Goal: Task Accomplishment & Management: Manage account settings

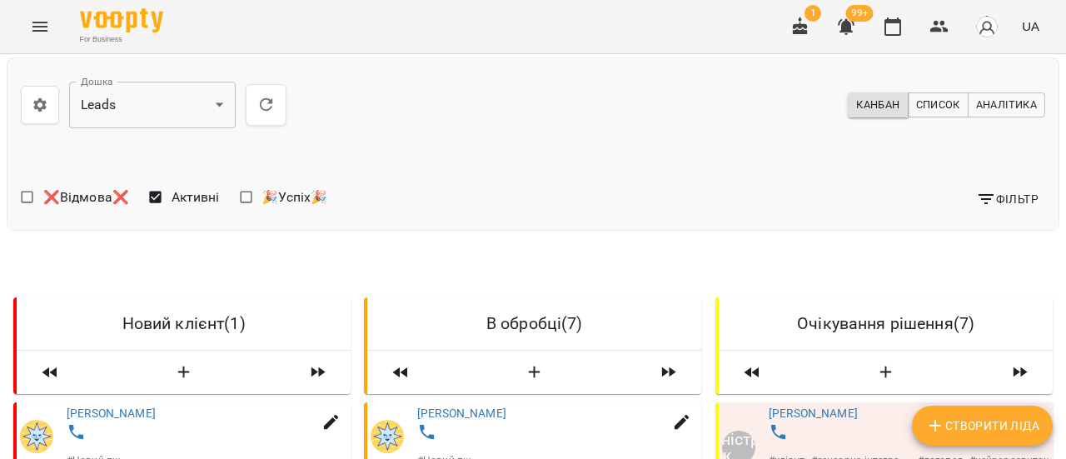
scroll to position [250, 0]
select select "*"
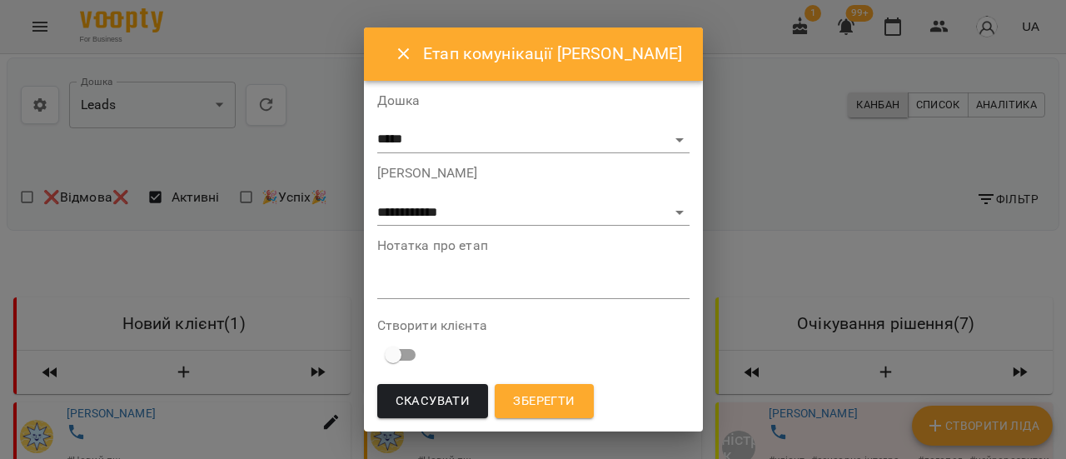
click at [408, 53] on icon "Close" at bounding box center [404, 54] width 20 height 20
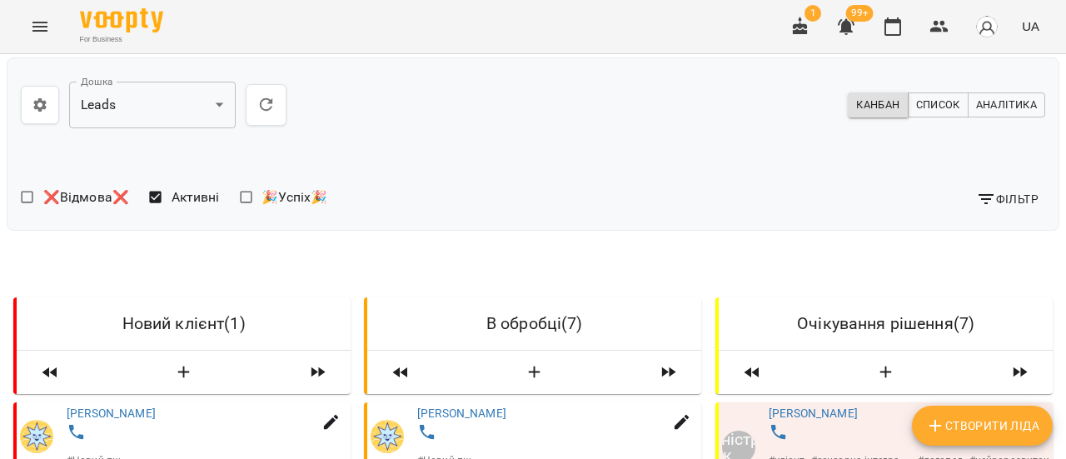
scroll to position [250, 0]
click at [461, 406] on link "[PERSON_NAME]" at bounding box center [461, 412] width 89 height 13
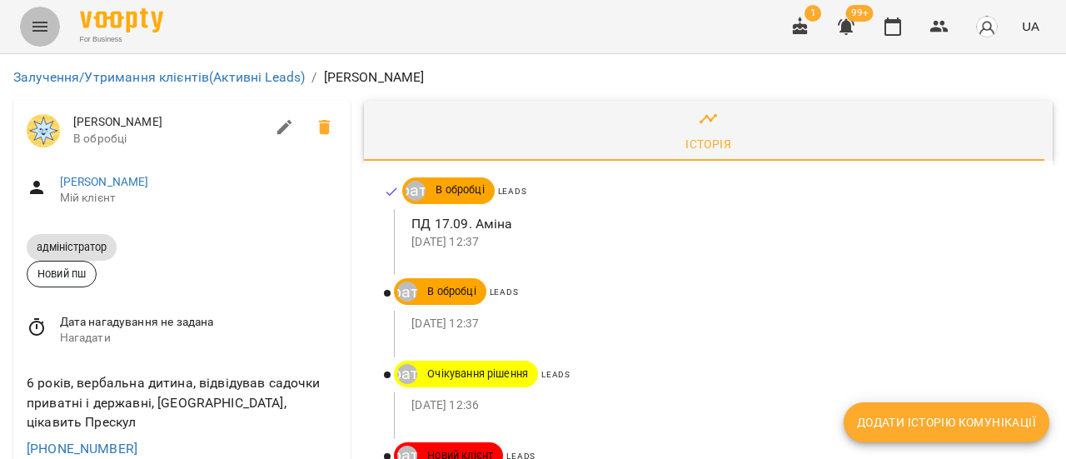
click at [35, 26] on icon "Menu" at bounding box center [40, 27] width 20 height 20
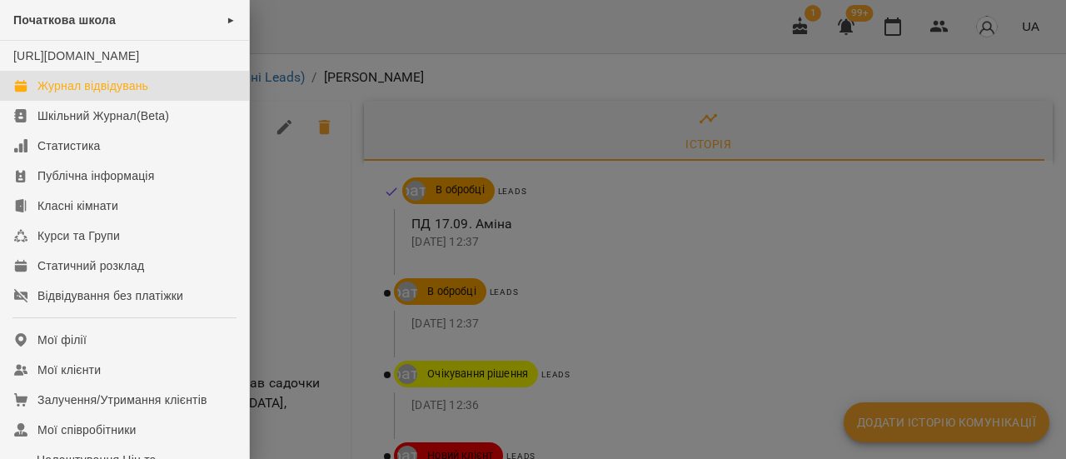
click at [75, 94] on div "Журнал відвідувань" at bounding box center [92, 85] width 111 height 17
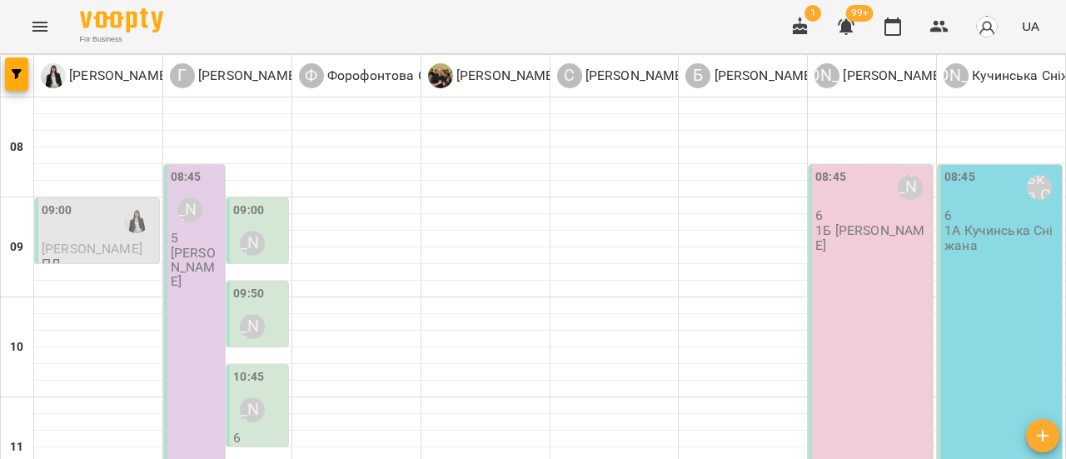
click at [105, 239] on div "09:00" at bounding box center [99, 222] width 114 height 40
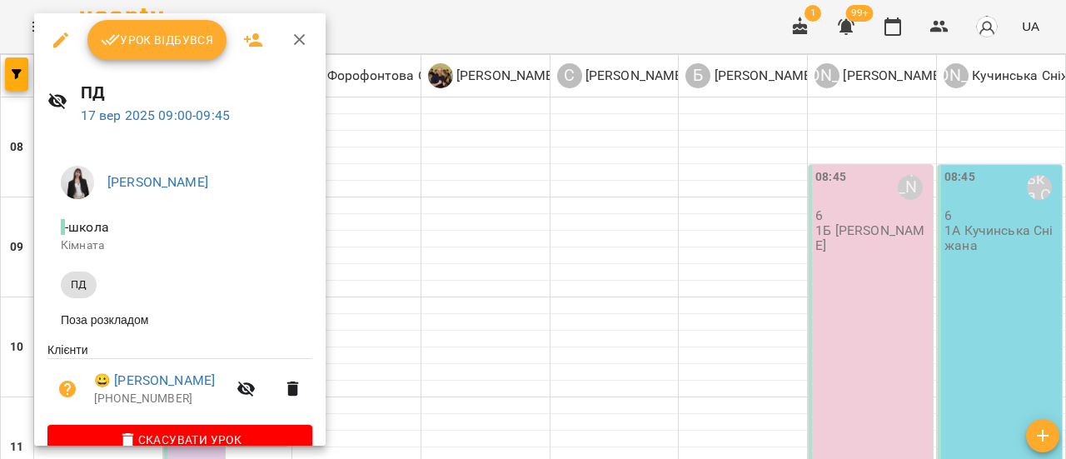
click at [155, 37] on span "Урок відбувся" at bounding box center [157, 40] width 113 height 20
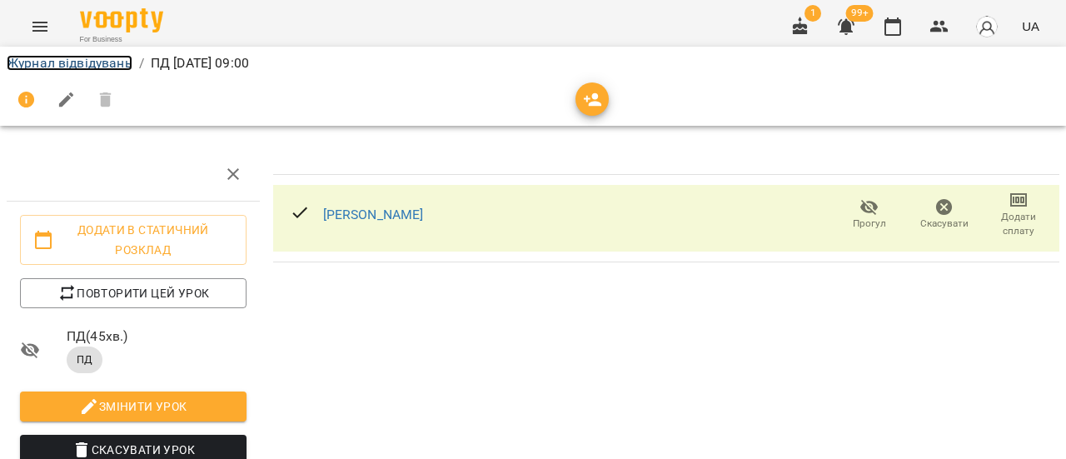
click at [73, 66] on link "Журнал відвідувань" at bounding box center [70, 63] width 126 height 16
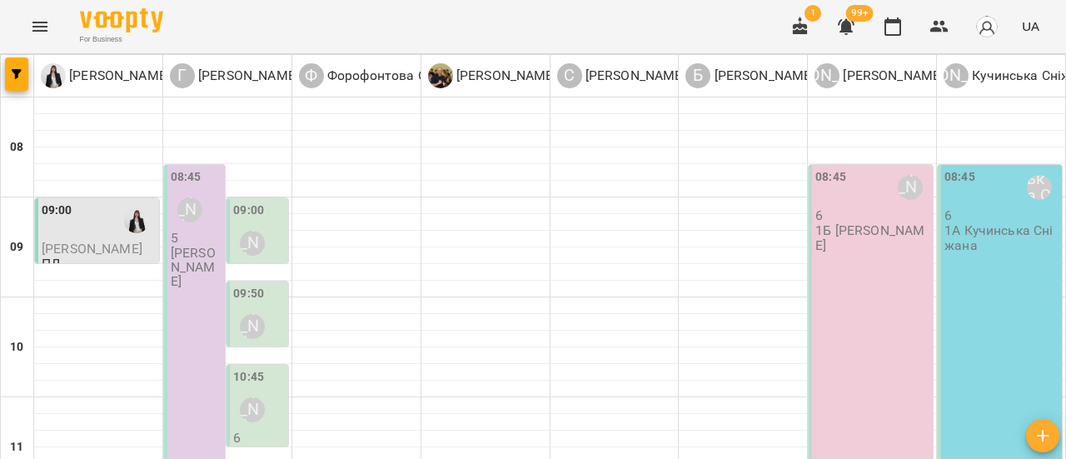
click at [865, 226] on p "1Б [PERSON_NAME]" at bounding box center [872, 237] width 114 height 29
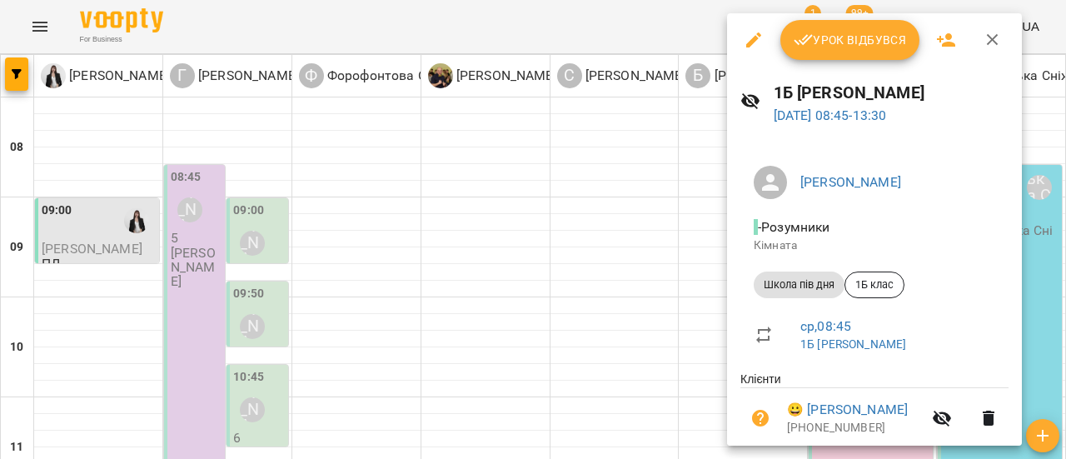
click at [989, 41] on icon "button" at bounding box center [993, 40] width 12 height 12
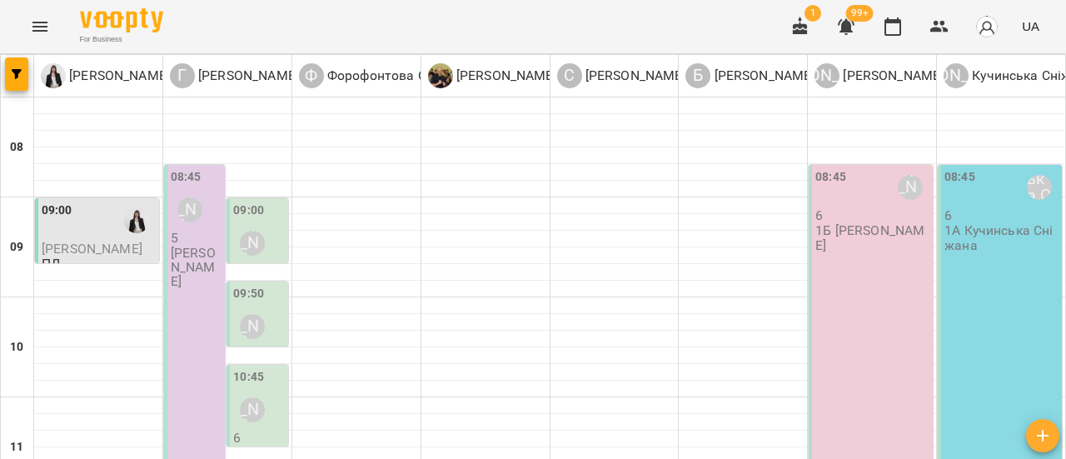
click at [274, 232] on div "09:00 Гандрабура Наталя" at bounding box center [258, 232] width 51 height 61
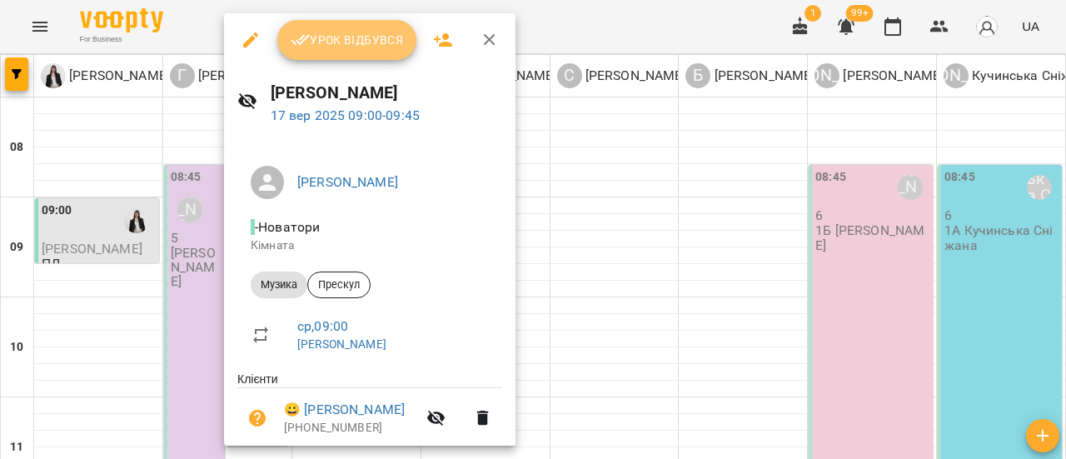
click at [368, 35] on span "Урок відбувся" at bounding box center [347, 40] width 113 height 20
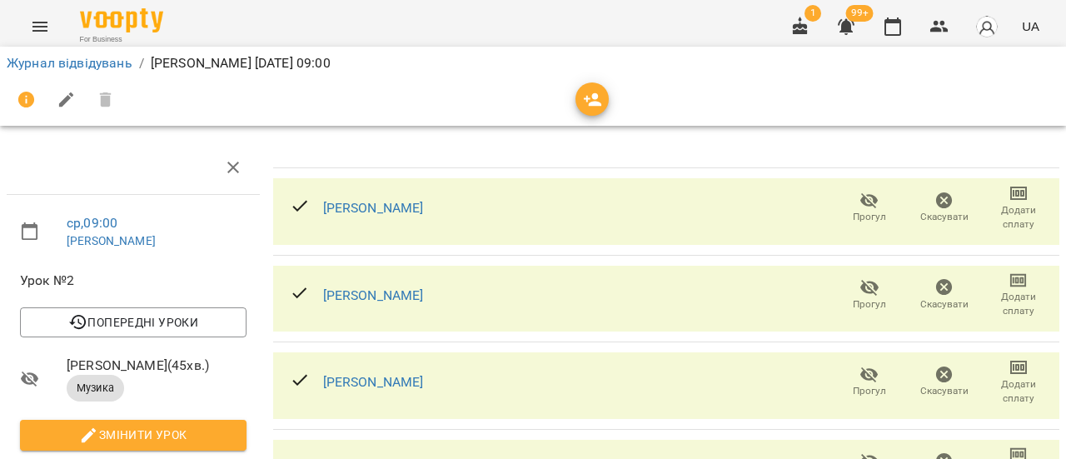
scroll to position [167, 0]
click at [68, 65] on link "Журнал відвідувань" at bounding box center [70, 63] width 126 height 16
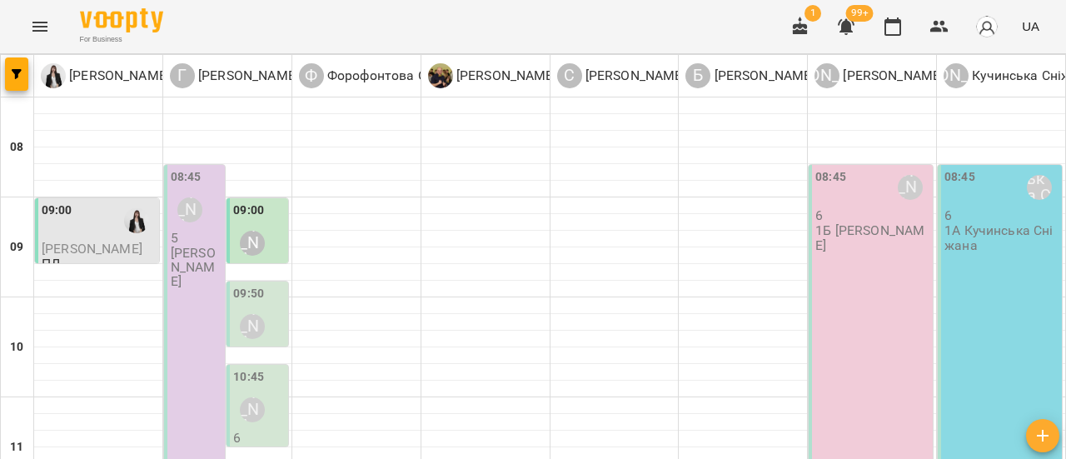
scroll to position [250, 0]
click at [40, 13] on button "Menu" at bounding box center [40, 27] width 40 height 40
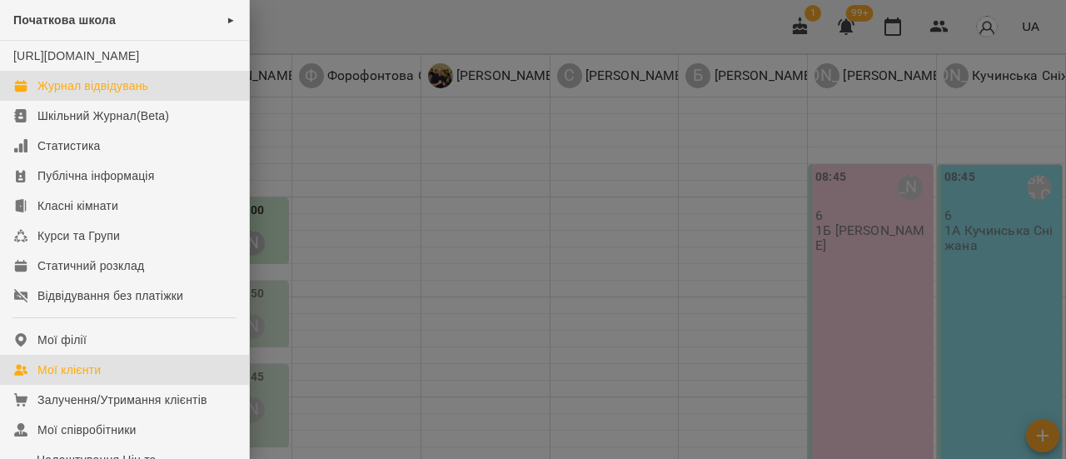
click at [90, 378] on div "Мої клієнти" at bounding box center [68, 369] width 63 height 17
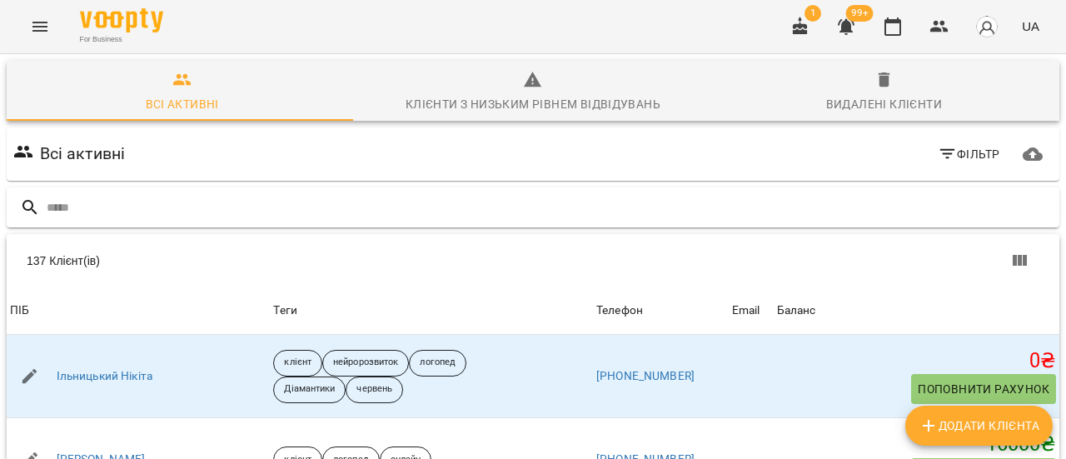
click at [129, 205] on input "text" at bounding box center [550, 207] width 1006 height 27
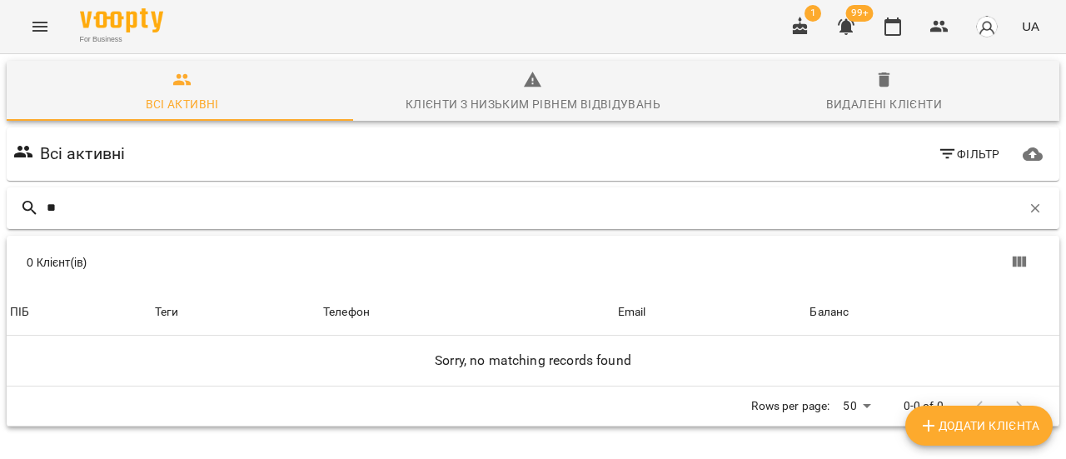
type input "*"
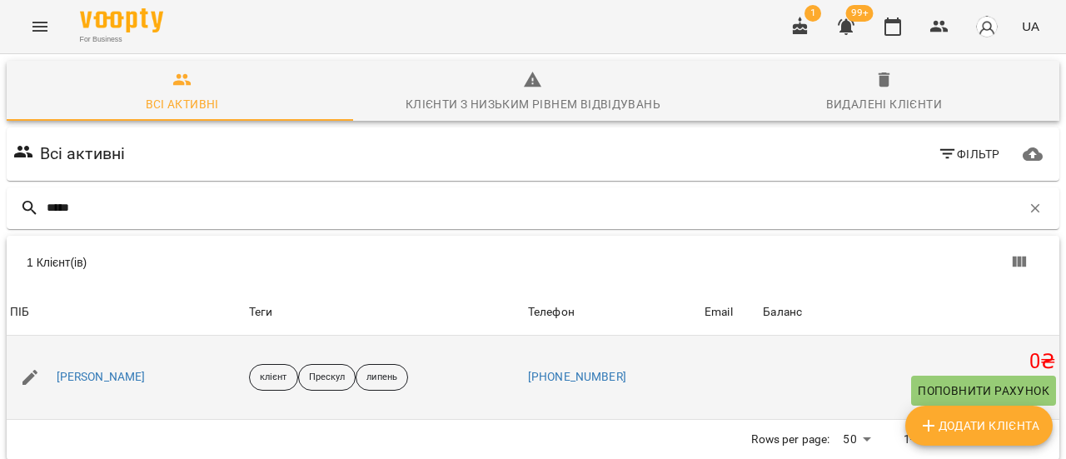
type input "*****"
click at [91, 386] on div "[PERSON_NAME]" at bounding box center [101, 377] width 96 height 23
click at [93, 376] on link "[PERSON_NAME]" at bounding box center [101, 377] width 89 height 17
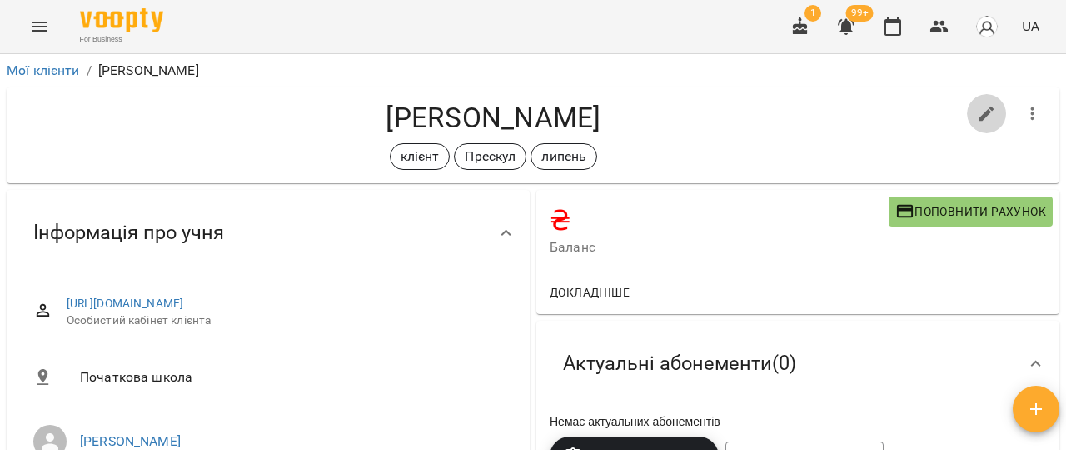
click at [977, 121] on icon "button" at bounding box center [987, 114] width 20 height 20
select select "**"
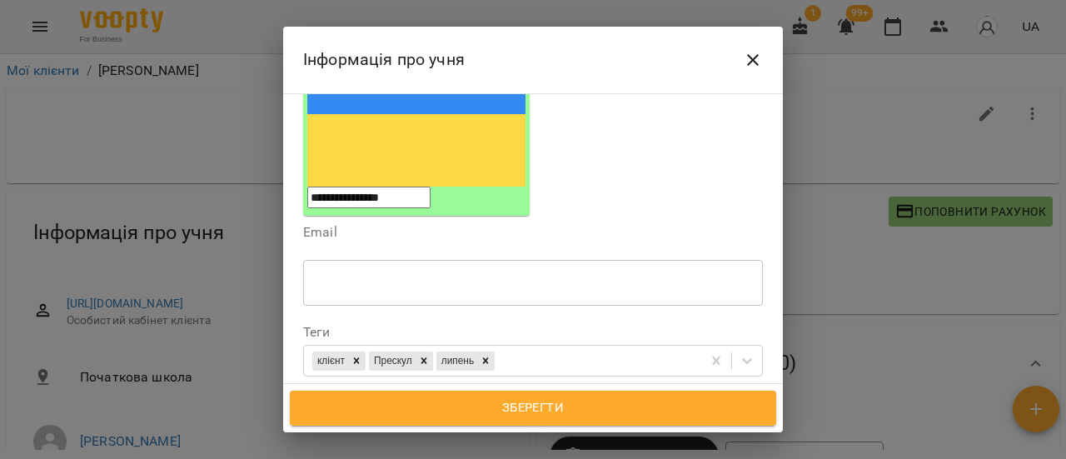
scroll to position [333, 0]
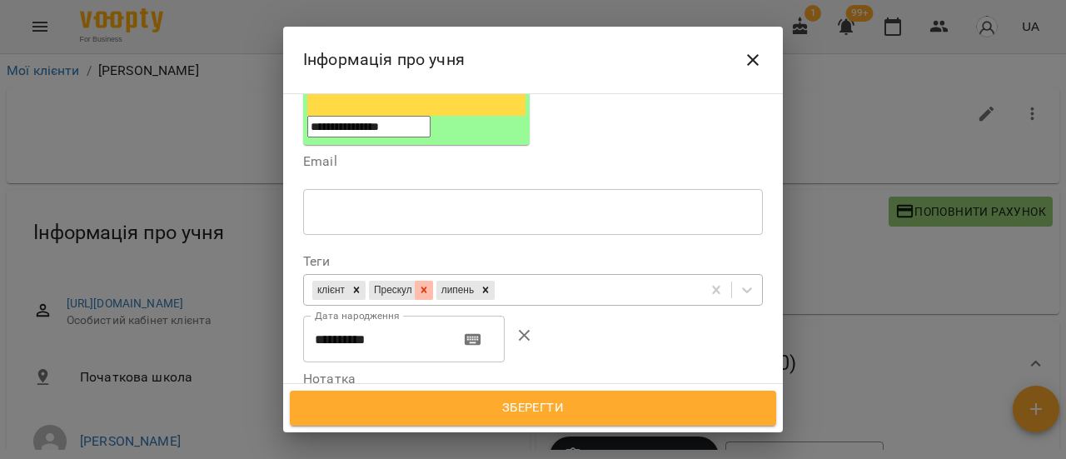
click at [430, 284] on icon at bounding box center [424, 290] width 12 height 12
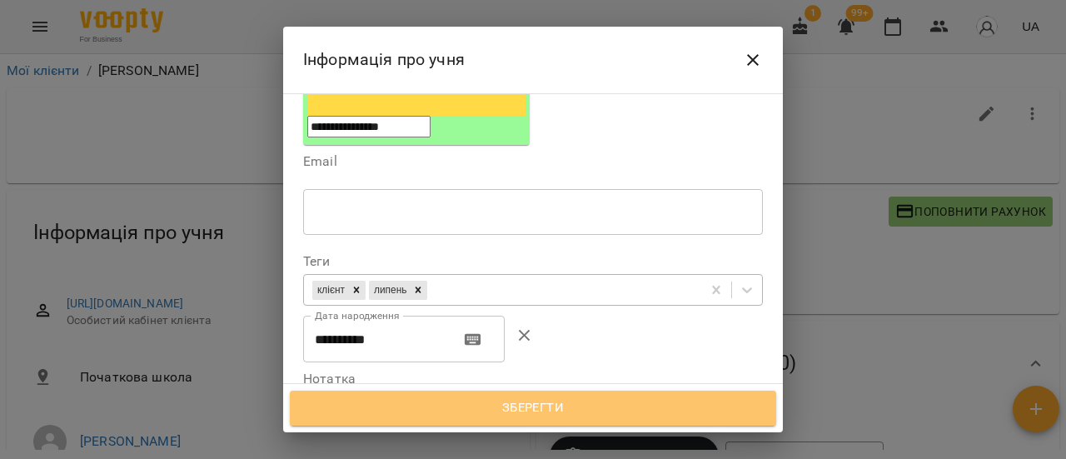
click at [563, 412] on span "Зберегти" at bounding box center [533, 408] width 450 height 22
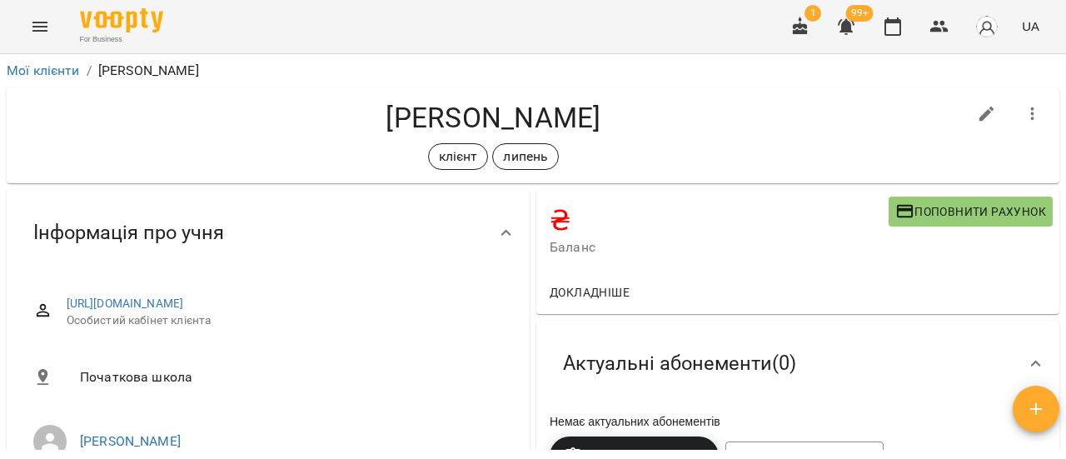
click at [47, 22] on icon "Menu" at bounding box center [39, 27] width 15 height 10
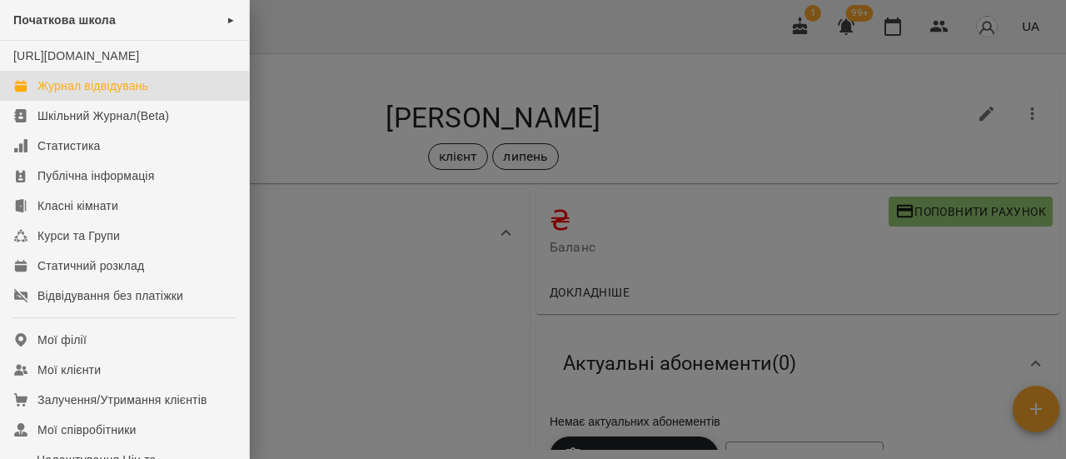
click at [80, 94] on div "Журнал відвідувань" at bounding box center [92, 85] width 111 height 17
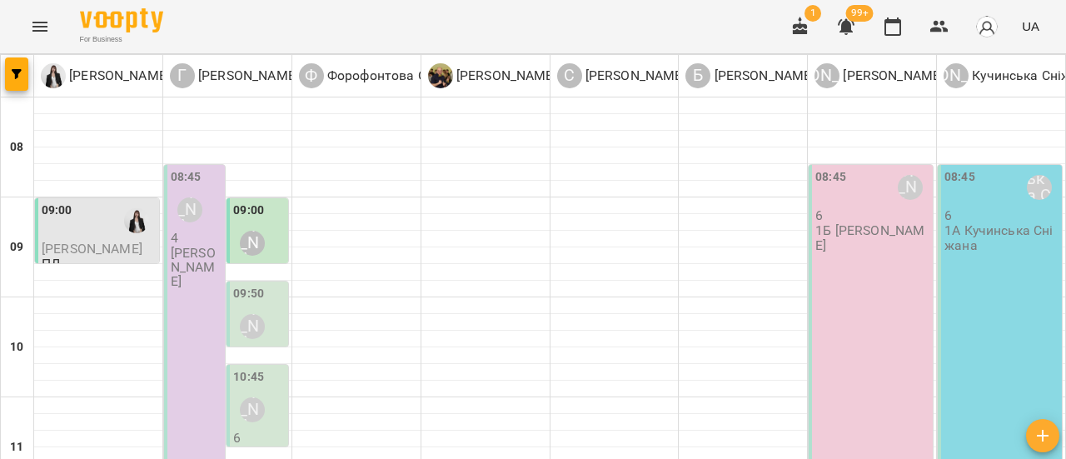
click at [262, 224] on div "[PERSON_NAME]" at bounding box center [252, 243] width 38 height 38
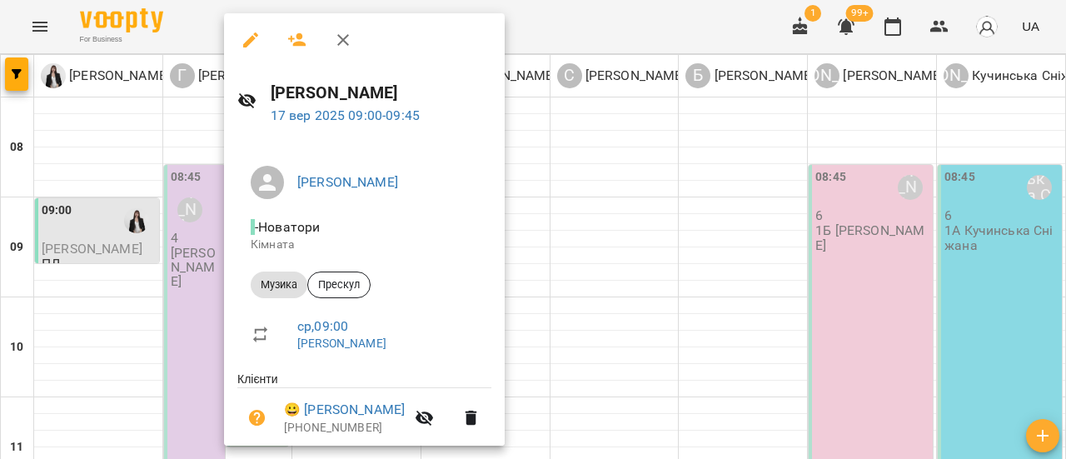
click at [298, 37] on icon "button" at bounding box center [297, 39] width 18 height 13
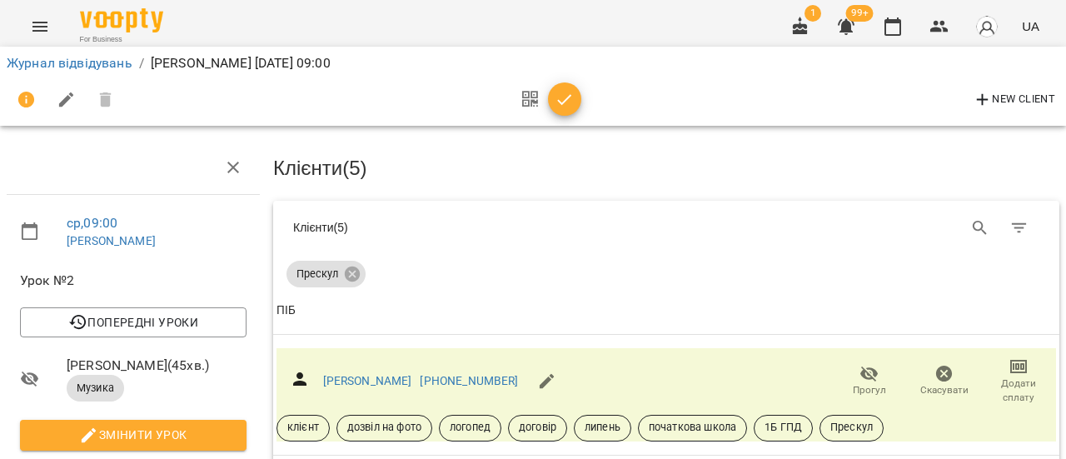
scroll to position [97, 0]
click at [99, 67] on link "Журнал відвідувань" at bounding box center [70, 63] width 126 height 16
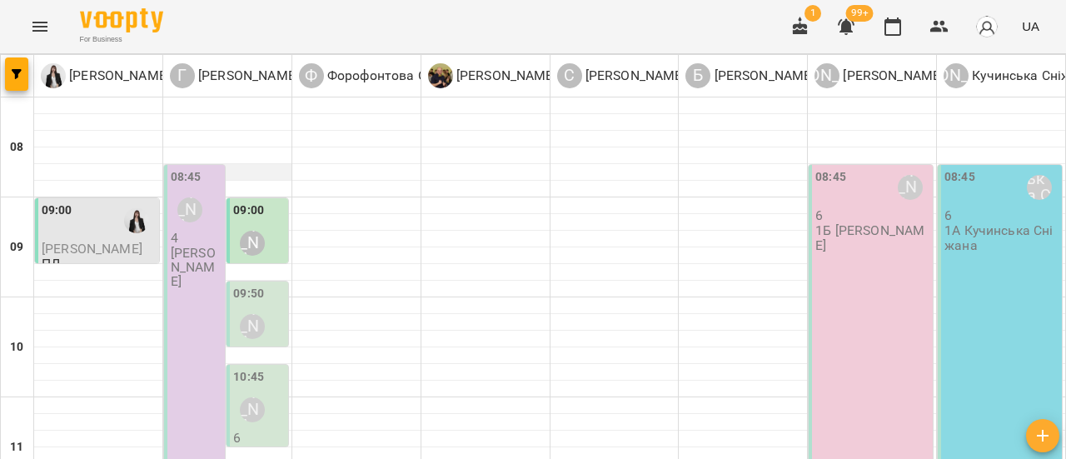
scroll to position [167, 0]
click at [257, 314] on div "[PERSON_NAME]" at bounding box center [252, 326] width 25 height 25
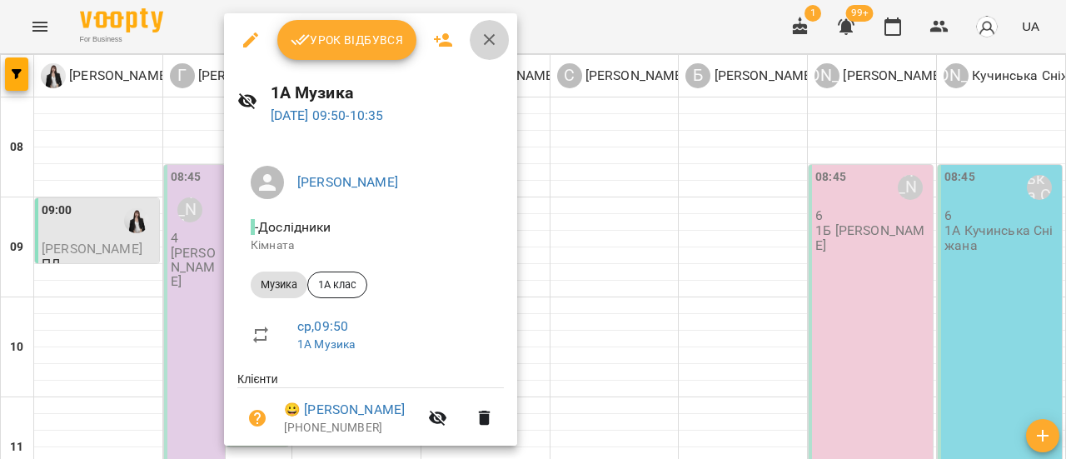
click at [491, 38] on icon "button" at bounding box center [490, 40] width 20 height 20
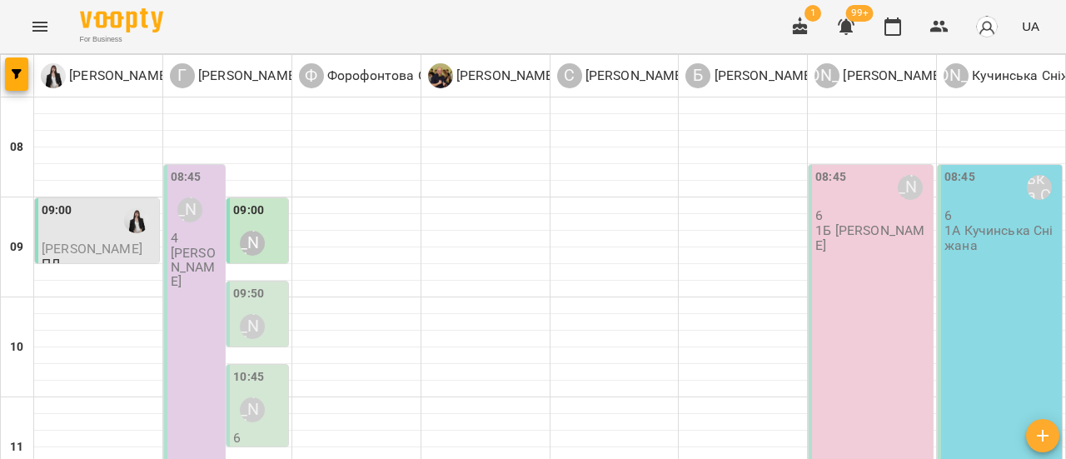
scroll to position [333, 0]
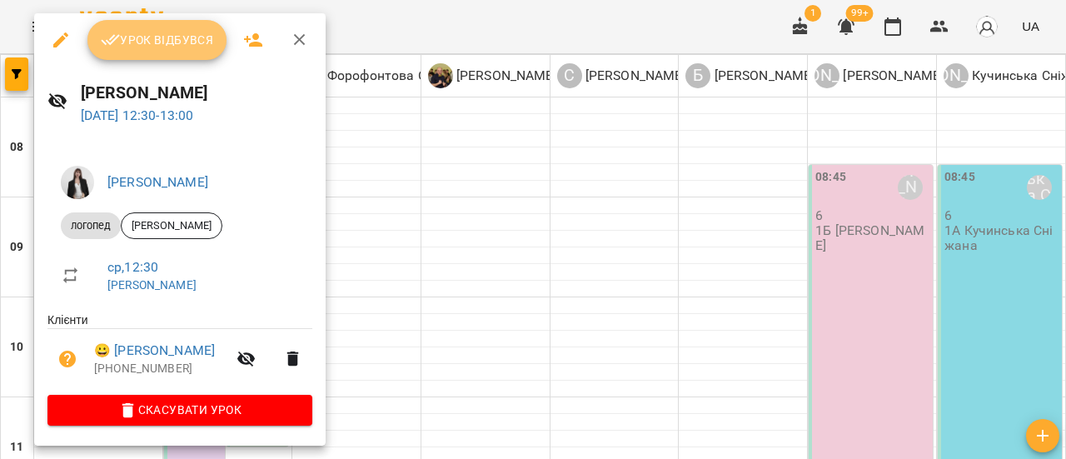
click at [177, 47] on span "Урок відбувся" at bounding box center [157, 40] width 113 height 20
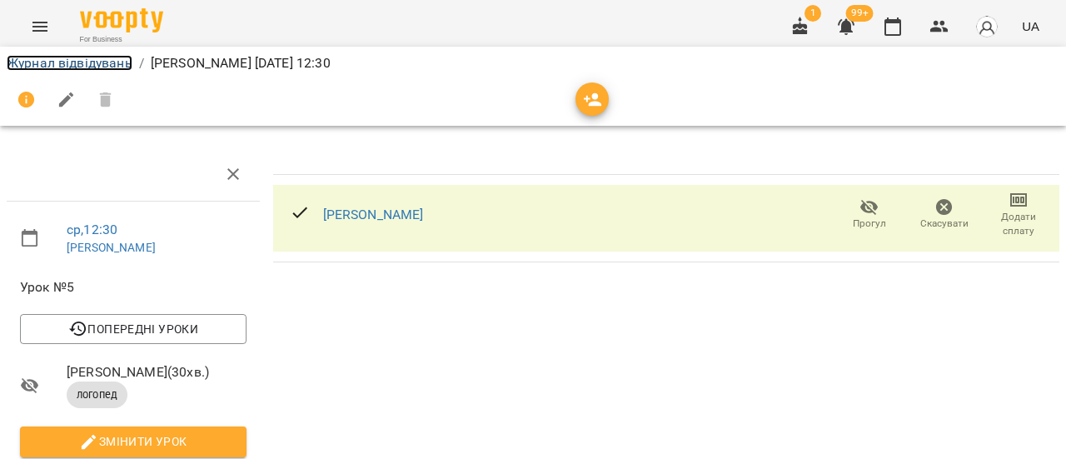
click at [80, 57] on link "Журнал відвідувань" at bounding box center [70, 63] width 126 height 16
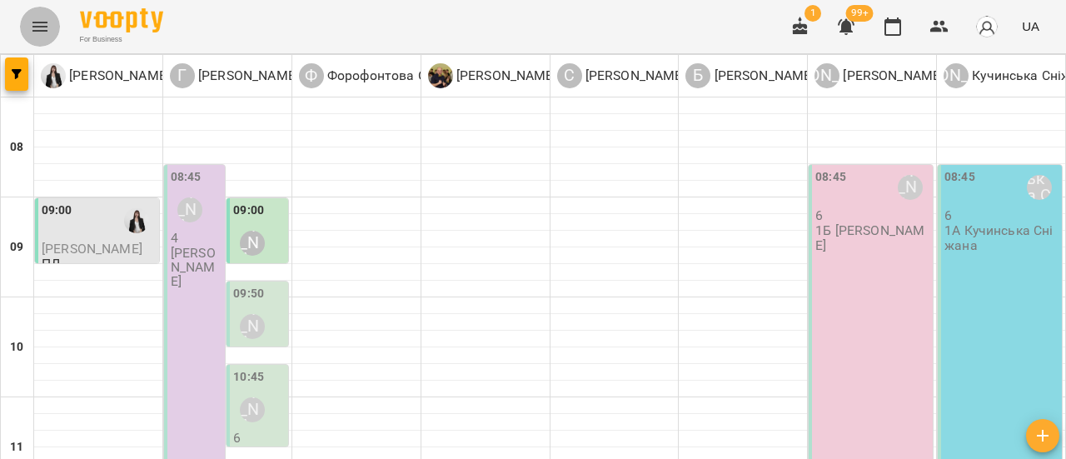
click at [38, 25] on icon "Menu" at bounding box center [40, 27] width 20 height 20
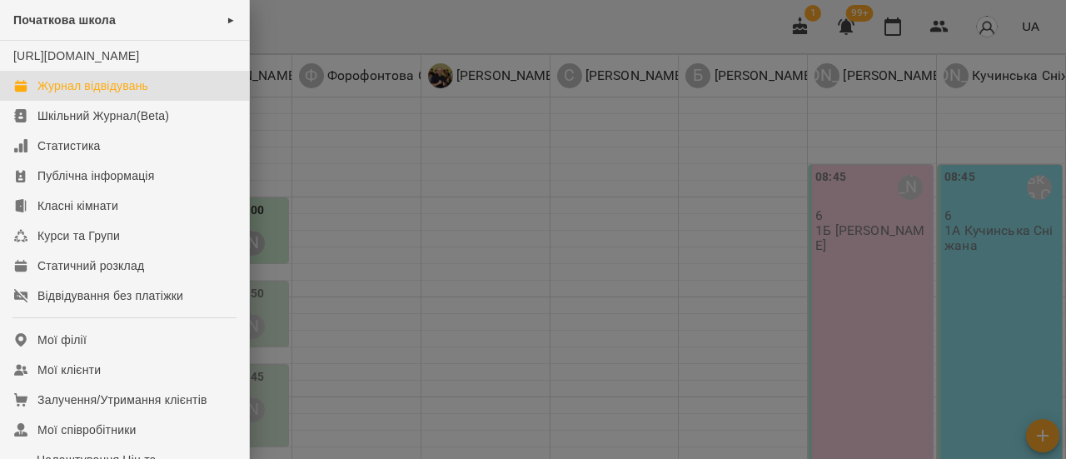
click at [94, 94] on div "Журнал відвідувань" at bounding box center [92, 85] width 111 height 17
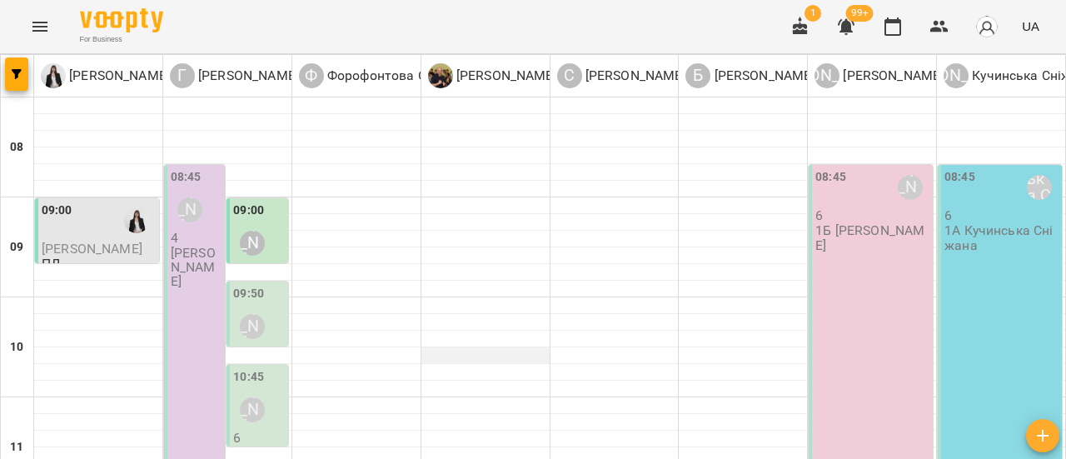
scroll to position [250, 0]
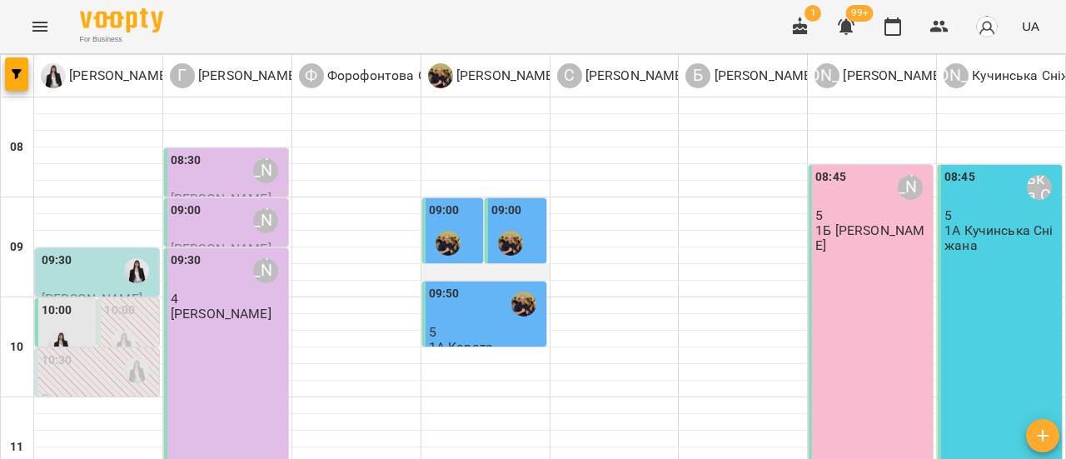
scroll to position [83, 0]
click at [76, 324] on div at bounding box center [61, 343] width 38 height 38
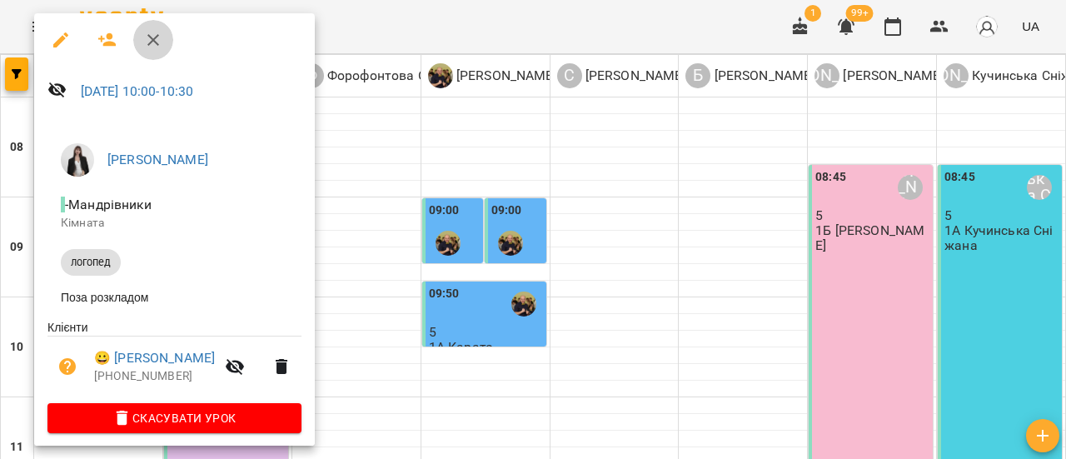
click at [158, 41] on icon "button" at bounding box center [153, 40] width 20 height 20
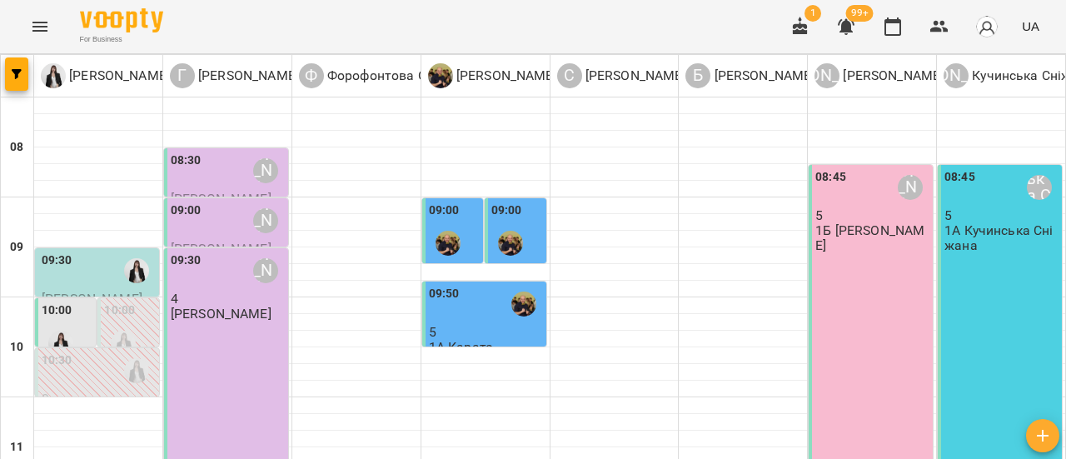
click at [140, 324] on div at bounding box center [123, 343] width 38 height 38
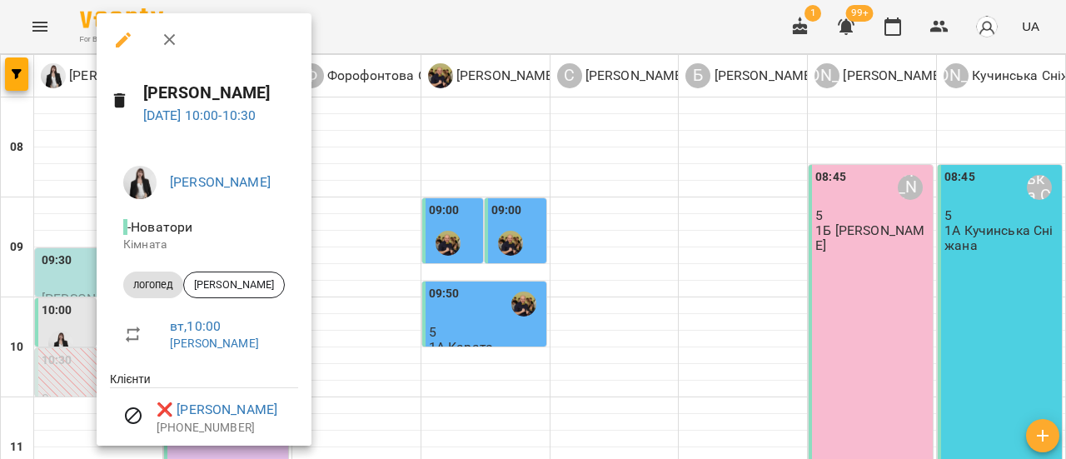
click at [168, 36] on icon "button" at bounding box center [170, 40] width 20 height 20
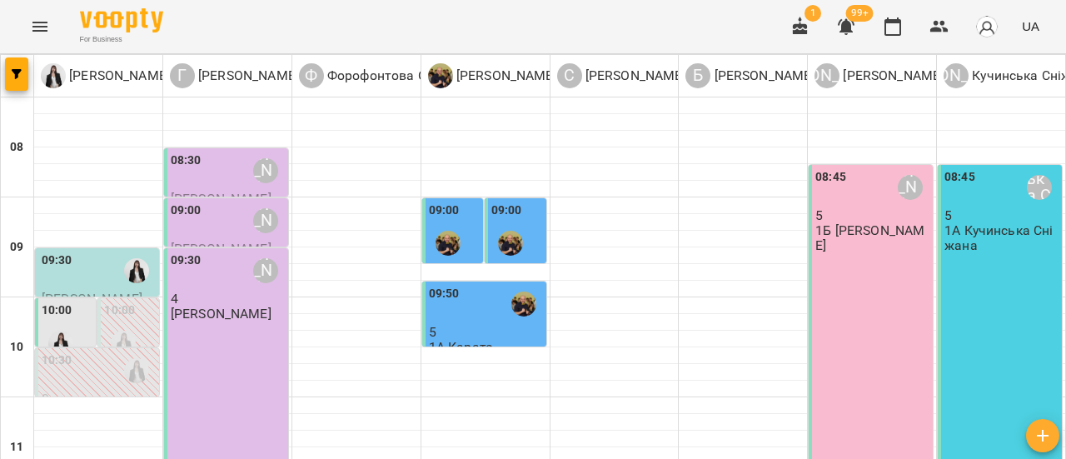
click at [117, 351] on div at bounding box center [136, 370] width 38 height 38
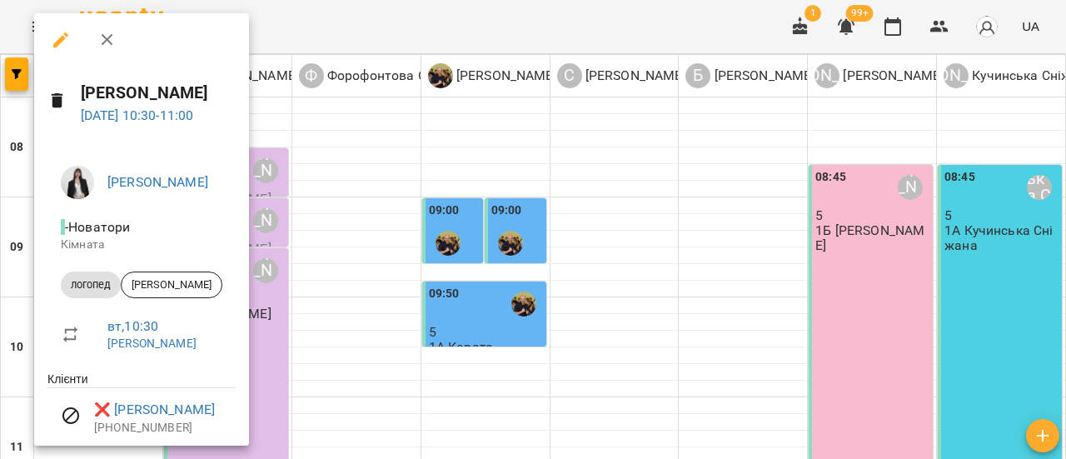
click at [106, 33] on icon "button" at bounding box center [107, 40] width 20 height 20
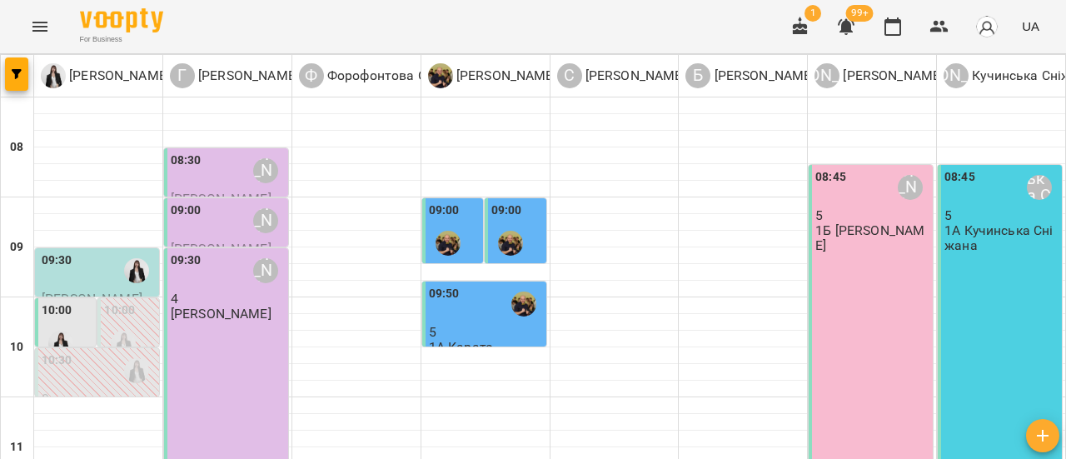
click at [93, 252] on div "09:30" at bounding box center [99, 271] width 114 height 38
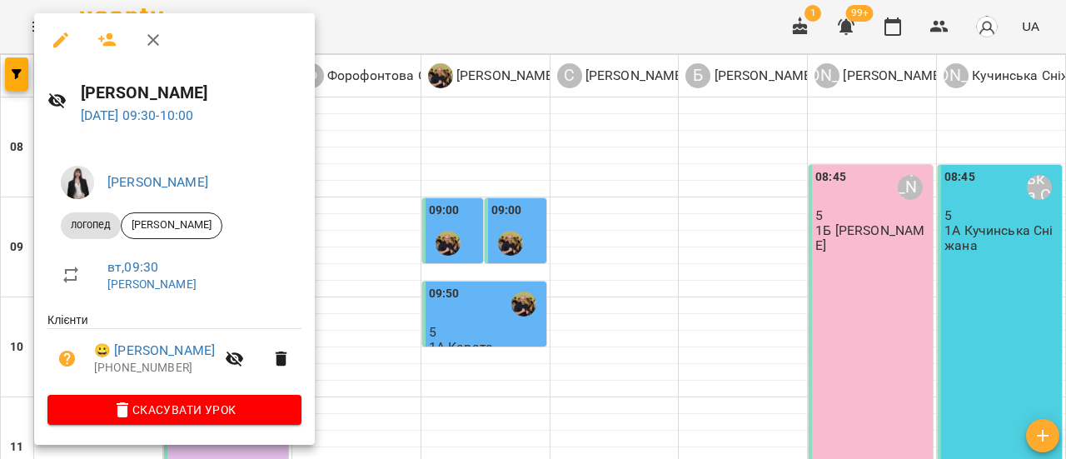
click at [155, 36] on icon "button" at bounding box center [153, 40] width 12 height 12
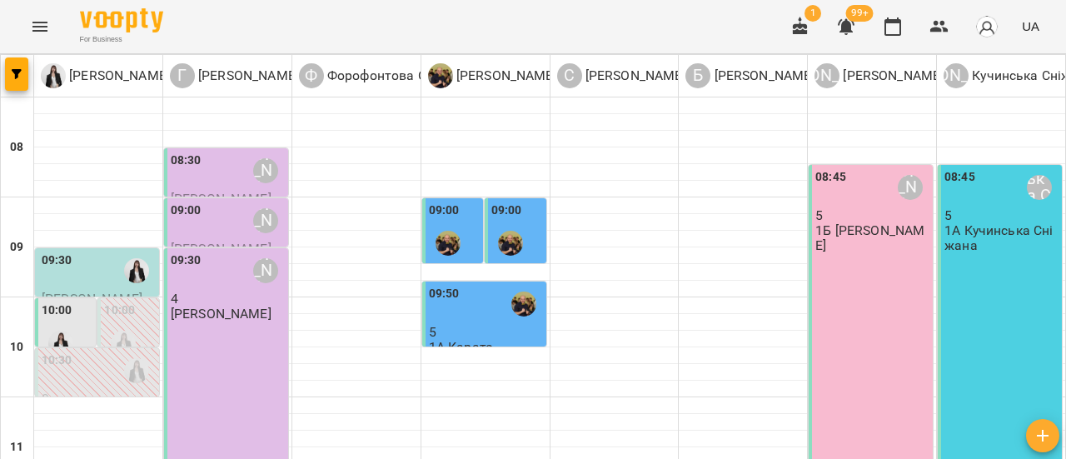
scroll to position [333, 0]
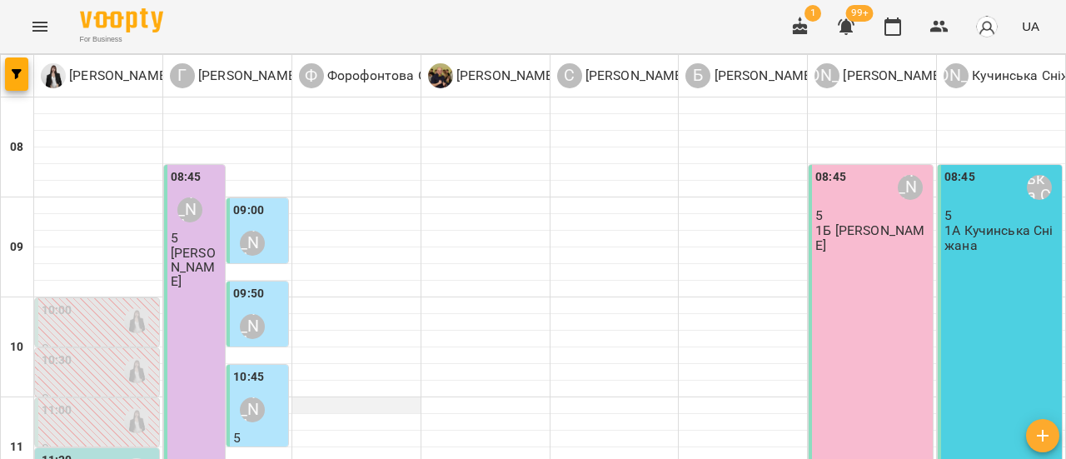
scroll to position [250, 0]
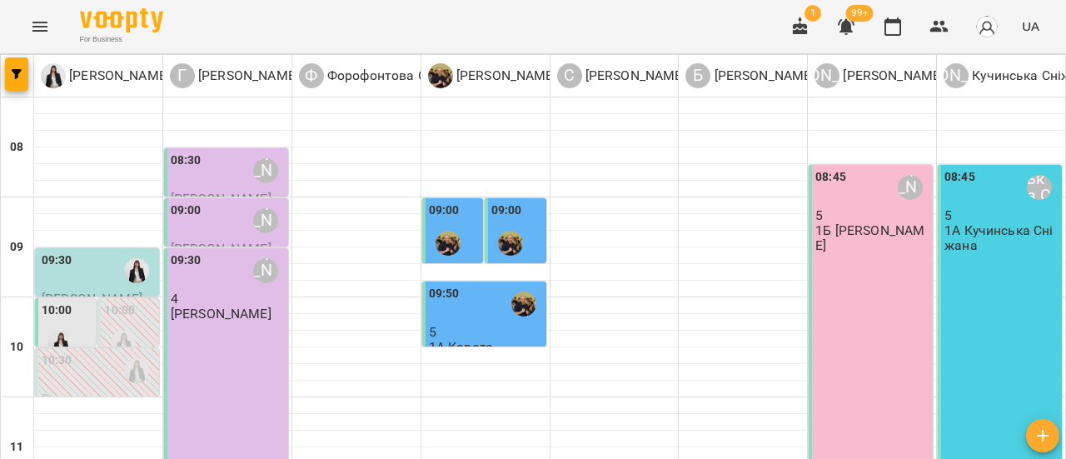
scroll to position [83, 0]
click at [138, 301] on div "10:00" at bounding box center [129, 331] width 51 height 61
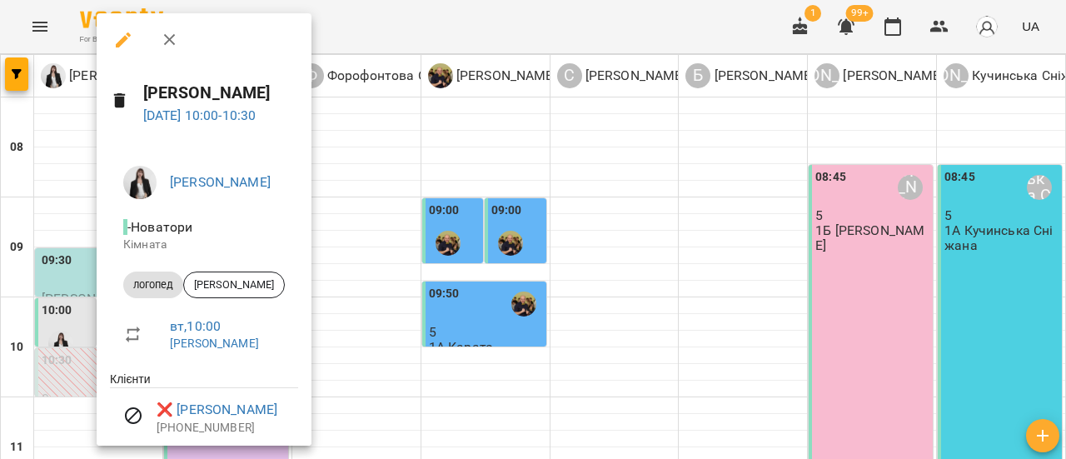
click at [167, 41] on icon "button" at bounding box center [169, 40] width 12 height 12
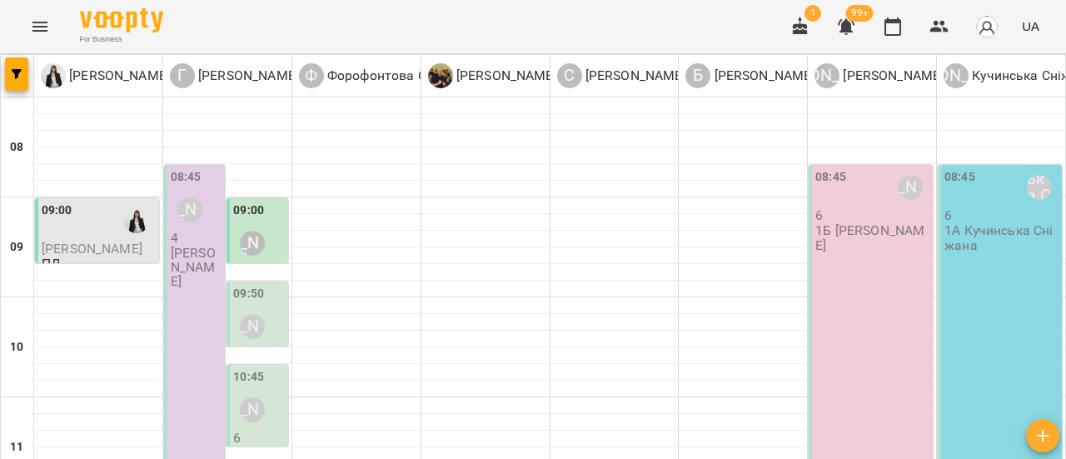
scroll to position [167, 0]
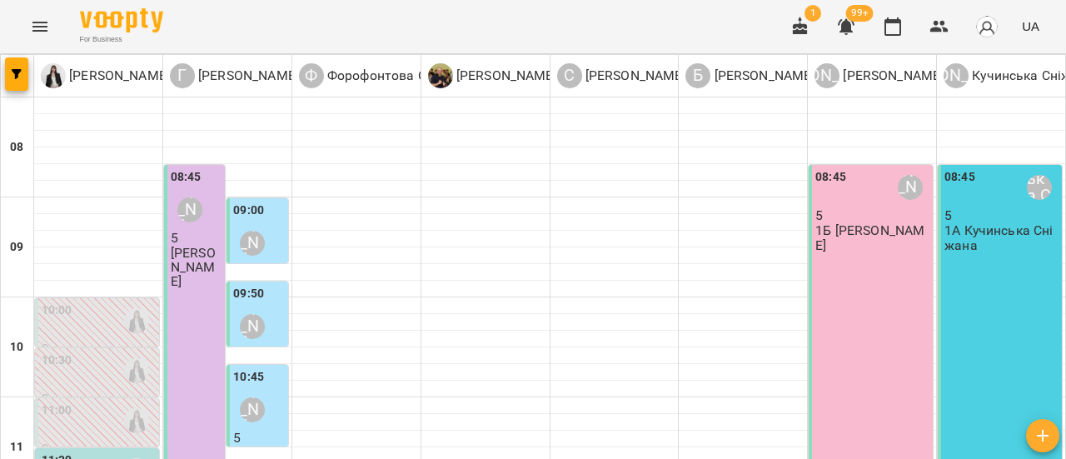
scroll to position [250, 0]
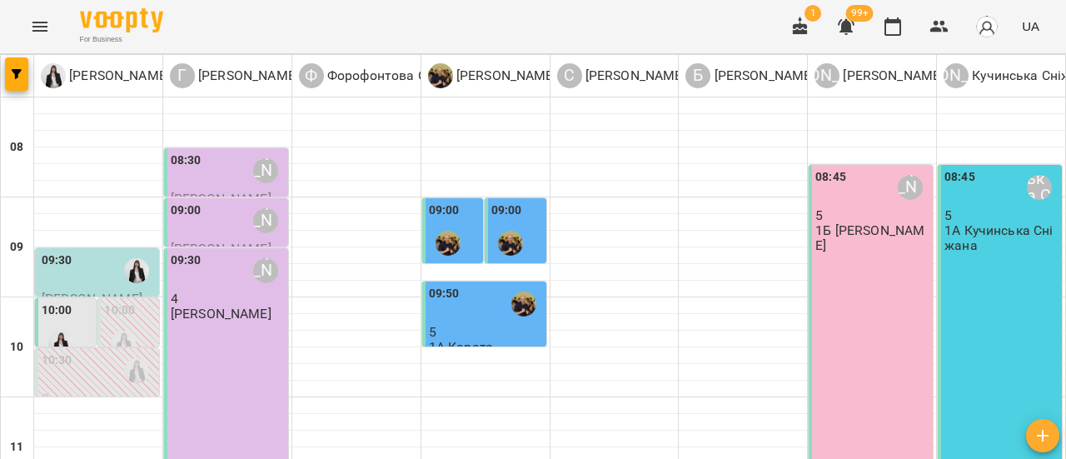
scroll to position [83, 0]
click at [132, 324] on div at bounding box center [123, 343] width 38 height 38
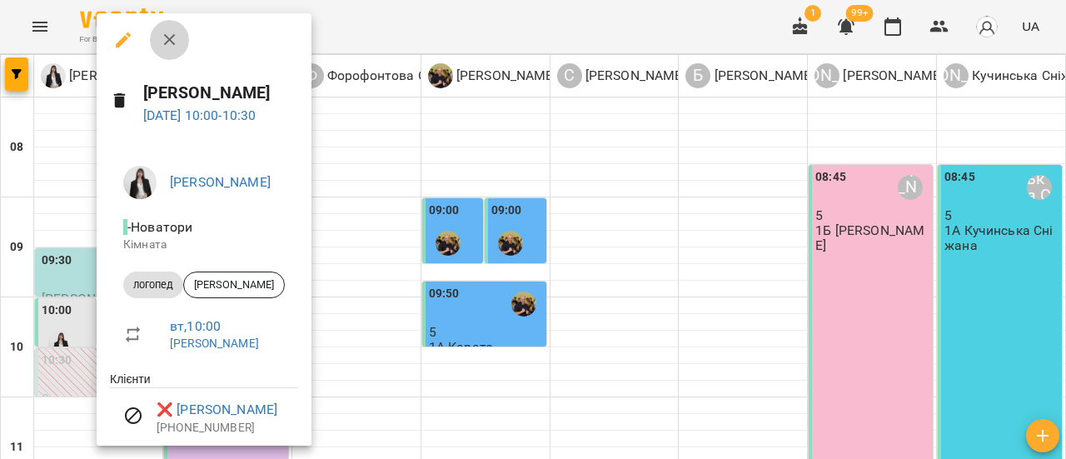
click at [170, 34] on icon "button" at bounding box center [170, 40] width 20 height 20
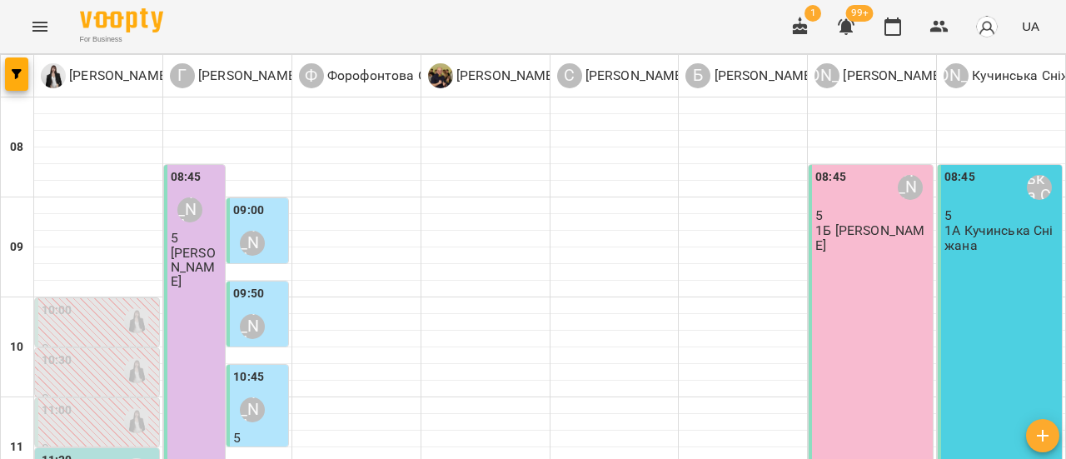
scroll to position [167, 0]
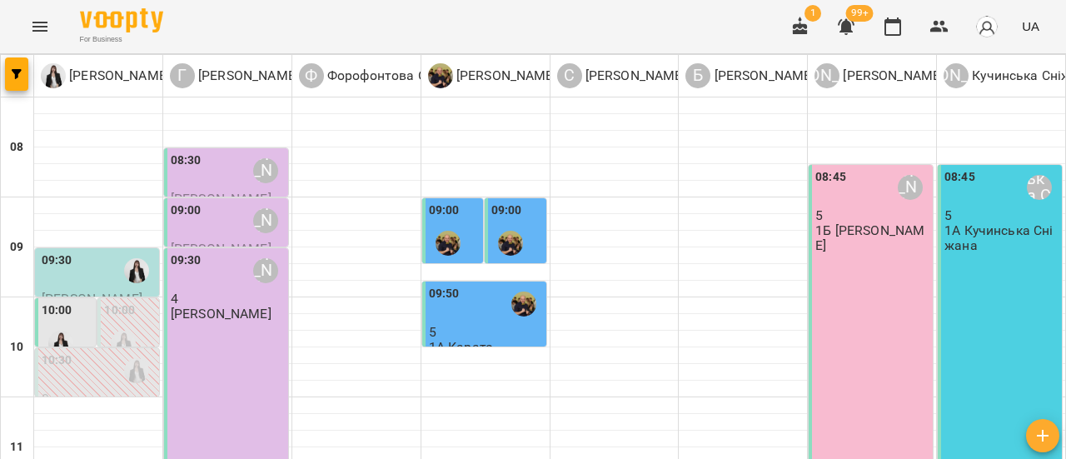
scroll to position [83, 0]
click at [135, 324] on div at bounding box center [123, 343] width 38 height 38
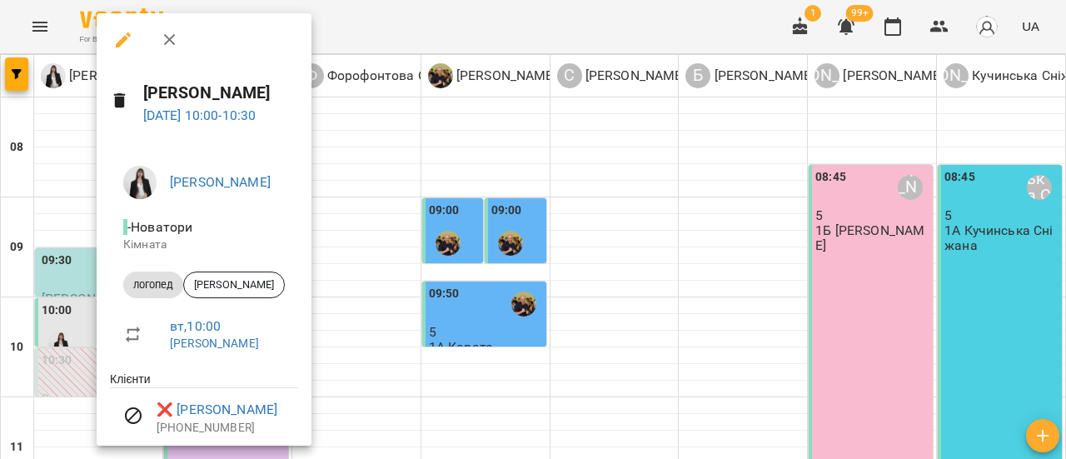
click at [168, 42] on icon "button" at bounding box center [170, 40] width 20 height 20
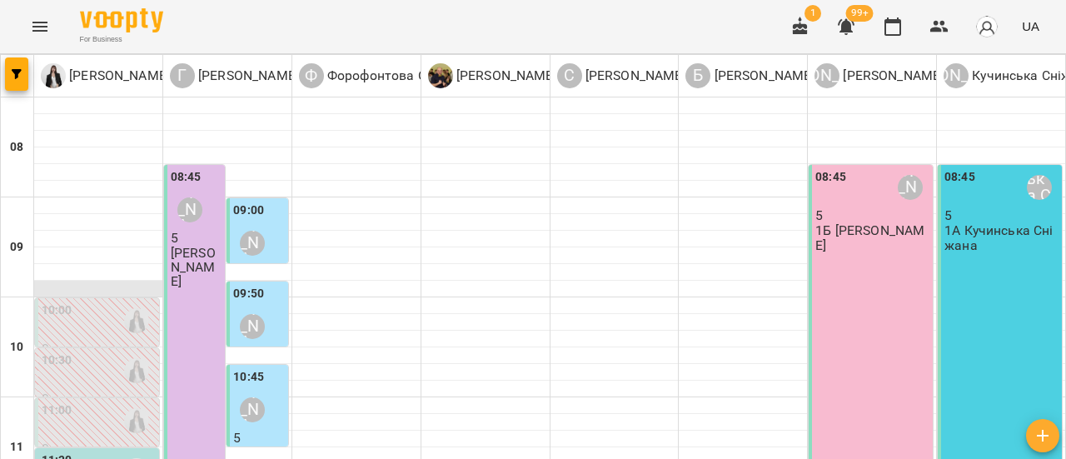
scroll to position [167, 0]
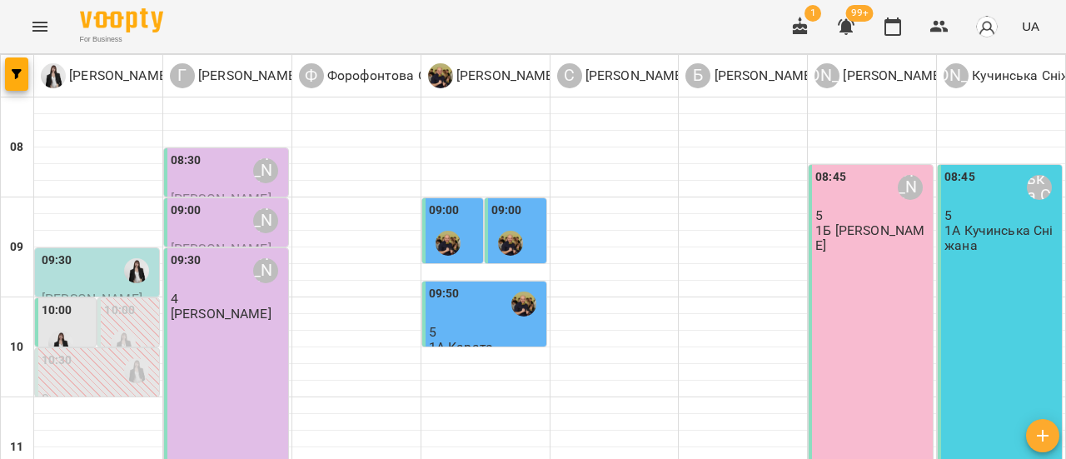
scroll to position [83, 0]
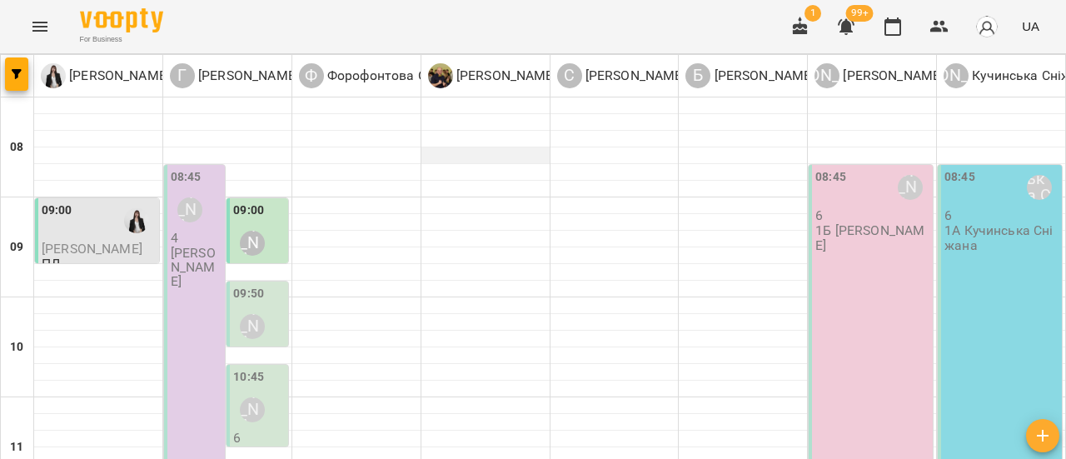
scroll to position [333, 0]
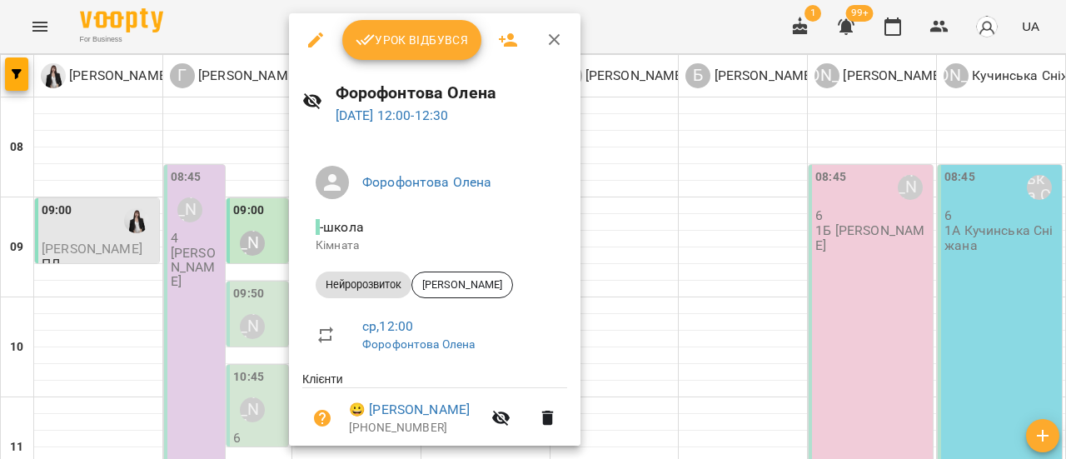
scroll to position [61, 0]
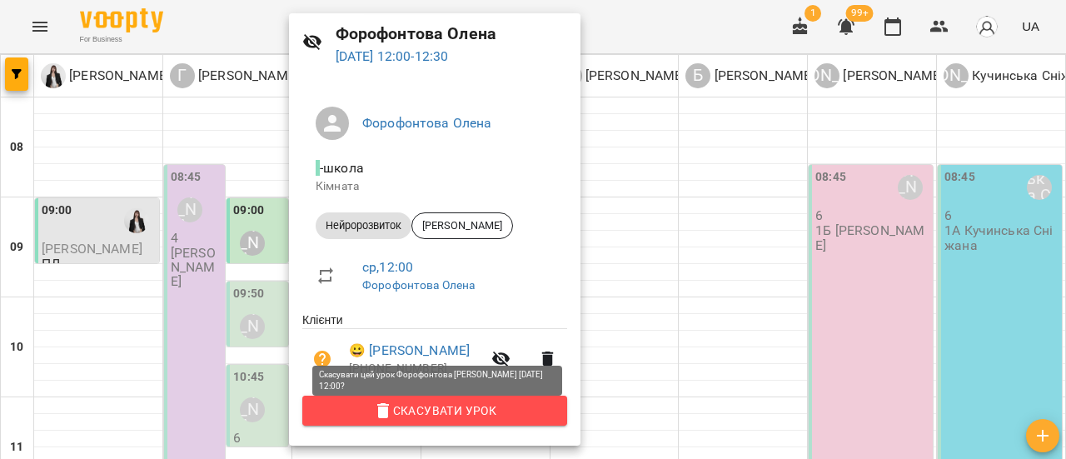
click at [426, 411] on span "Скасувати Урок" at bounding box center [435, 411] width 238 height 20
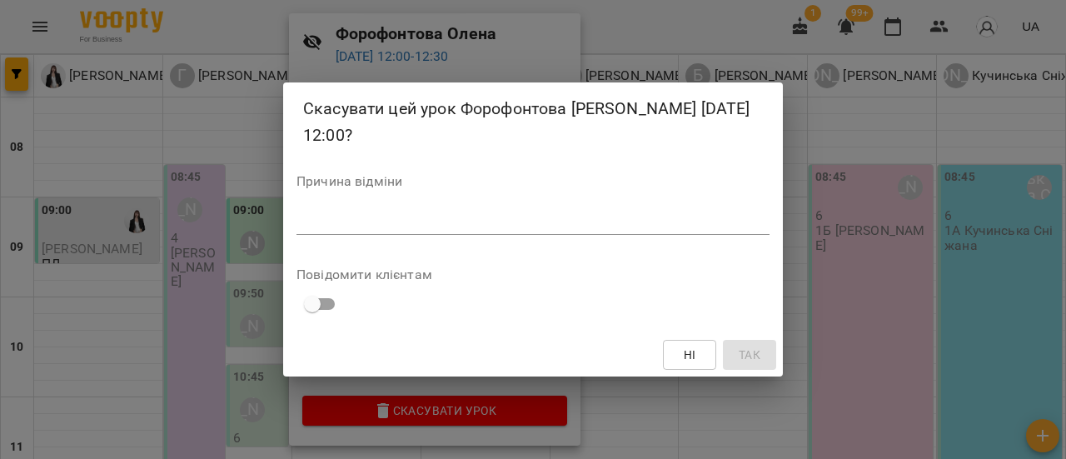
click at [445, 212] on div "*" at bounding box center [532, 221] width 473 height 27
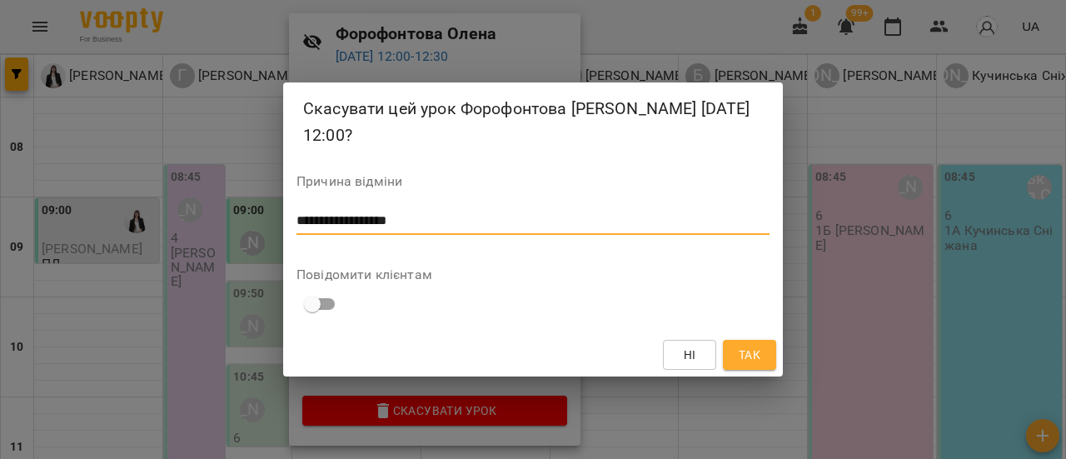
type textarea "**********"
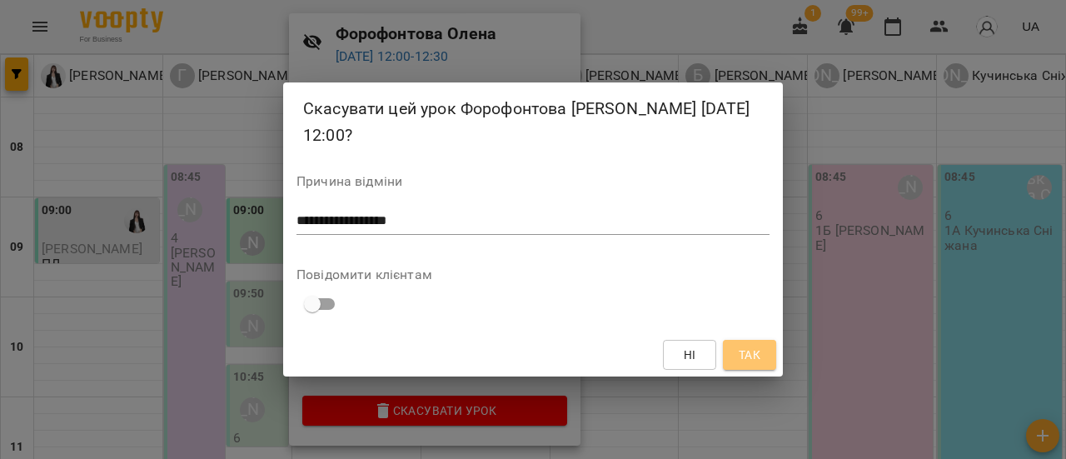
click at [749, 352] on span "Так" at bounding box center [750, 355] width 22 height 20
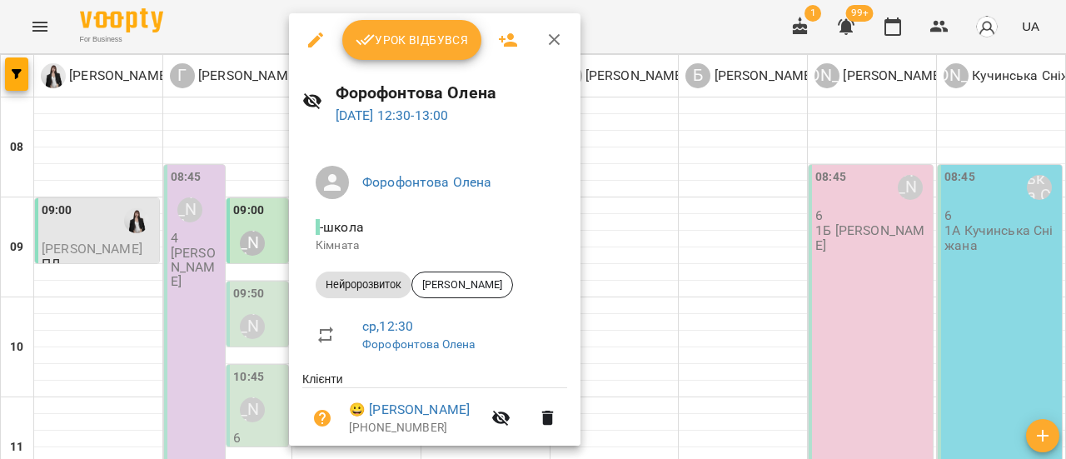
click at [414, 44] on span "Урок відбувся" at bounding box center [412, 40] width 113 height 20
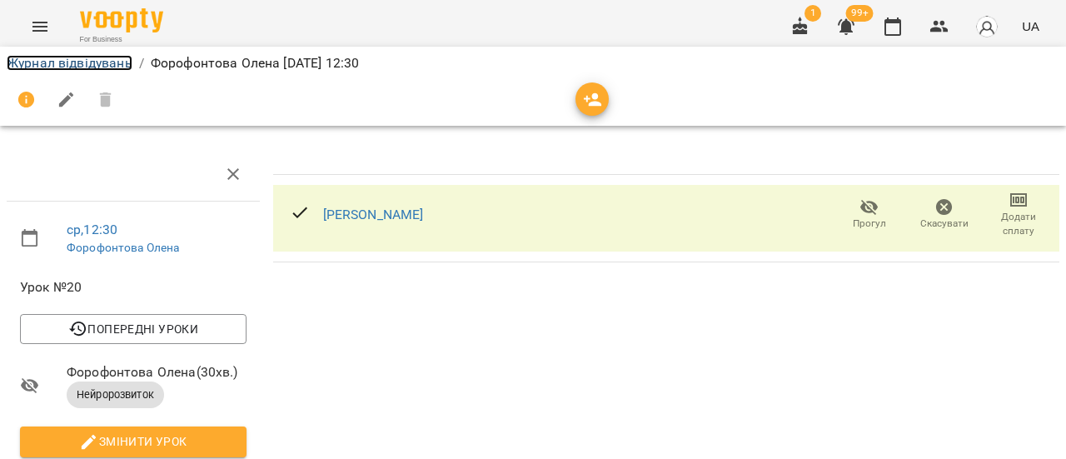
click at [122, 64] on link "Журнал відвідувань" at bounding box center [70, 63] width 126 height 16
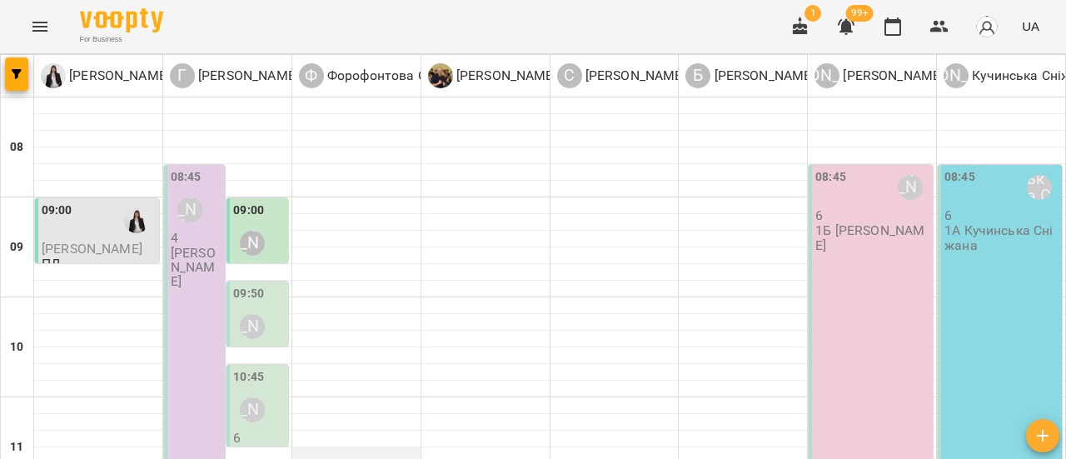
scroll to position [333, 0]
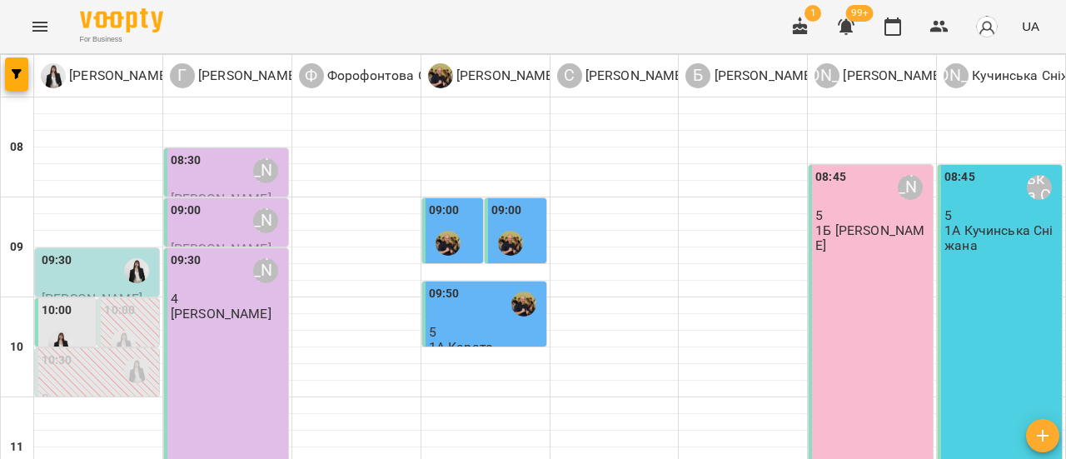
scroll to position [167, 0]
click at [53, 301] on div "10:00" at bounding box center [57, 312] width 31 height 22
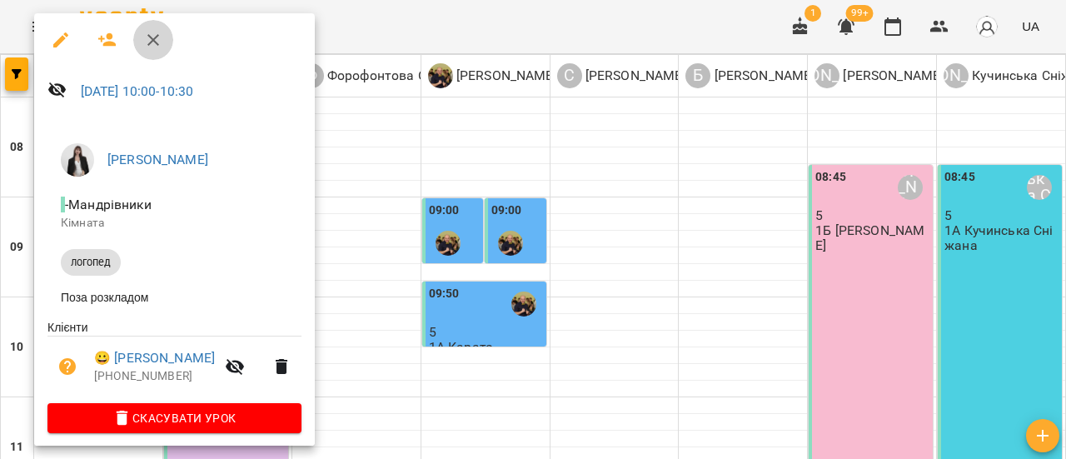
click at [158, 38] on icon "button" at bounding box center [153, 40] width 20 height 20
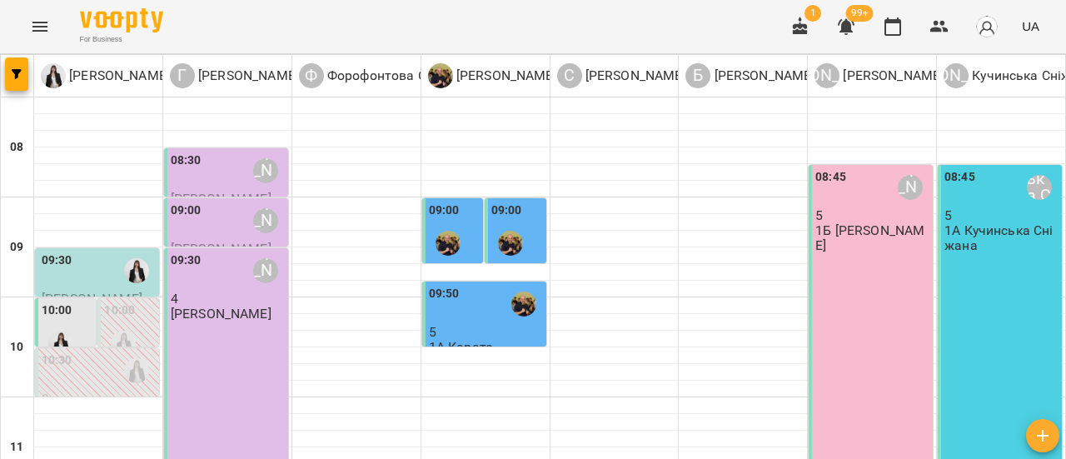
click at [78, 324] on div at bounding box center [61, 343] width 38 height 38
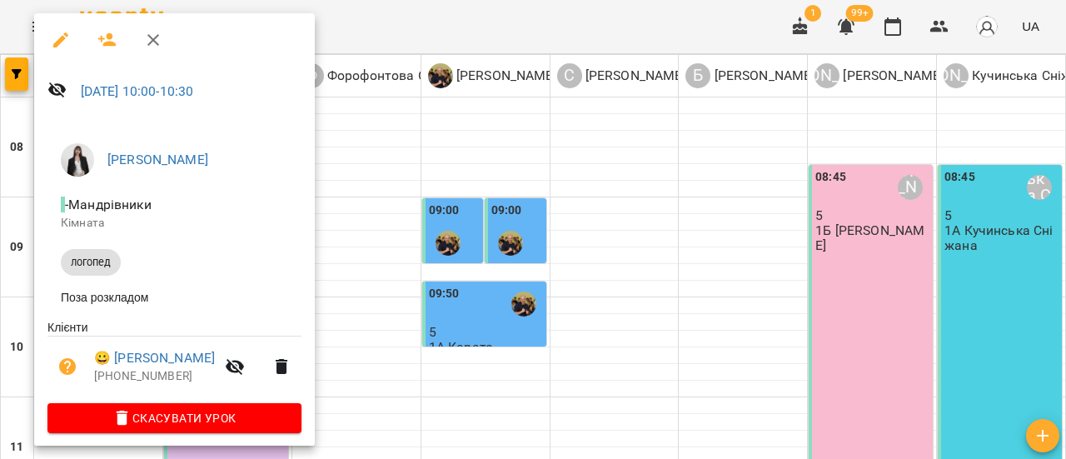
click at [151, 37] on icon "button" at bounding box center [153, 40] width 12 height 12
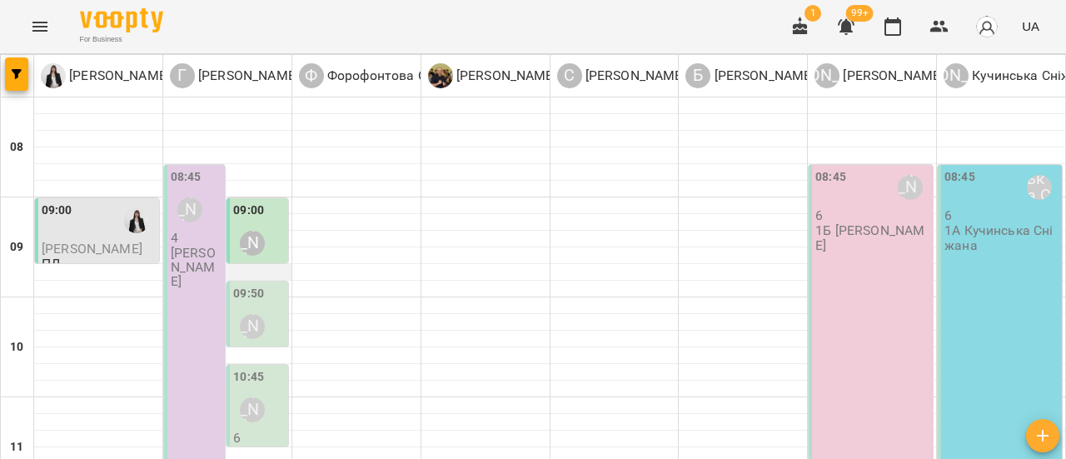
scroll to position [83, 0]
click at [254, 314] on div "[PERSON_NAME]" at bounding box center [252, 326] width 25 height 25
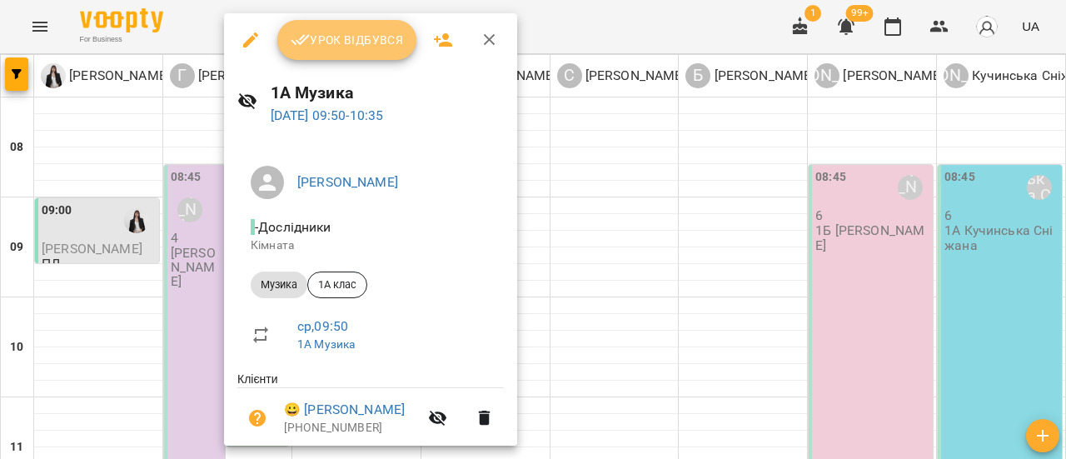
click at [370, 41] on span "Урок відбувся" at bounding box center [347, 40] width 113 height 20
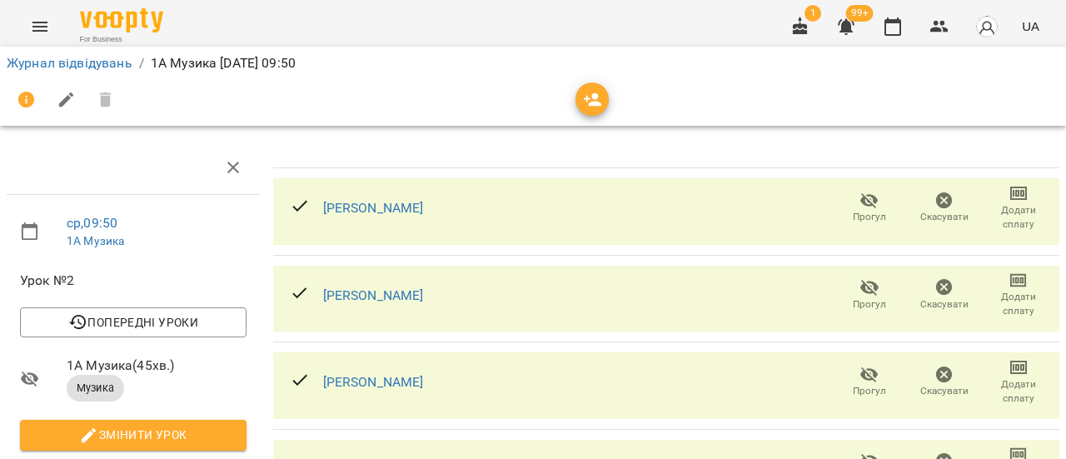
scroll to position [167, 0]
click at [860, 367] on icon "button" at bounding box center [869, 375] width 18 height 16
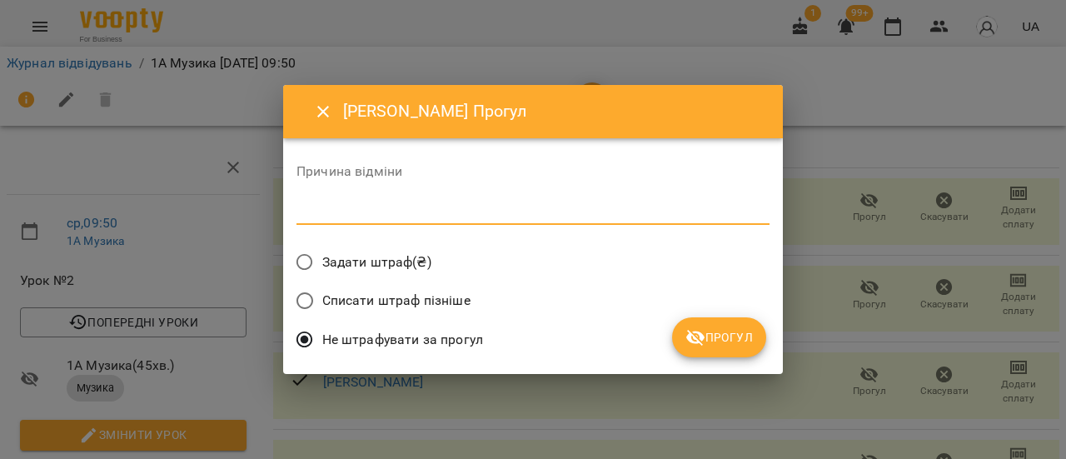
click at [345, 212] on textarea at bounding box center [532, 211] width 473 height 16
type textarea "**********"
click at [728, 335] on span "Прогул" at bounding box center [718, 337] width 67 height 20
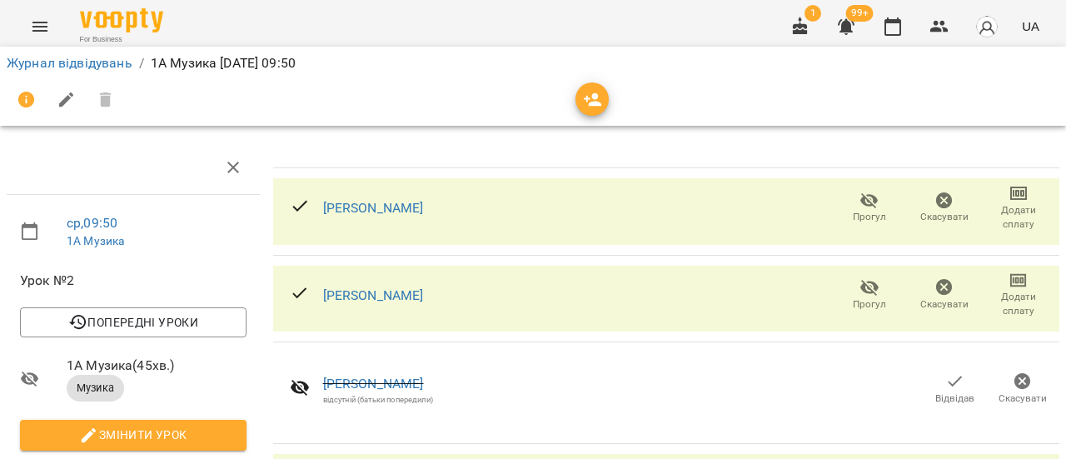
scroll to position [318, 0]
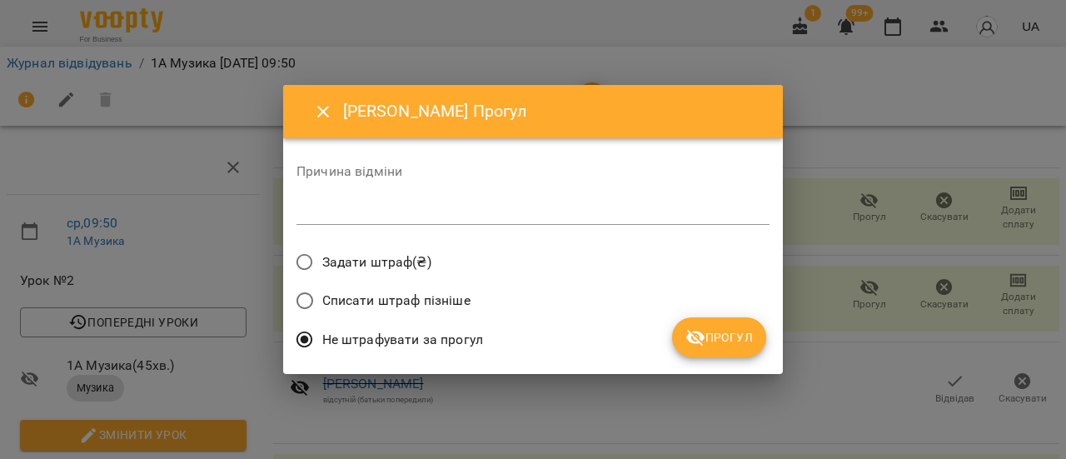
click at [400, 217] on textarea at bounding box center [532, 211] width 473 height 16
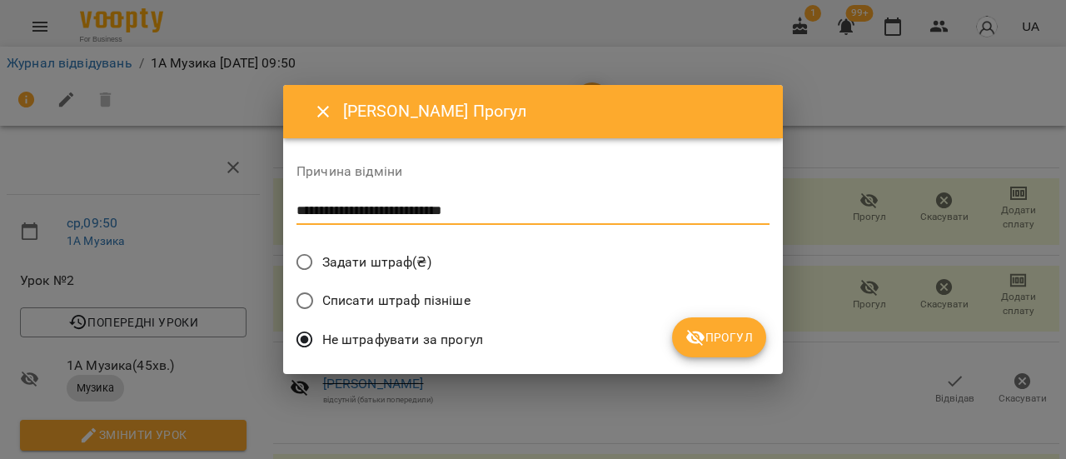
type textarea "**********"
click at [741, 341] on span "Прогул" at bounding box center [718, 337] width 67 height 20
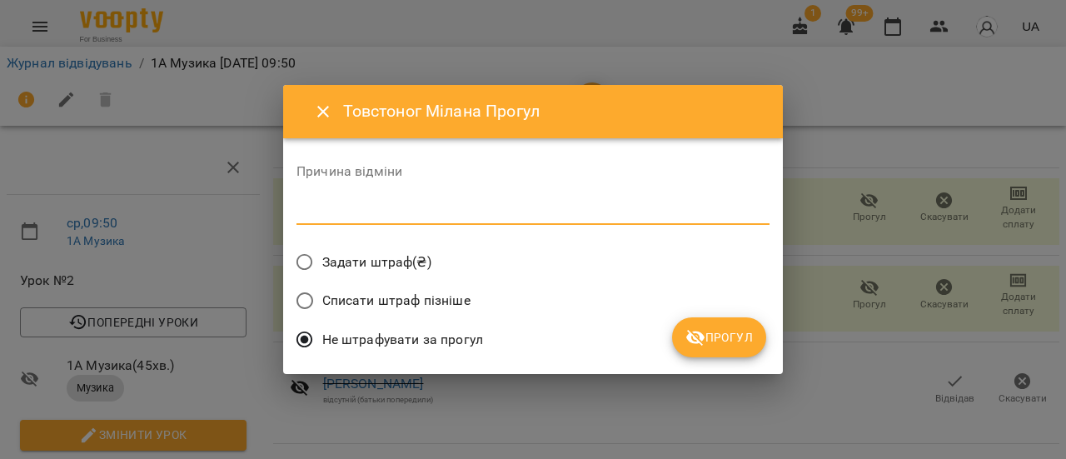
click at [491, 207] on textarea at bounding box center [532, 211] width 473 height 16
type textarea "**********"
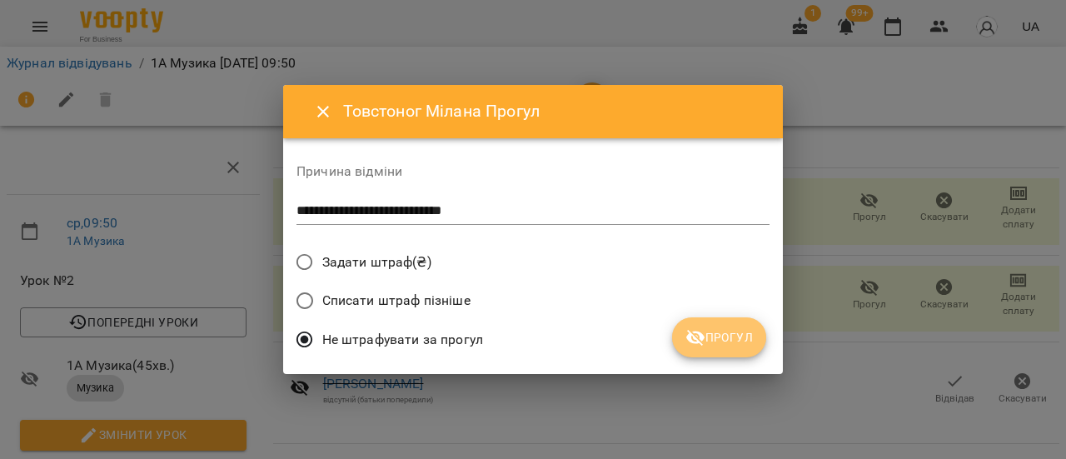
click at [708, 331] on span "Прогул" at bounding box center [718, 337] width 67 height 20
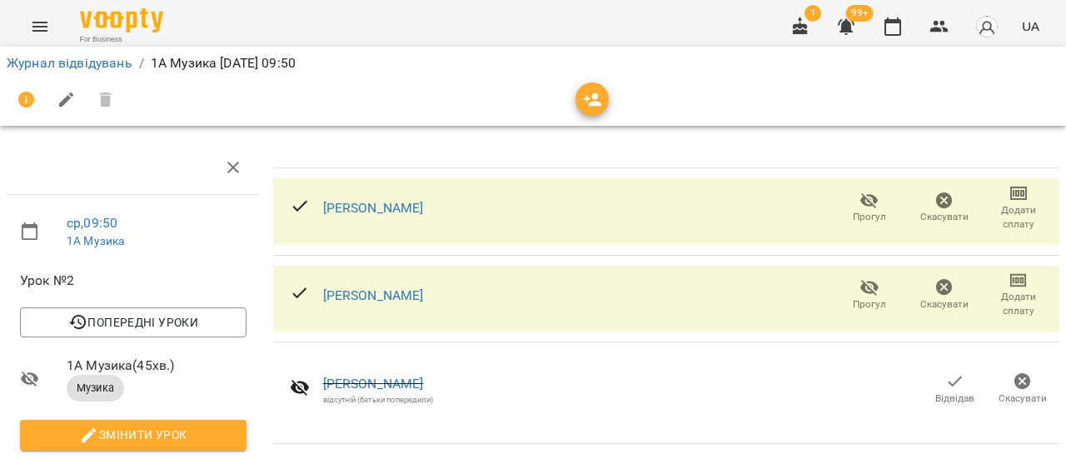
scroll to position [0, 0]
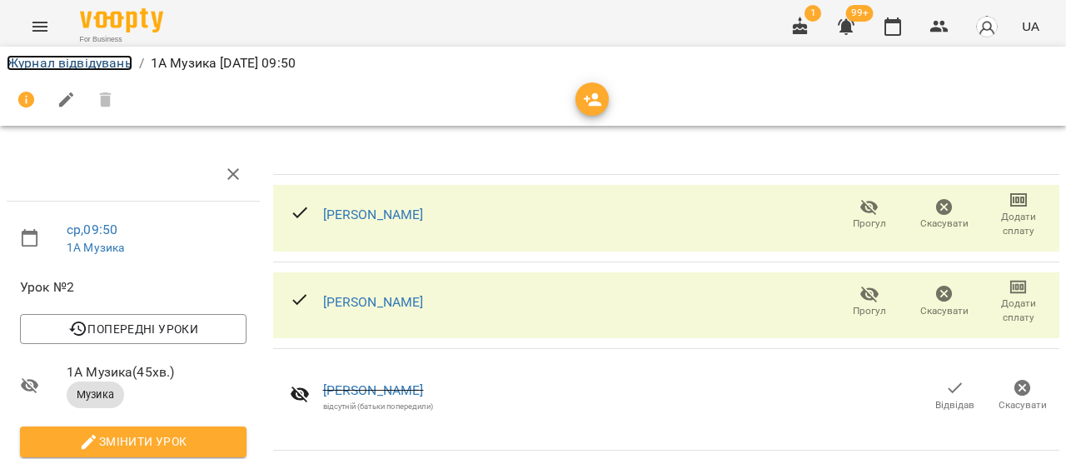
click at [96, 67] on link "Журнал відвідувань" at bounding box center [70, 63] width 126 height 16
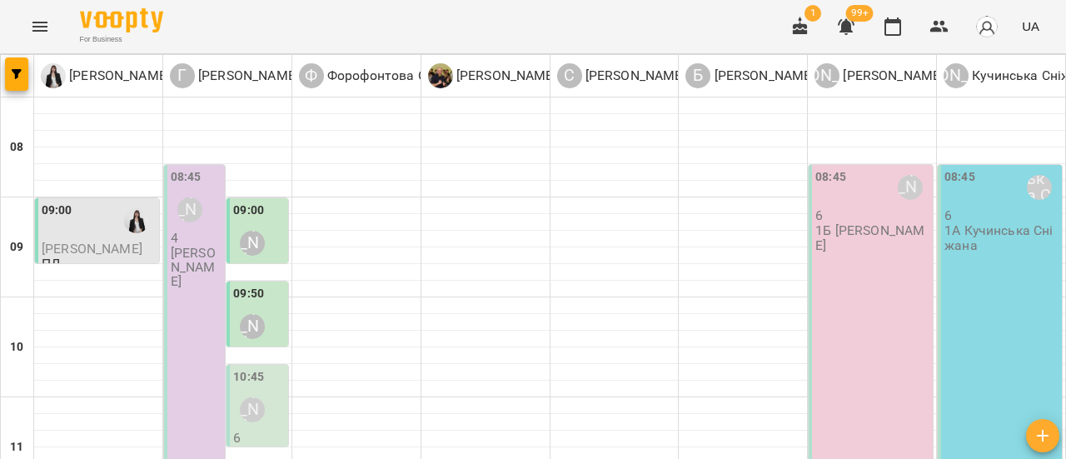
click at [207, 224] on div "[PERSON_NAME]" at bounding box center [190, 210] width 38 height 38
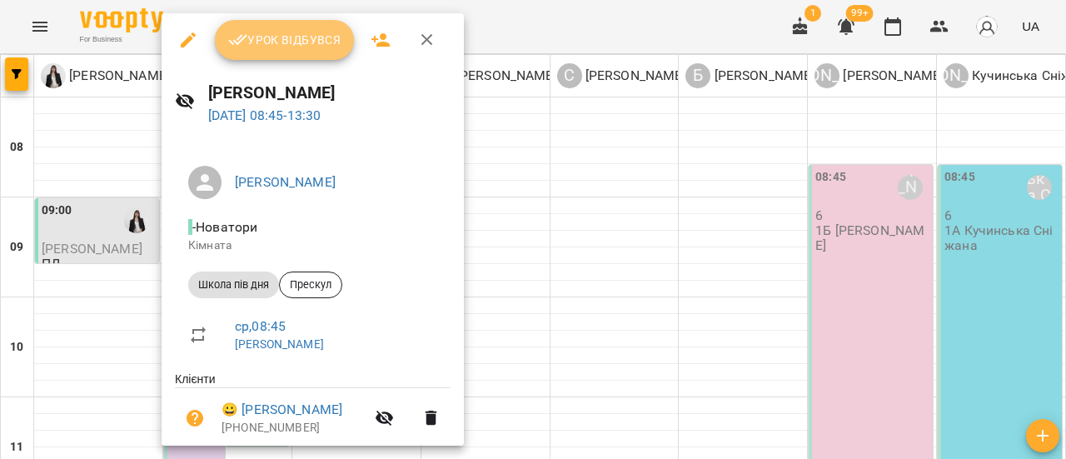
click at [300, 27] on button "Урок відбувся" at bounding box center [285, 40] width 140 height 40
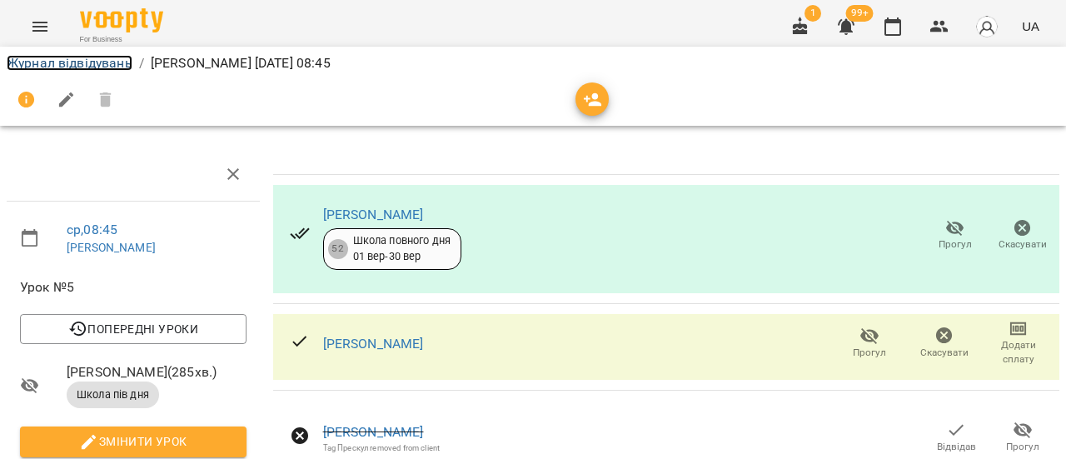
click at [86, 66] on link "Журнал відвідувань" at bounding box center [70, 63] width 126 height 16
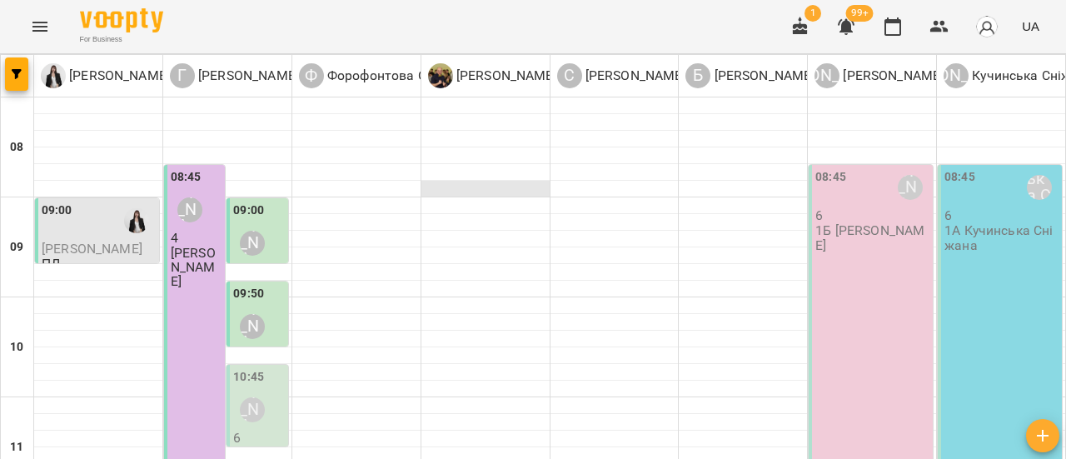
scroll to position [167, 0]
click at [272, 368] on div "10:45 [PERSON_NAME]" at bounding box center [258, 398] width 51 height 61
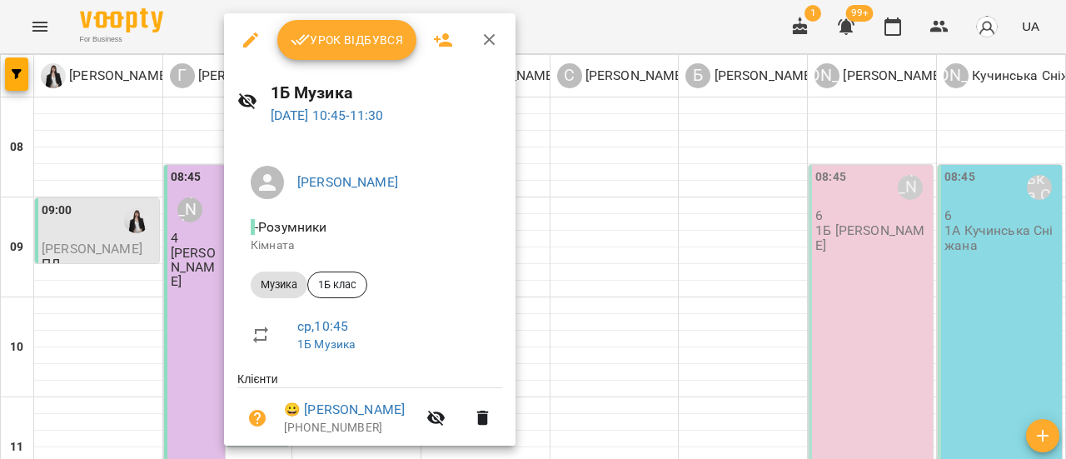
click at [351, 42] on span "Урок відбувся" at bounding box center [347, 40] width 113 height 20
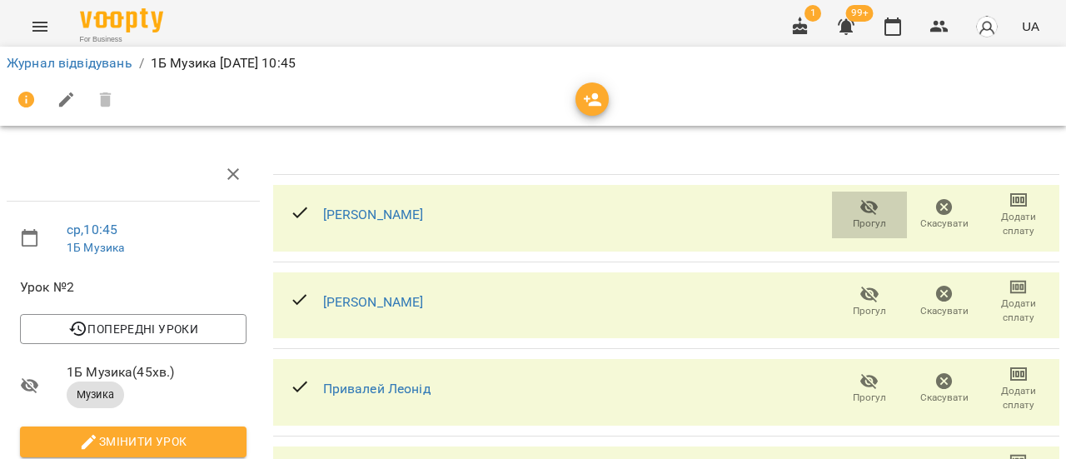
click at [845, 209] on span "Прогул" at bounding box center [869, 213] width 55 height 33
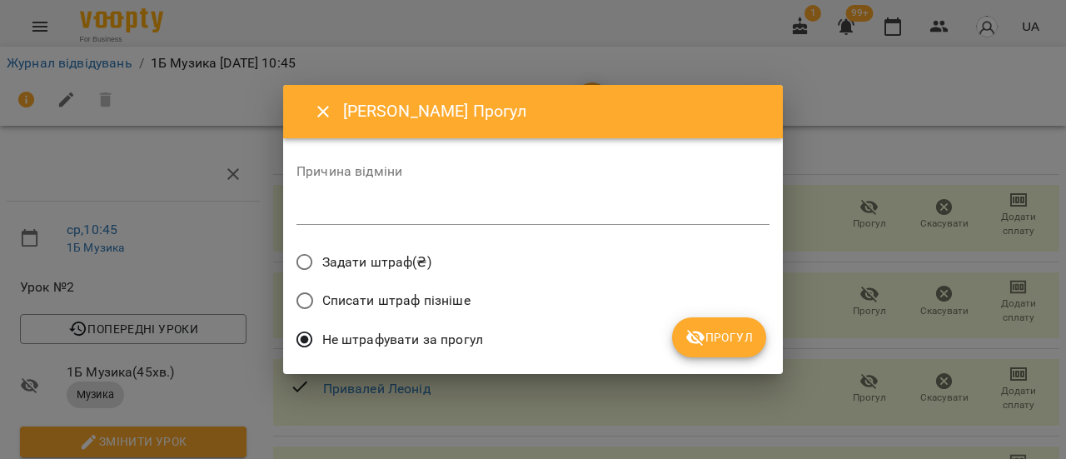
click at [403, 217] on textarea at bounding box center [532, 211] width 473 height 16
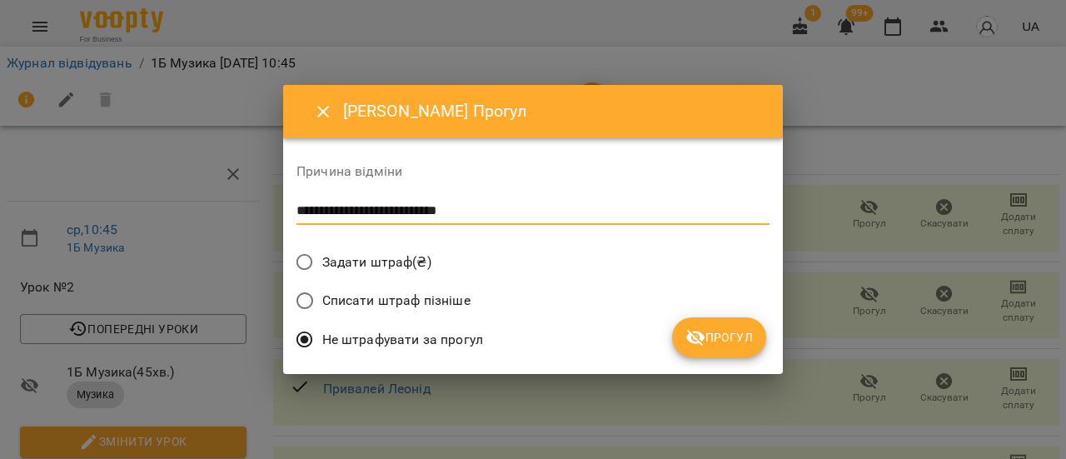
type textarea "**********"
click at [737, 344] on span "Прогул" at bounding box center [718, 337] width 67 height 20
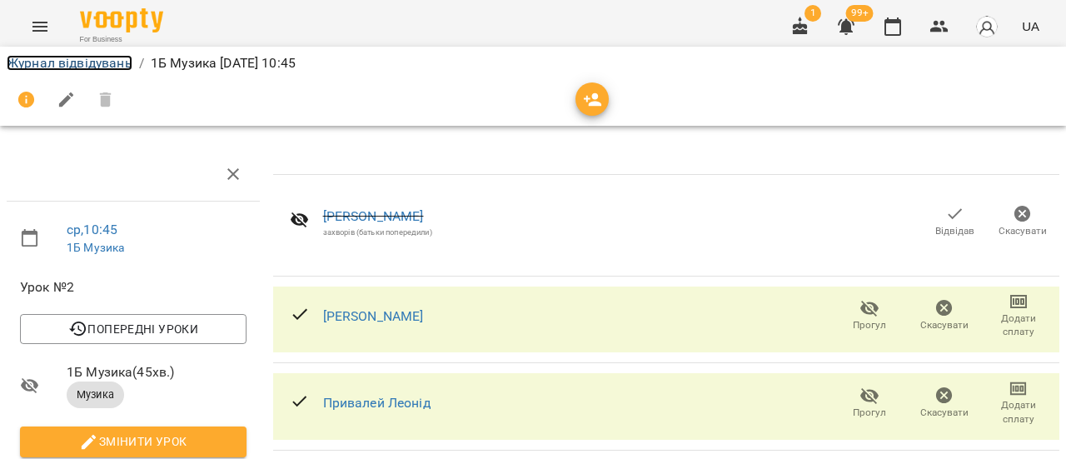
click at [116, 69] on link "Журнал відвідувань" at bounding box center [70, 63] width 126 height 16
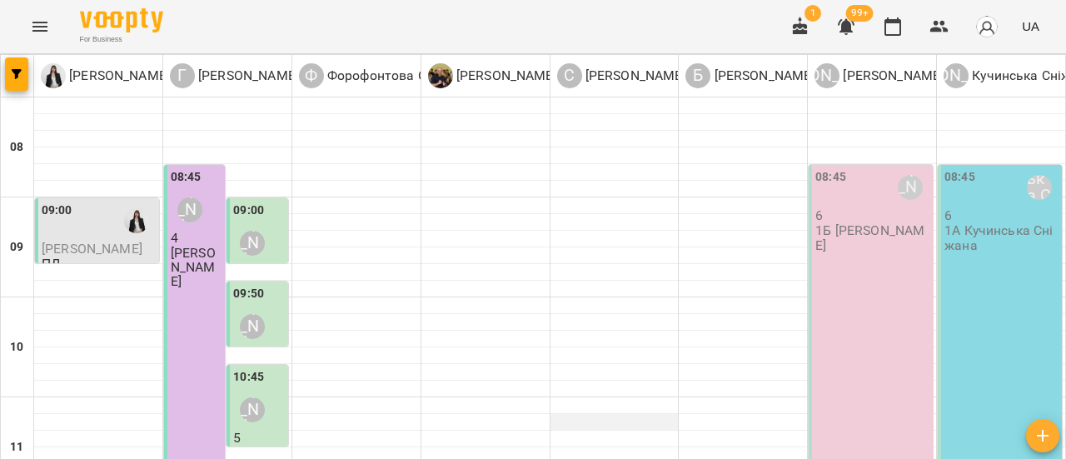
scroll to position [333, 0]
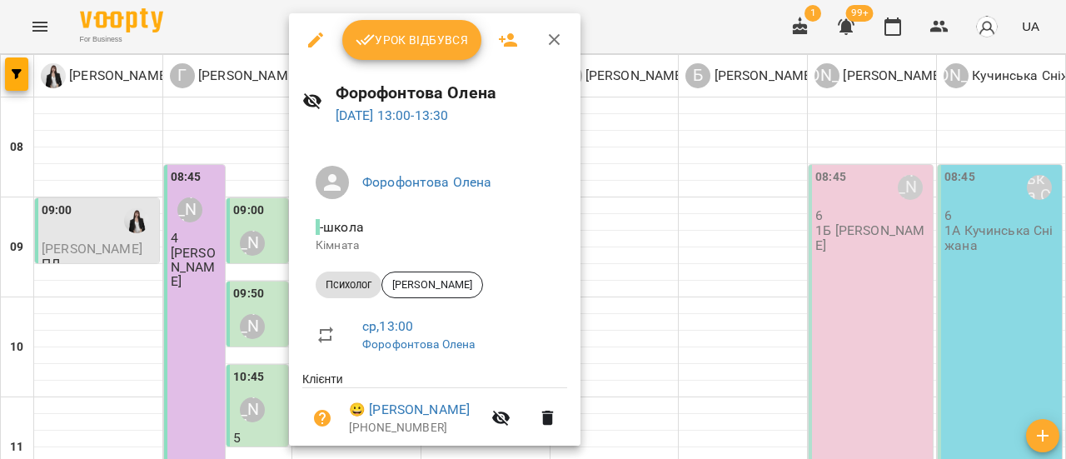
click at [551, 39] on icon "button" at bounding box center [555, 40] width 12 height 12
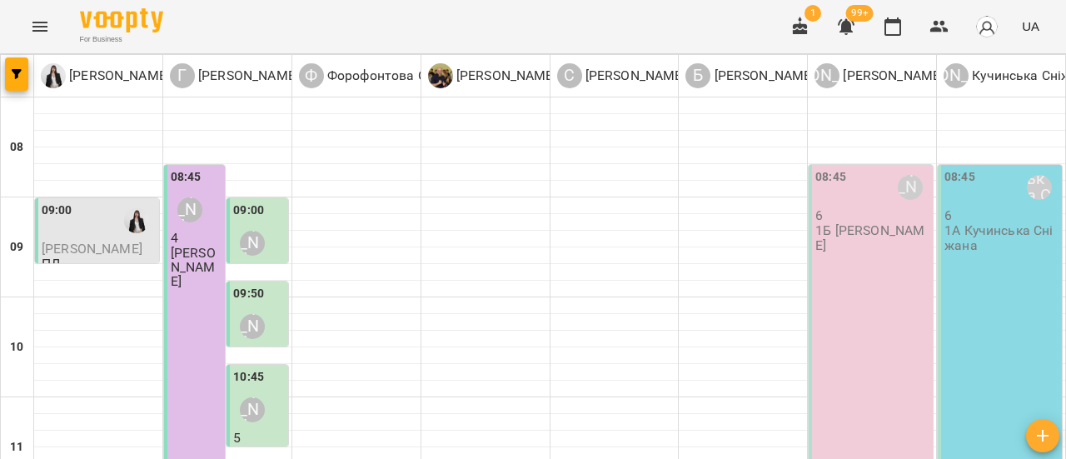
scroll to position [0, 0]
click at [860, 256] on div "08:45 [PERSON_NAME] 6 1Б [PERSON_NAME]" at bounding box center [871, 405] width 124 height 481
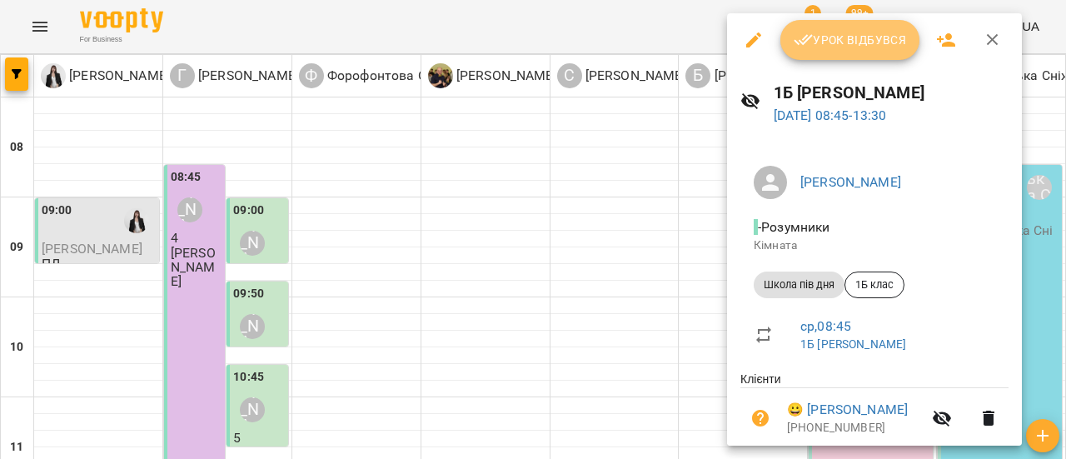
click at [857, 39] on span "Урок відбувся" at bounding box center [850, 40] width 113 height 20
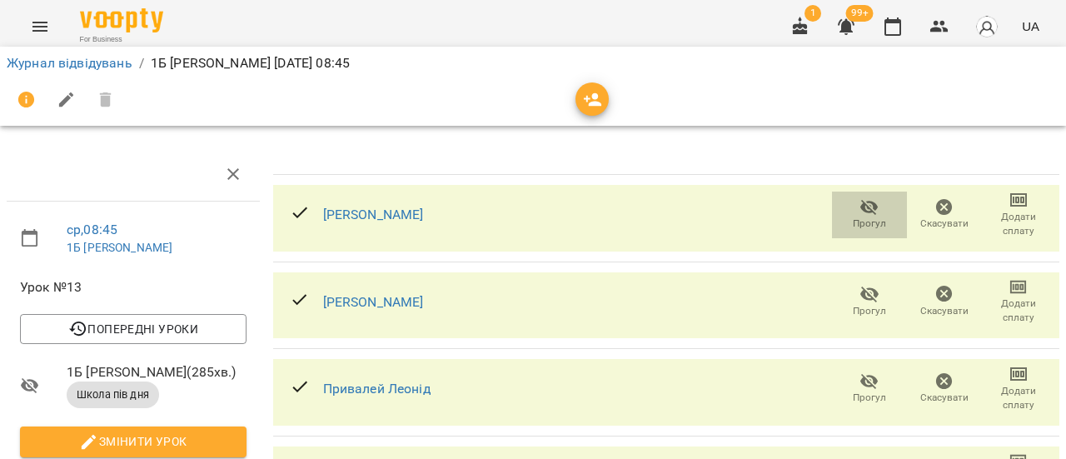
click at [860, 213] on icon "button" at bounding box center [870, 207] width 20 height 20
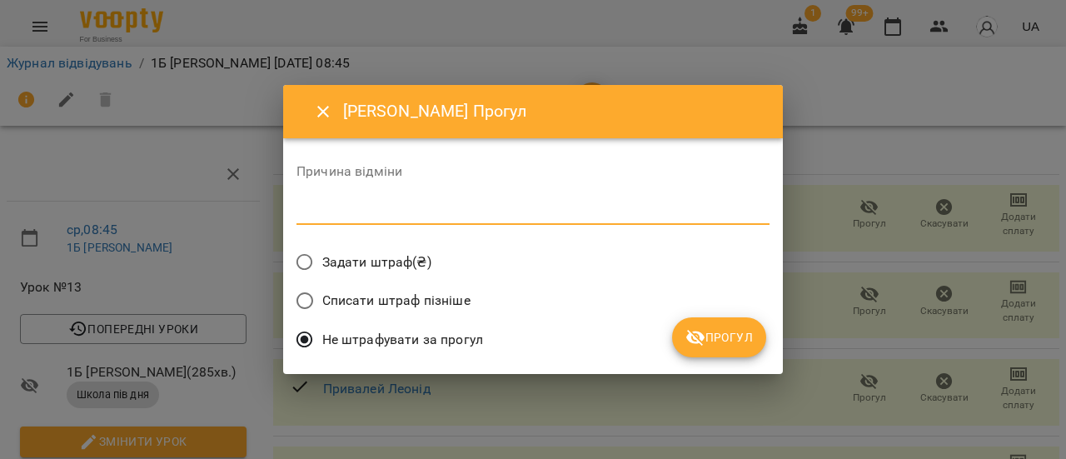
click at [506, 217] on textarea at bounding box center [532, 211] width 473 height 16
click at [476, 211] on textarea "**********" at bounding box center [532, 211] width 473 height 16
type textarea "**********"
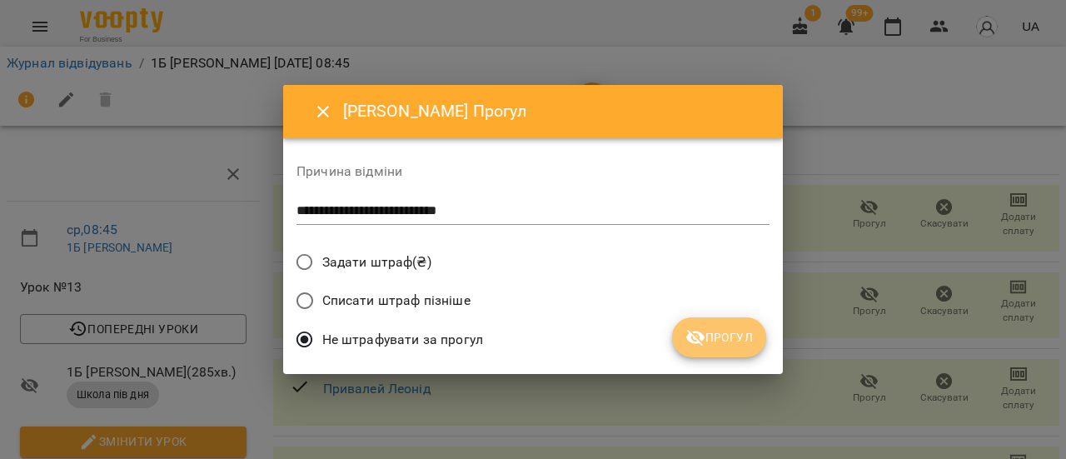
click at [703, 341] on icon "submit" at bounding box center [695, 337] width 20 height 20
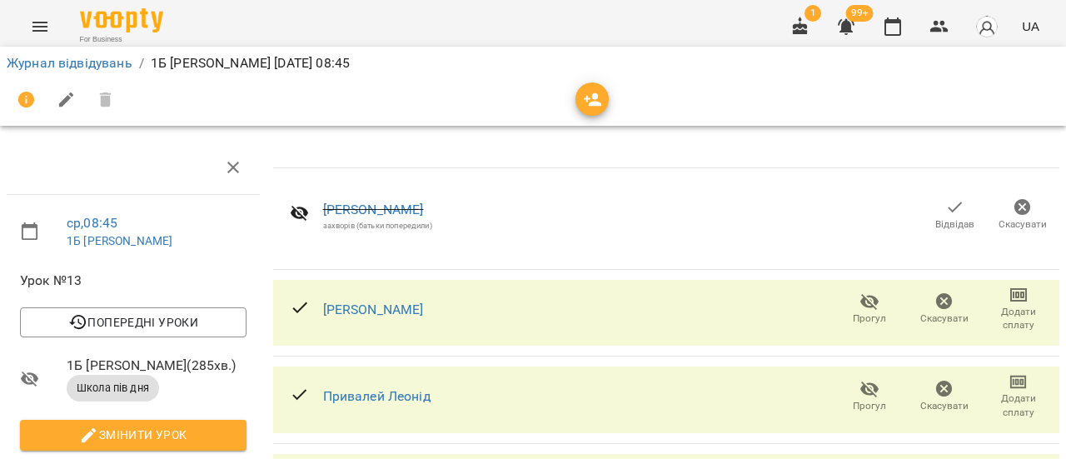
scroll to position [5, 0]
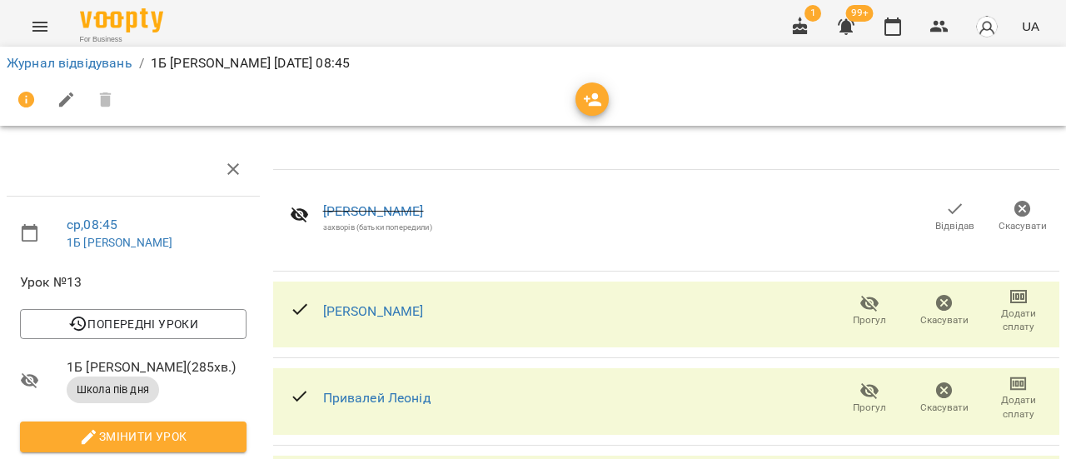
click at [112, 71] on li "Журнал відвідувань" at bounding box center [70, 63] width 126 height 20
click at [112, 66] on link "Журнал відвідувань" at bounding box center [70, 63] width 126 height 16
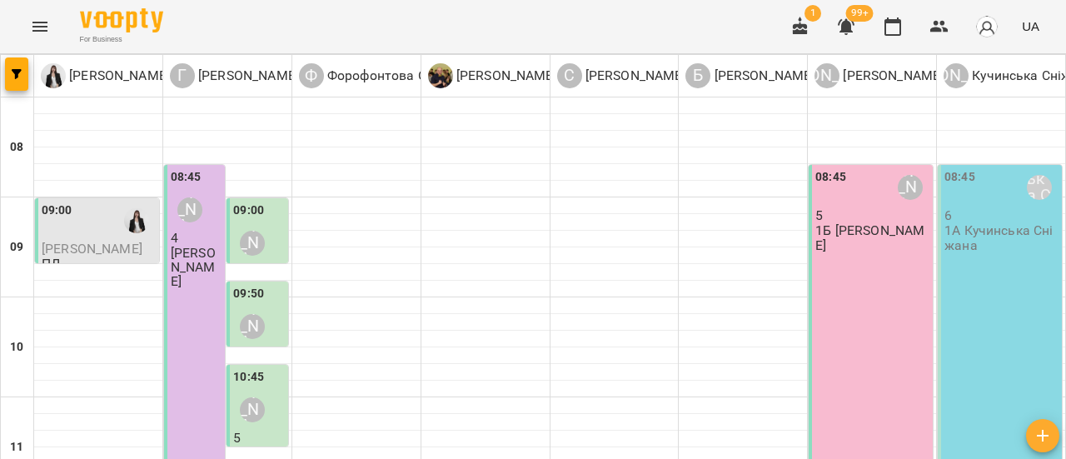
click at [987, 262] on div "08:45 [PERSON_NAME] 6 1А [PERSON_NAME]" at bounding box center [1000, 405] width 124 height 481
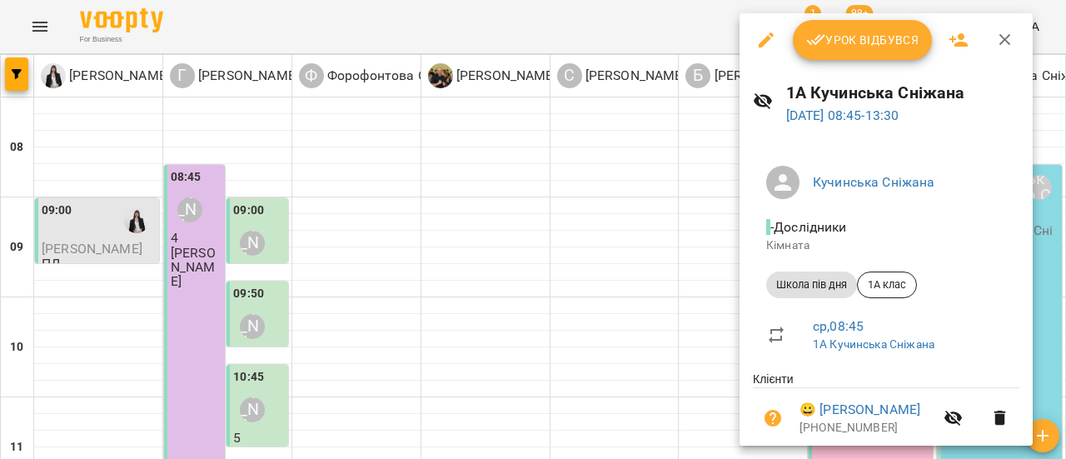
click at [761, 41] on icon "button" at bounding box center [766, 39] width 15 height 15
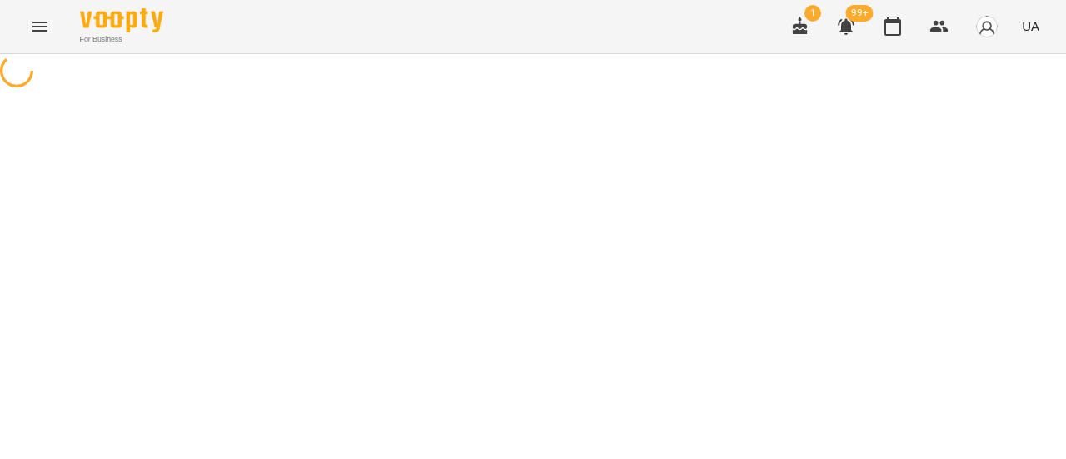
select select "**********"
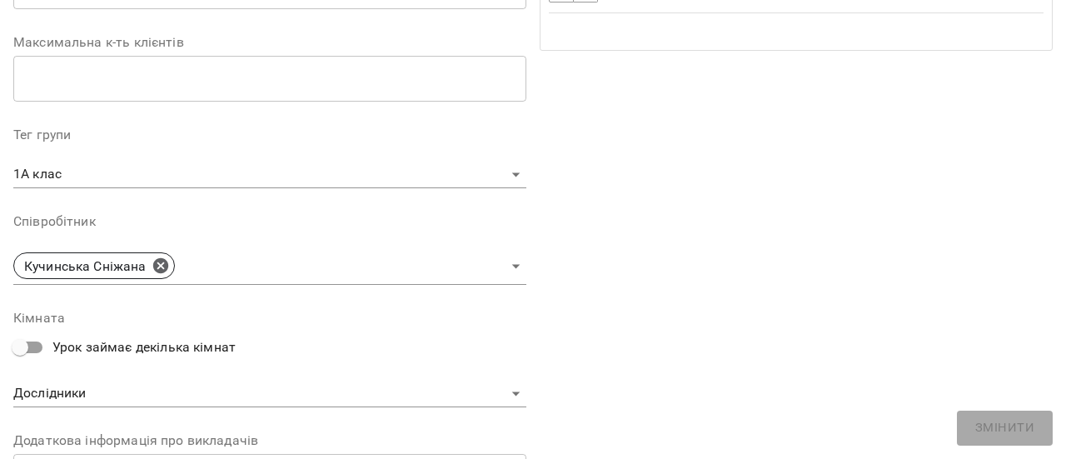
scroll to position [416, 0]
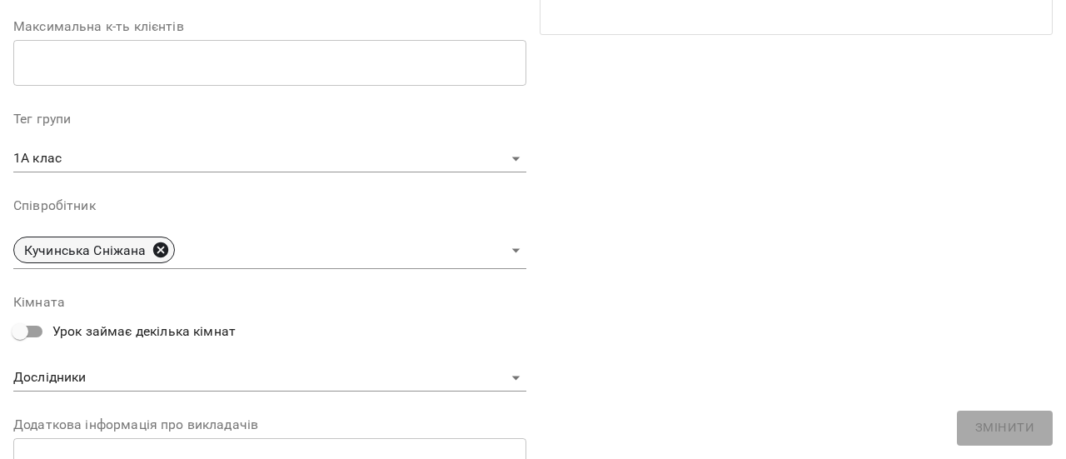
click at [160, 249] on icon at bounding box center [161, 250] width 18 height 18
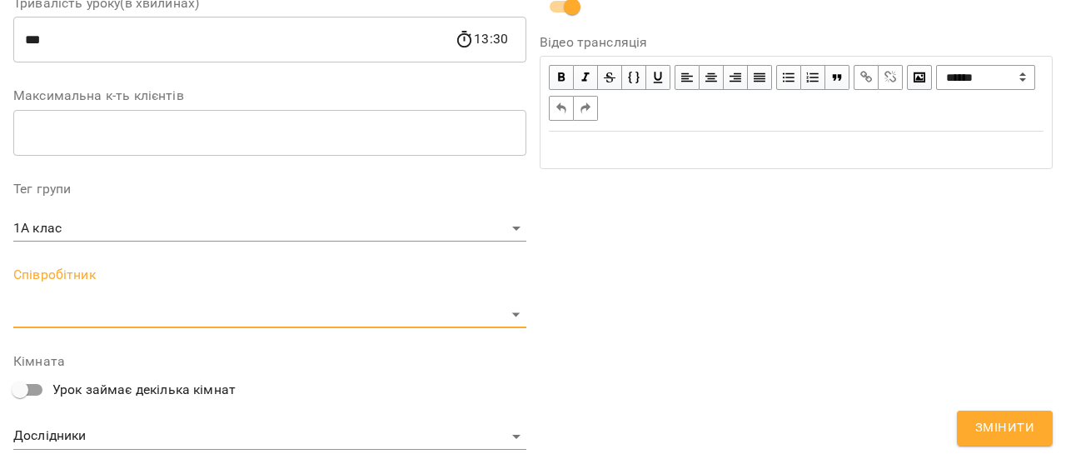
scroll to position [486, 0]
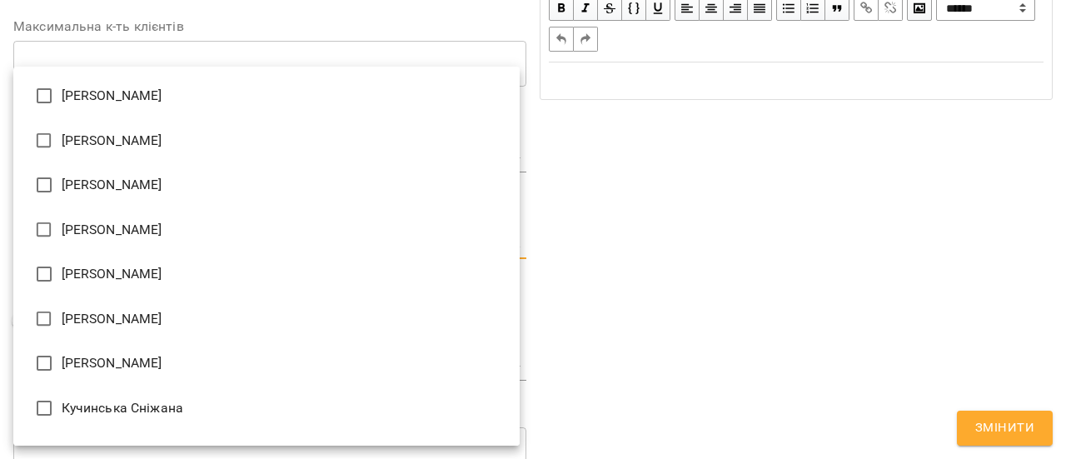
click at [511, 248] on body "For Business 1 99+ UA Журнал відвідувань / 1А [PERSON_NAME] [DATE] 08:45 / Урок…" at bounding box center [533, 389] width 1066 height 779
type input "**********"
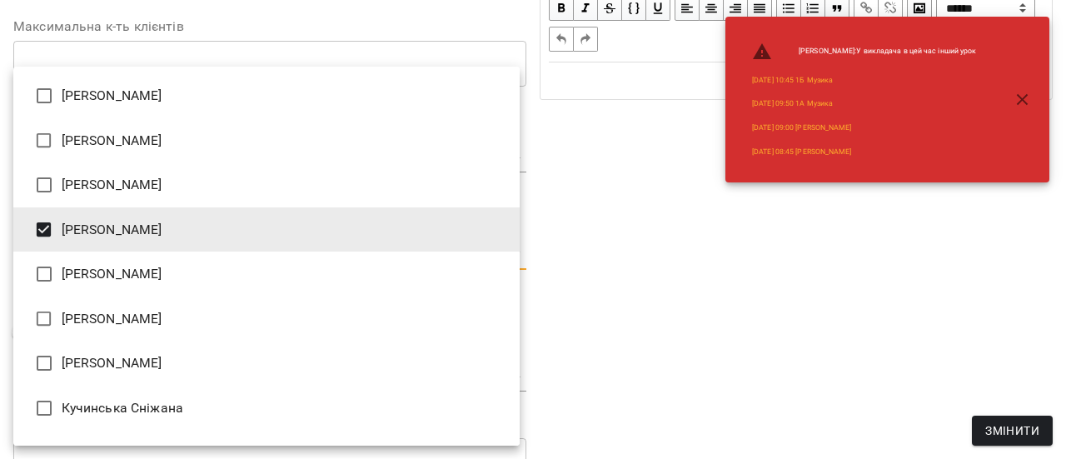
click at [1017, 431] on div at bounding box center [533, 229] width 1066 height 459
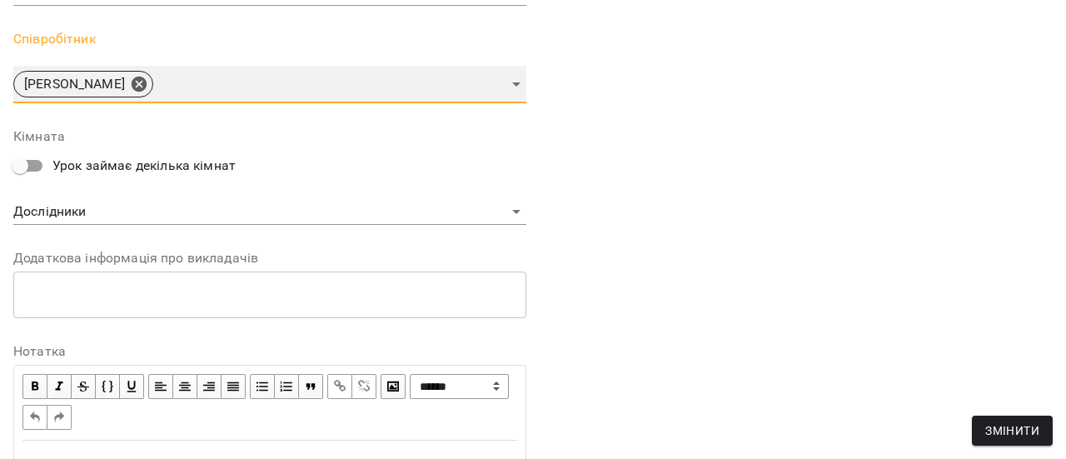
scroll to position [728, 0]
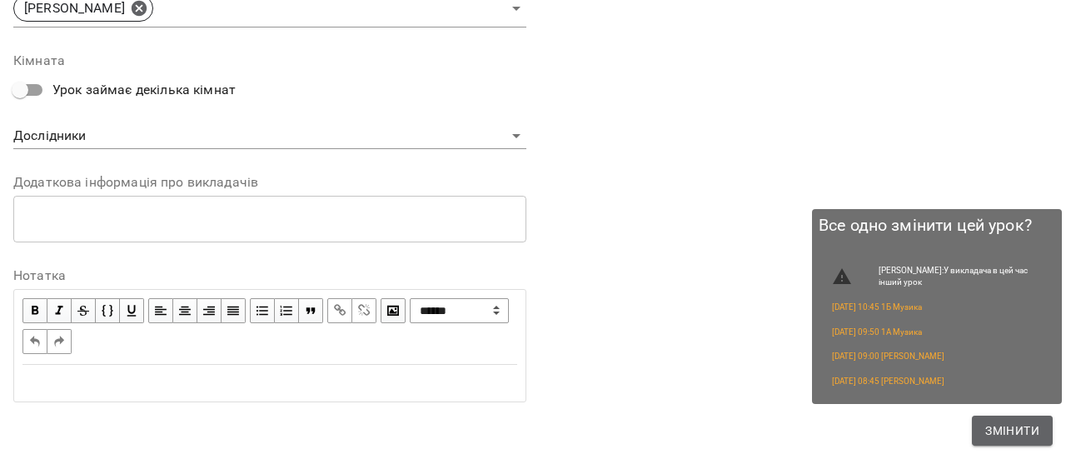
click at [1043, 429] on button "Змінити" at bounding box center [1012, 431] width 81 height 30
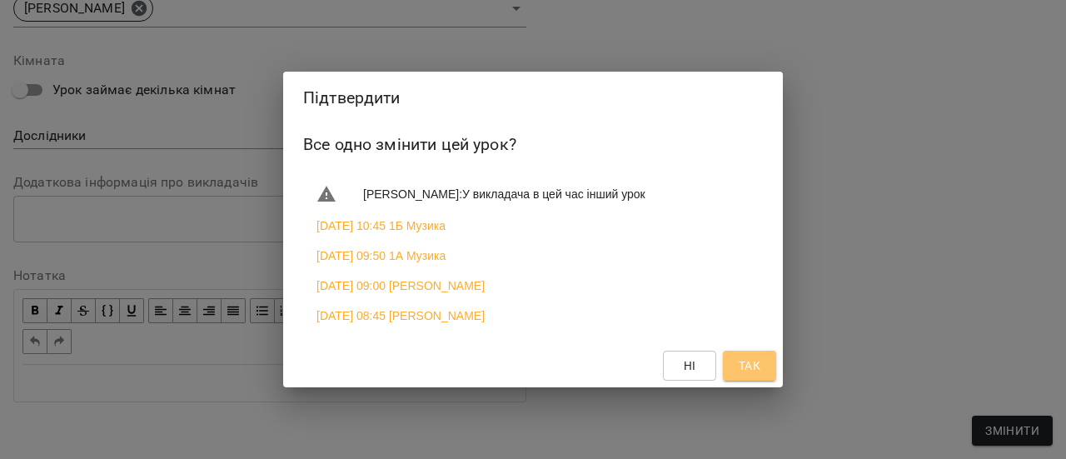
click at [750, 369] on span "Так" at bounding box center [750, 366] width 22 height 20
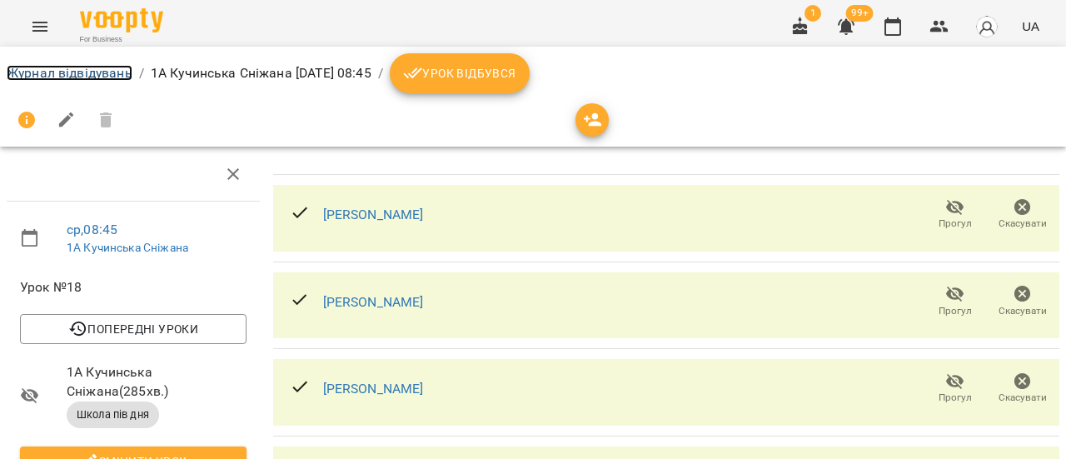
click at [106, 72] on link "Журнал відвідувань" at bounding box center [70, 73] width 126 height 16
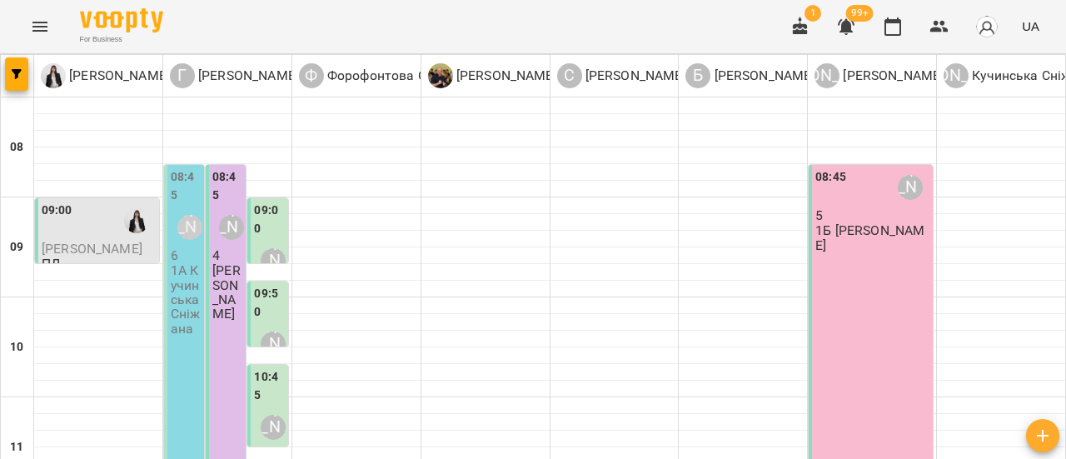
click at [188, 269] on p "1А Кучинська Сніжана" at bounding box center [186, 299] width 30 height 72
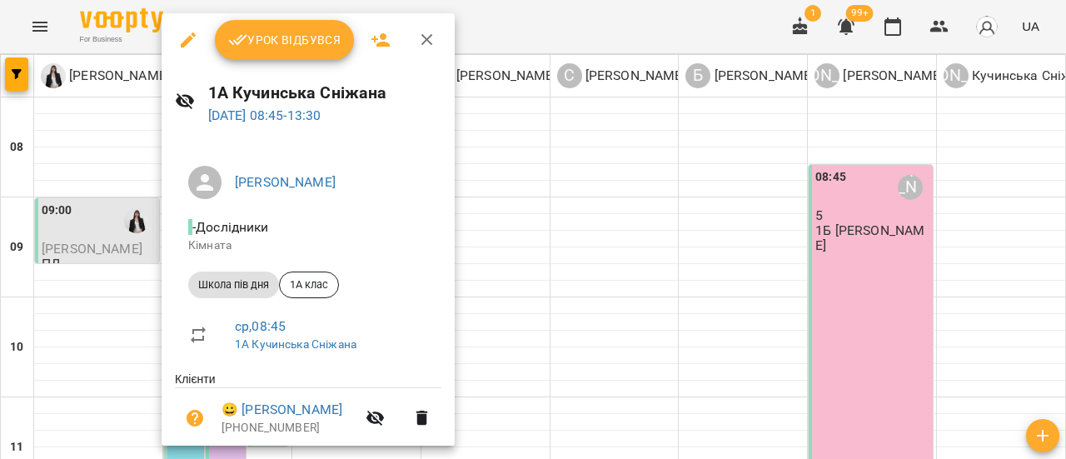
click at [187, 40] on icon "button" at bounding box center [188, 39] width 15 height 15
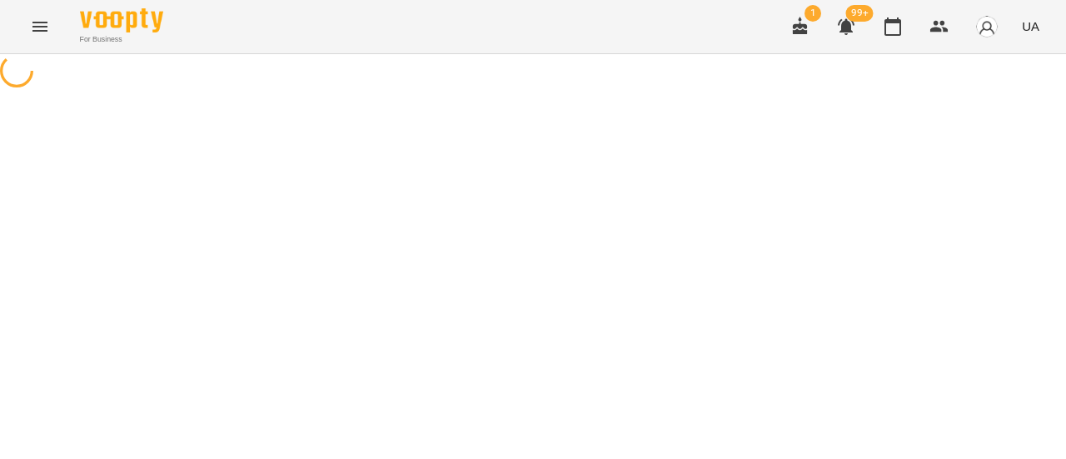
select select "**********"
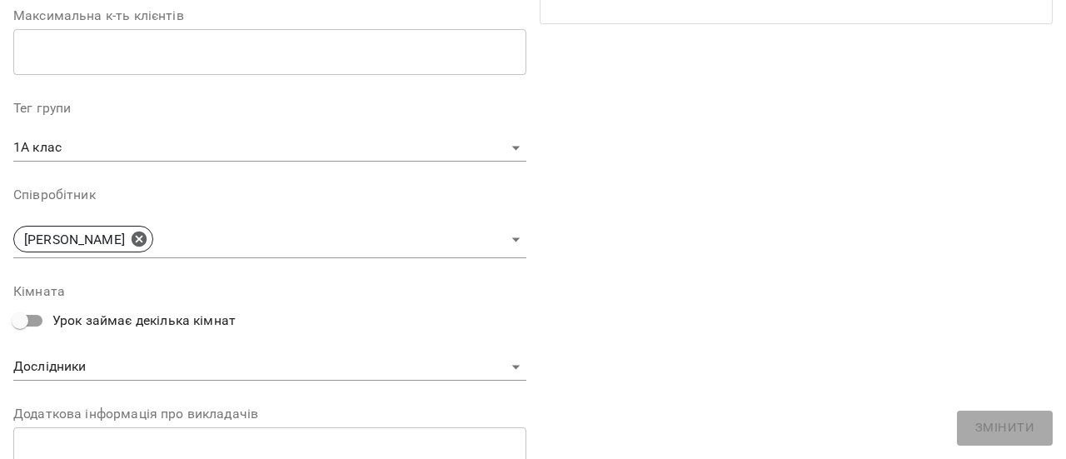
scroll to position [500, 0]
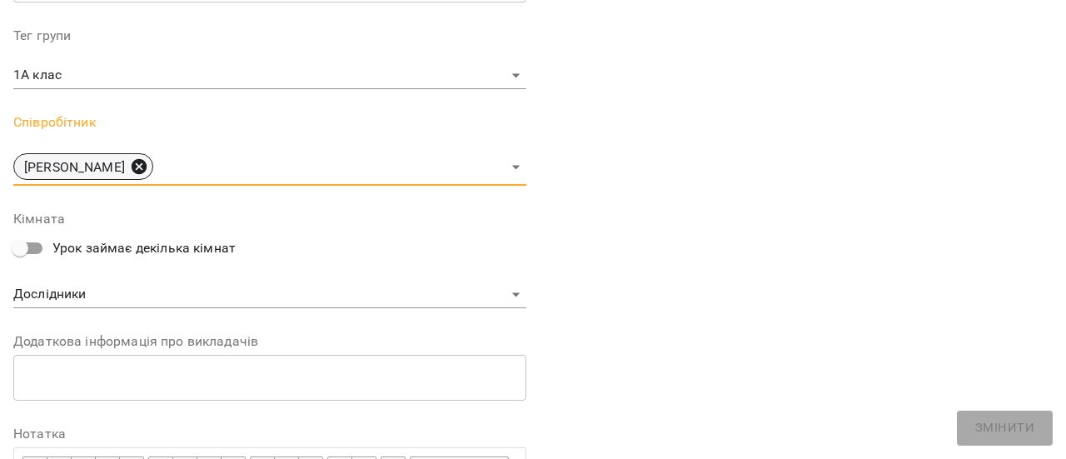
click at [148, 166] on icon at bounding box center [139, 166] width 18 height 18
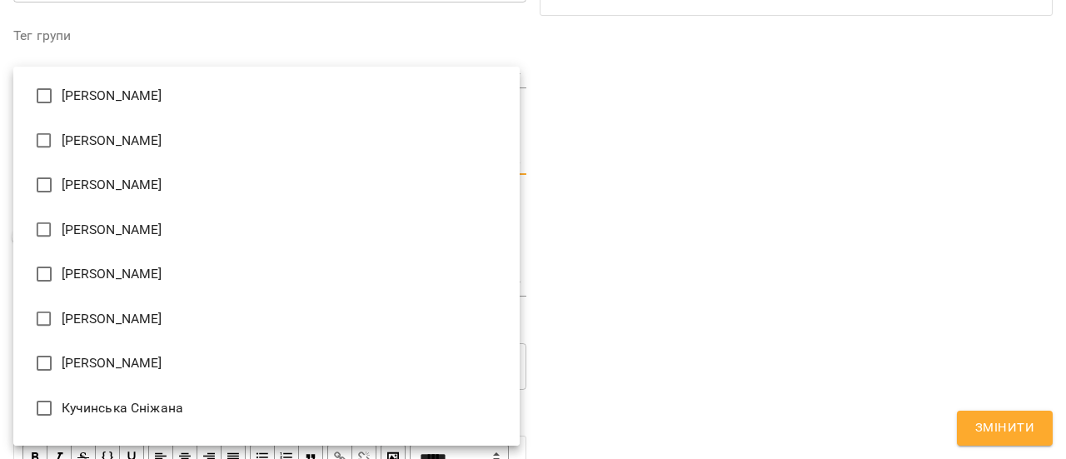
click at [506, 162] on body "For Business 1 99+ UA Журнал відвідувань / 1А [PERSON_NAME] [DATE] 08:45 / Урок…" at bounding box center [533, 389] width 1066 height 779
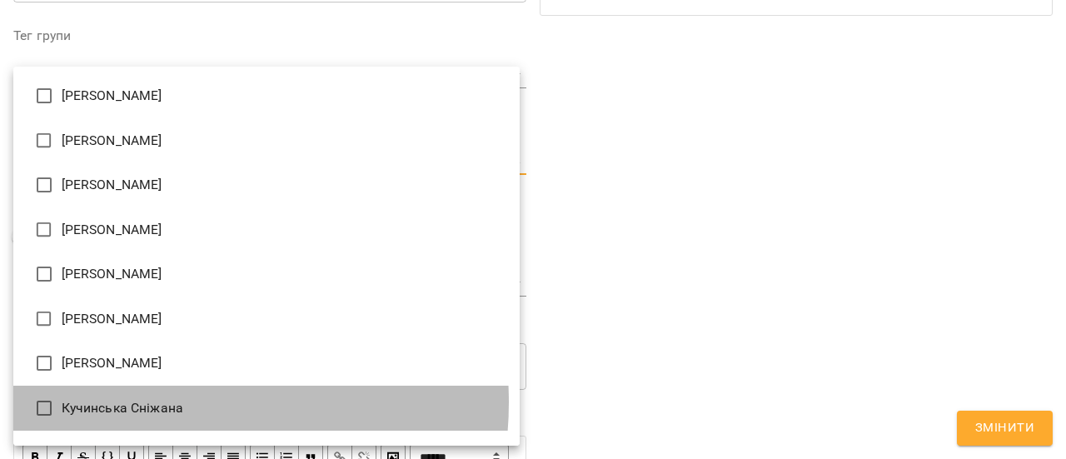
click at [152, 402] on li "Кучинська Сніжана" at bounding box center [266, 408] width 506 height 45
type input "**********"
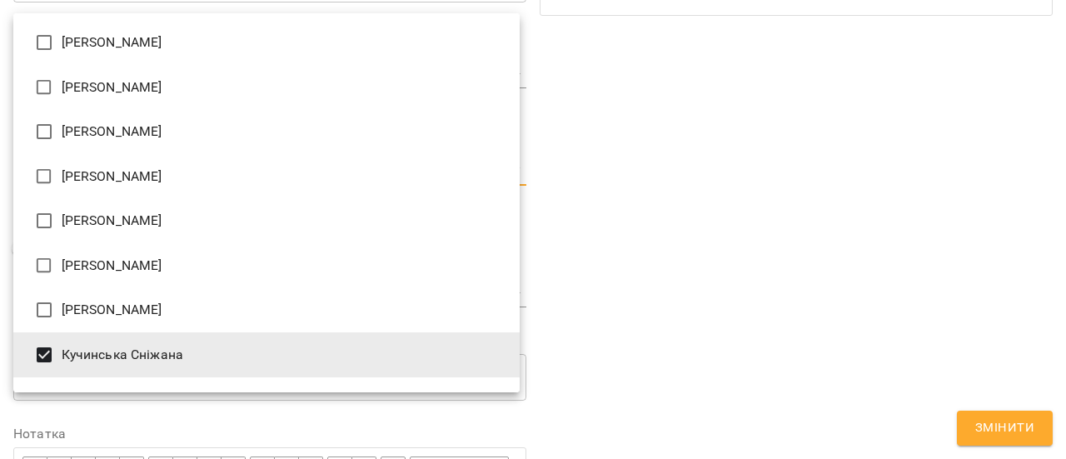
click at [1001, 425] on div at bounding box center [533, 229] width 1066 height 459
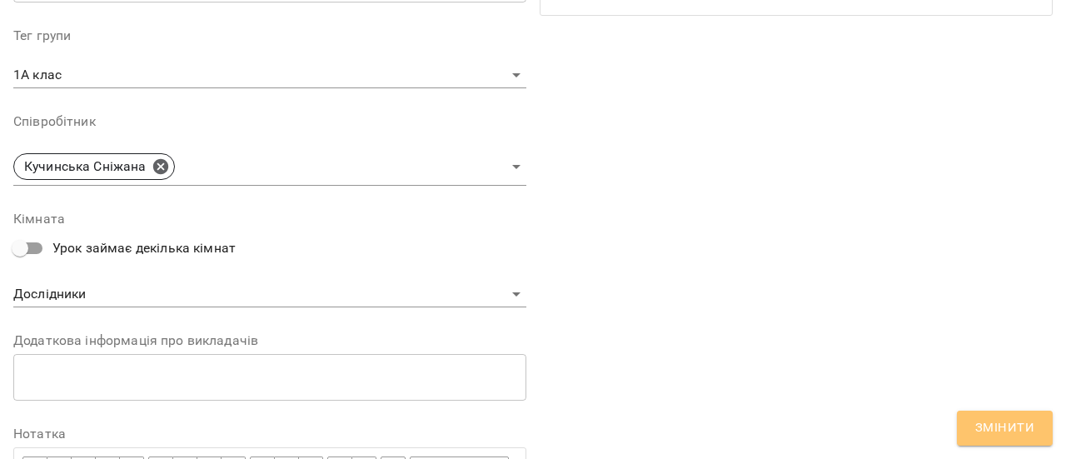
click at [997, 430] on span "Змінити" at bounding box center [1004, 428] width 59 height 22
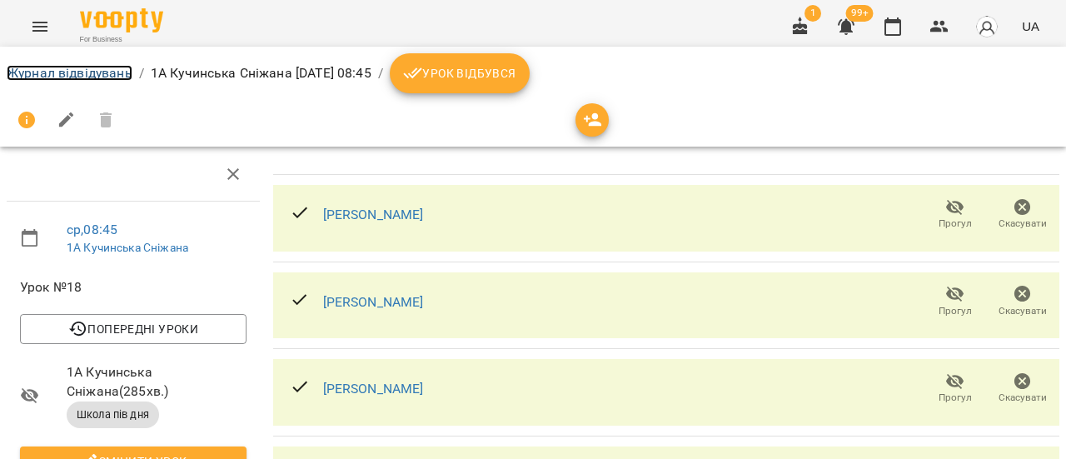
click at [104, 75] on link "Журнал відвідувань" at bounding box center [70, 73] width 126 height 16
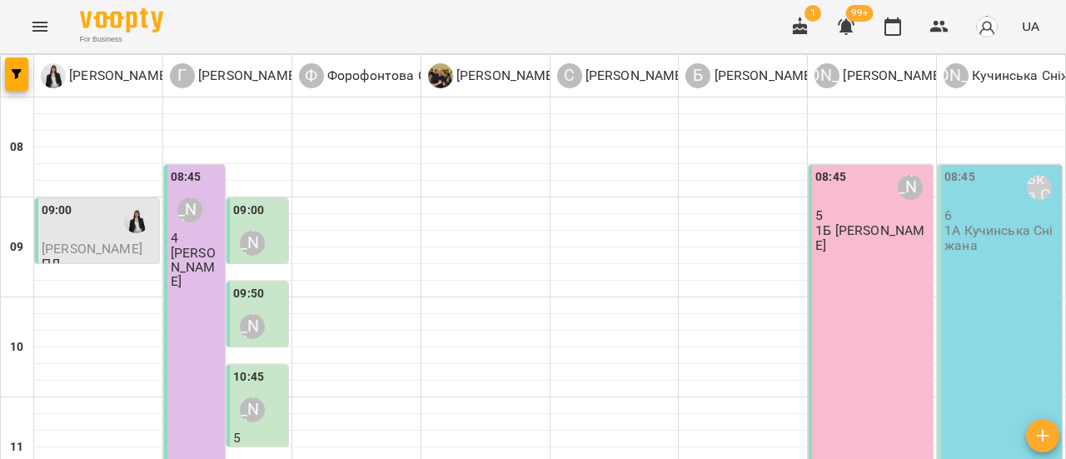
scroll to position [83, 0]
click at [993, 274] on div "08:45 [PERSON_NAME] 6 1А [PERSON_NAME]" at bounding box center [1000, 405] width 124 height 481
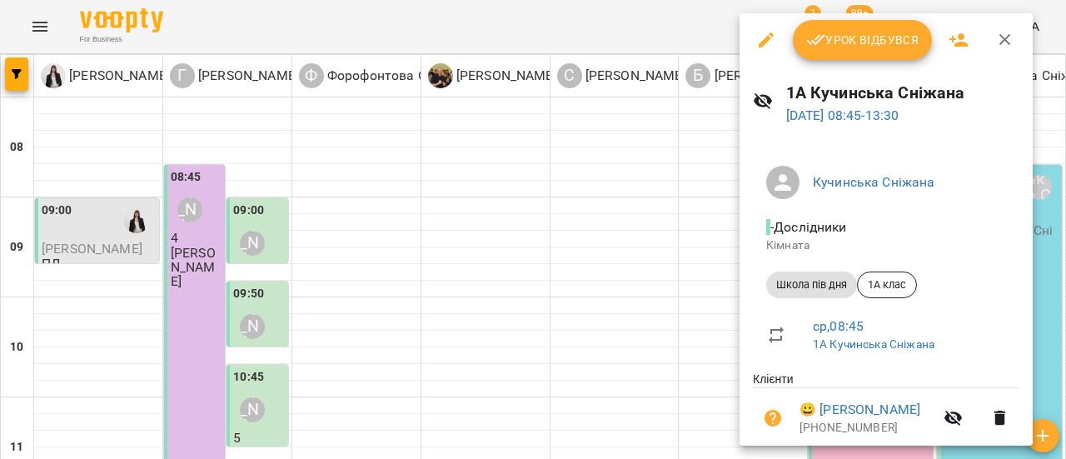
click at [774, 34] on icon "button" at bounding box center [766, 40] width 20 height 20
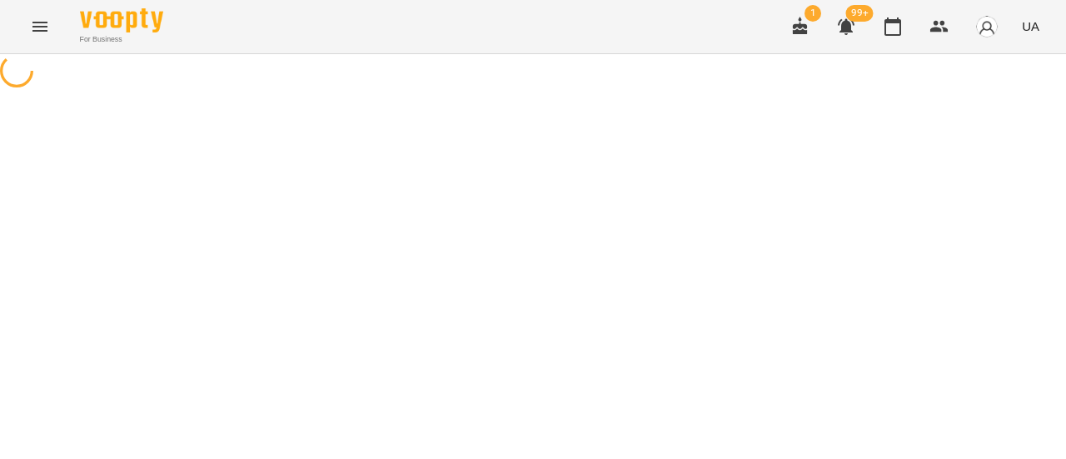
select select "**********"
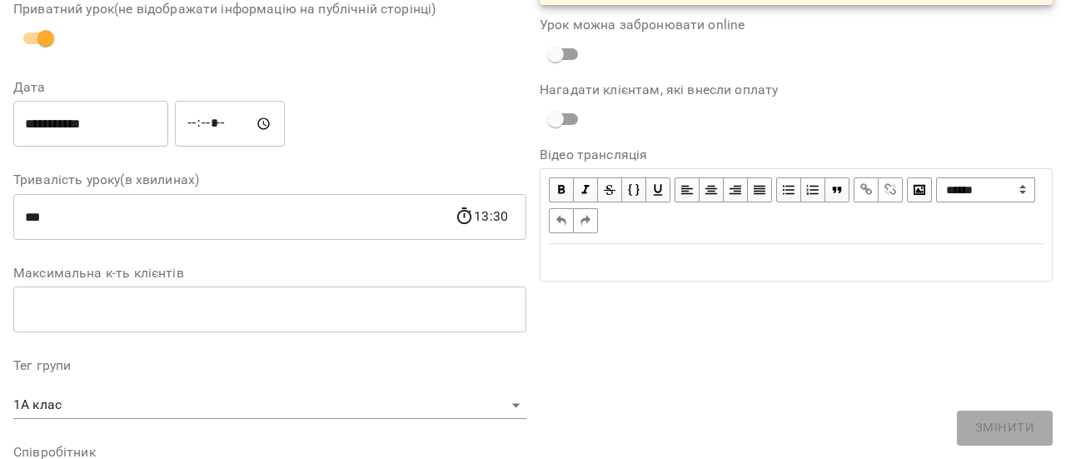
scroll to position [250, 0]
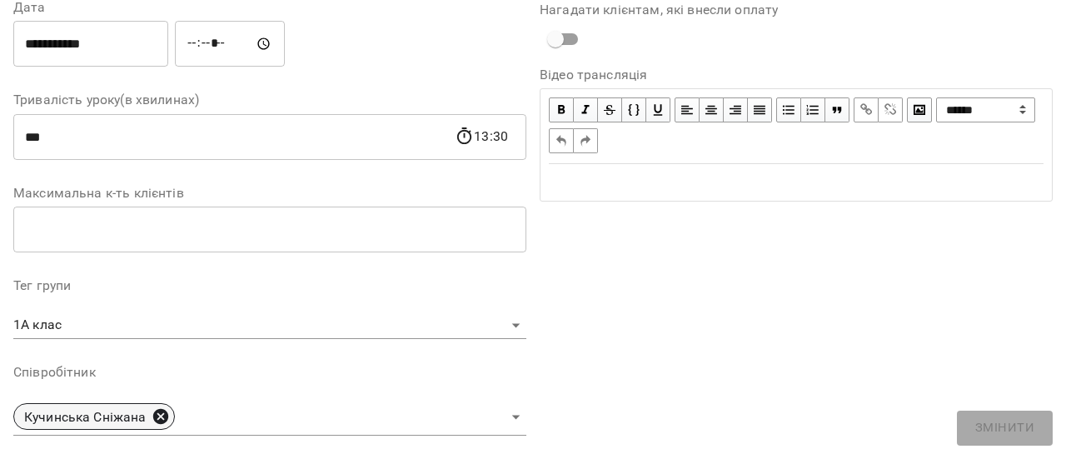
click at [156, 419] on icon at bounding box center [161, 416] width 18 height 18
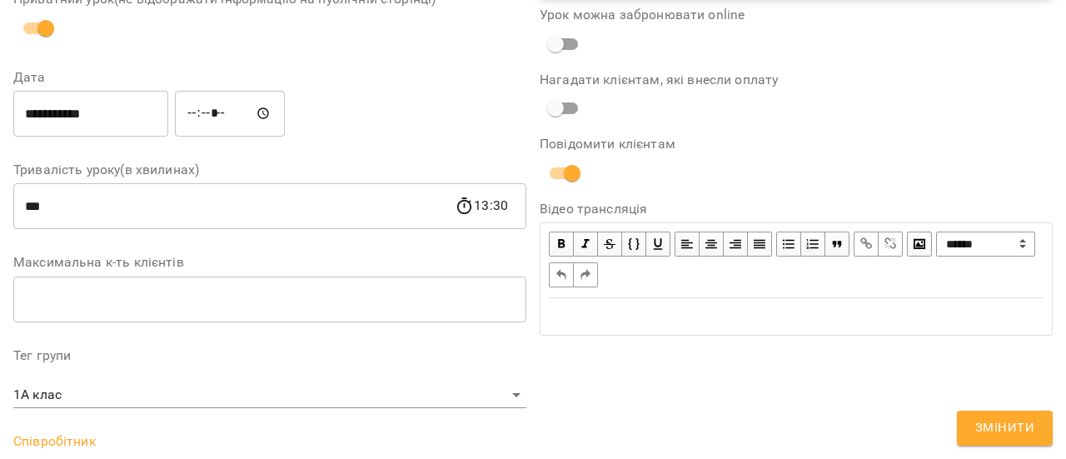
scroll to position [319, 0]
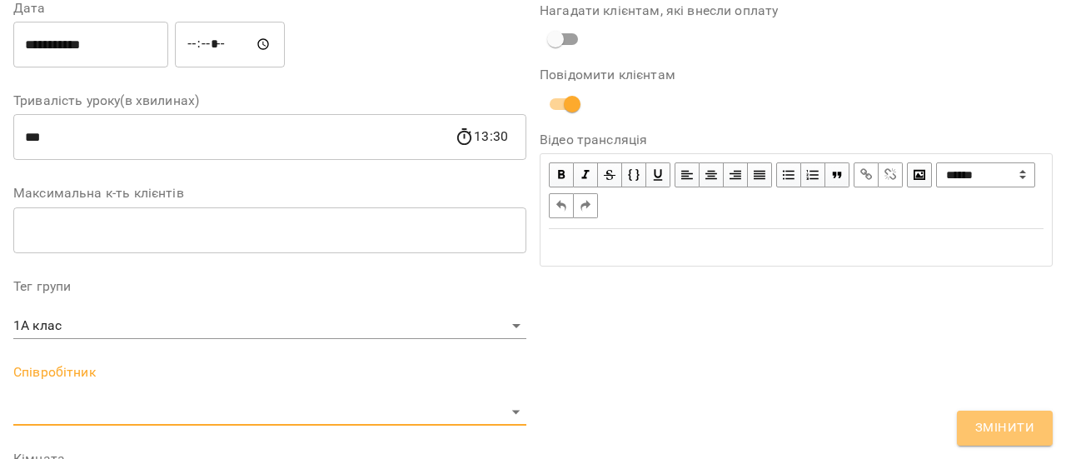
click at [1014, 428] on span "Змінити" at bounding box center [1004, 428] width 59 height 22
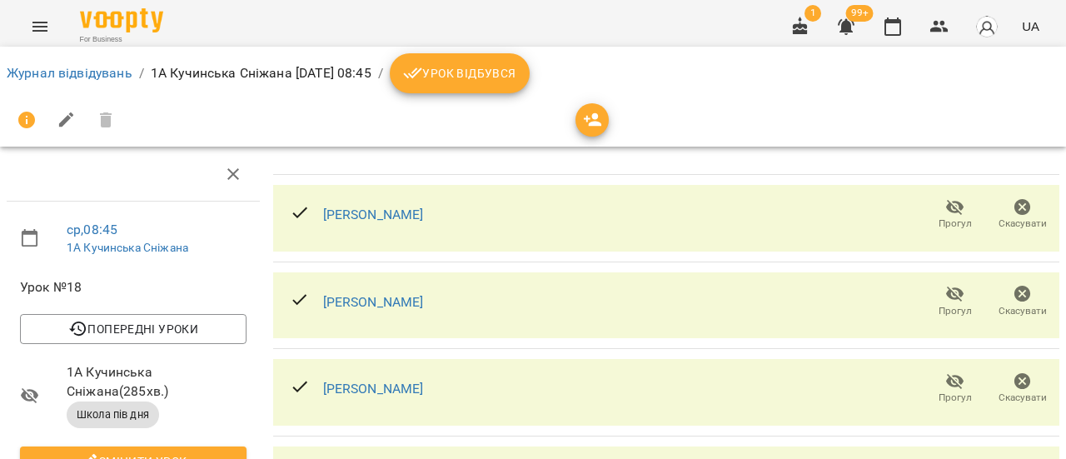
scroll to position [83, 0]
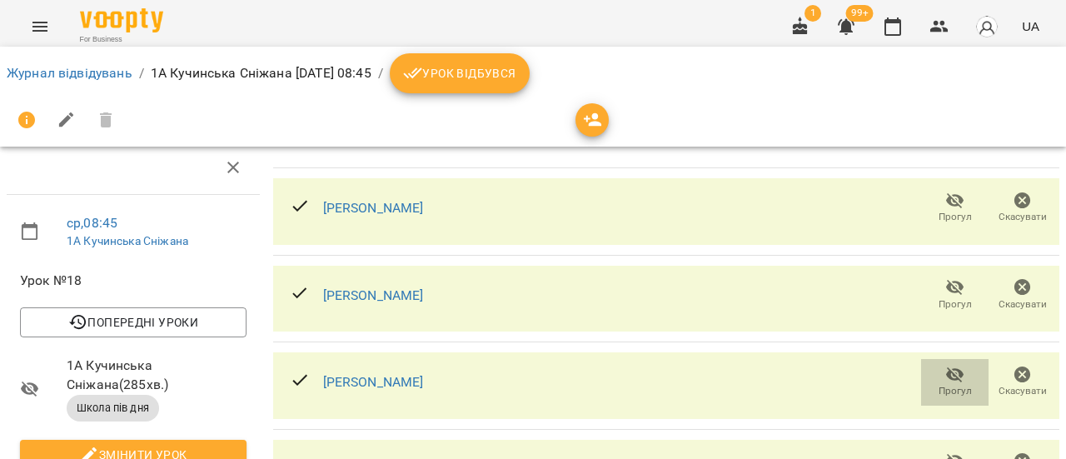
click at [947, 367] on icon "button" at bounding box center [955, 375] width 18 height 16
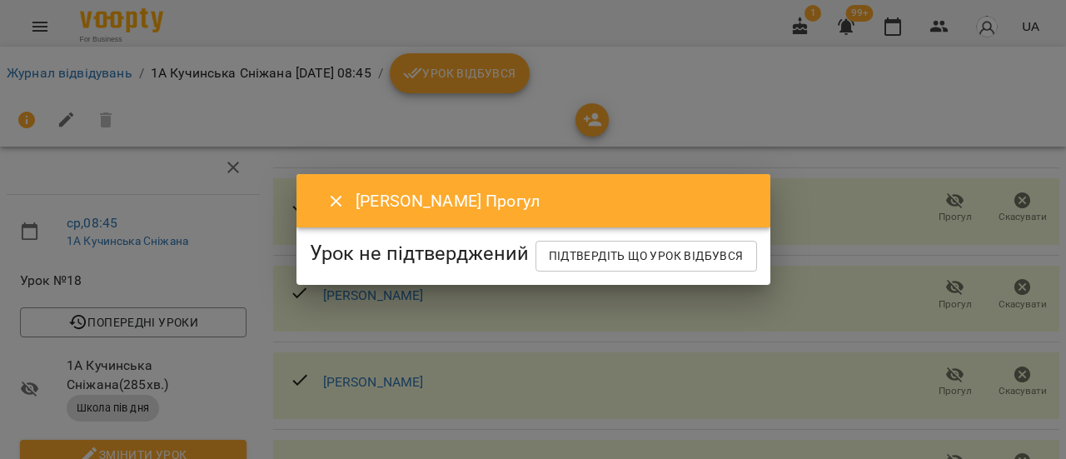
click at [330, 192] on icon "Close" at bounding box center [336, 202] width 20 height 20
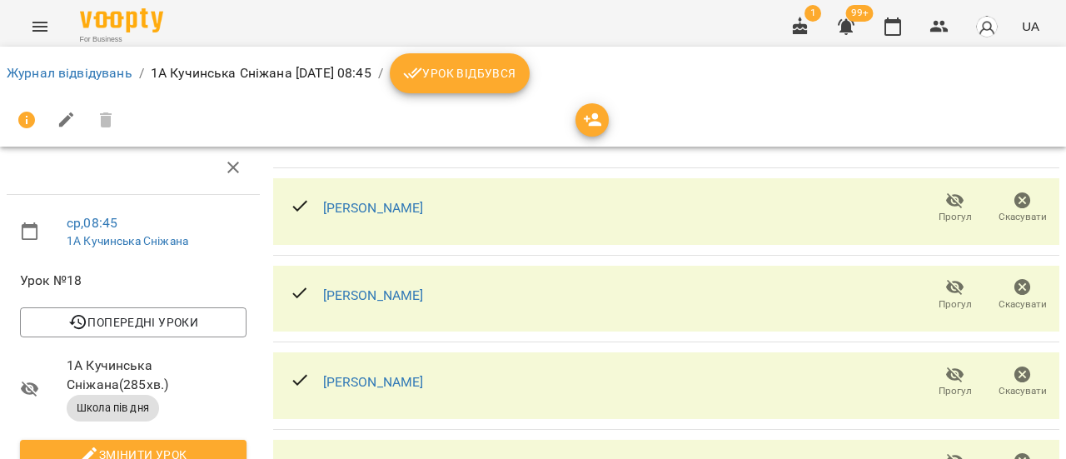
scroll to position [0, 0]
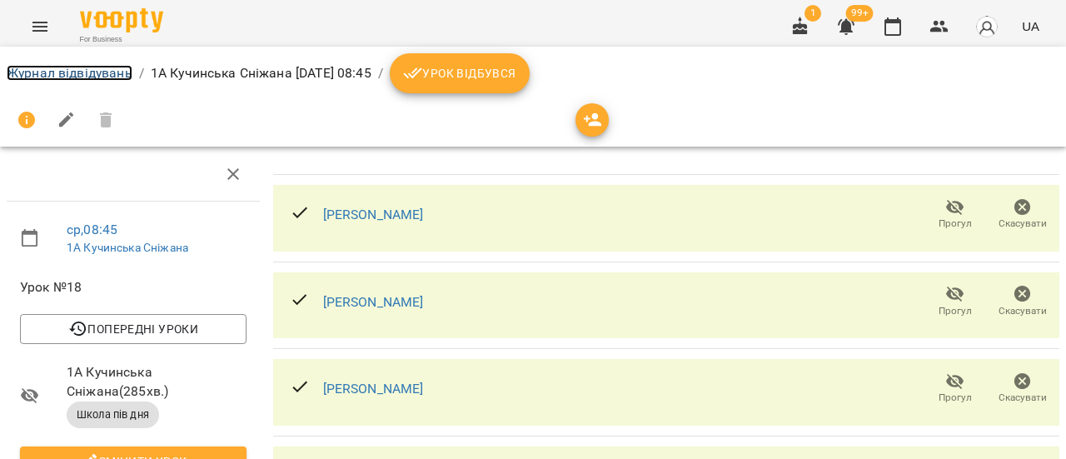
click at [69, 75] on link "Журнал відвідувань" at bounding box center [70, 73] width 126 height 16
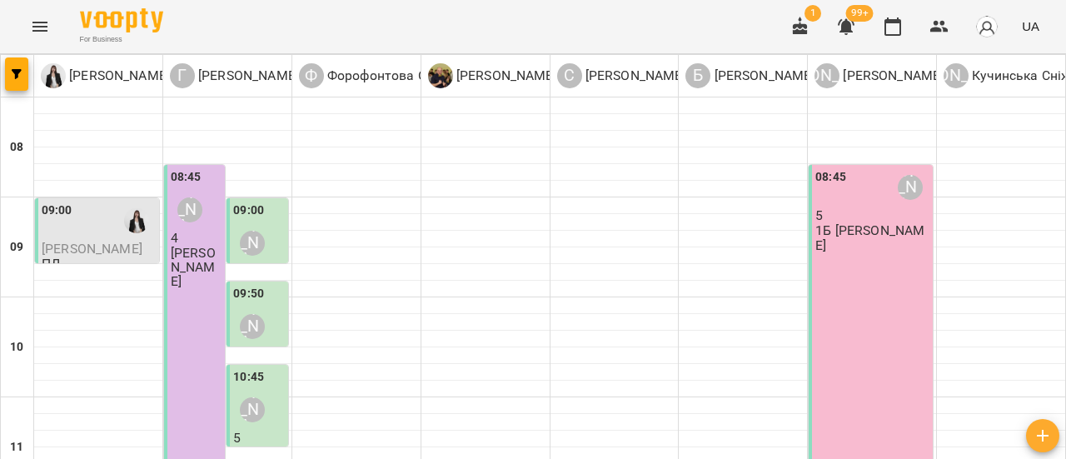
click at [183, 289] on p "[PERSON_NAME]" at bounding box center [196, 267] width 51 height 43
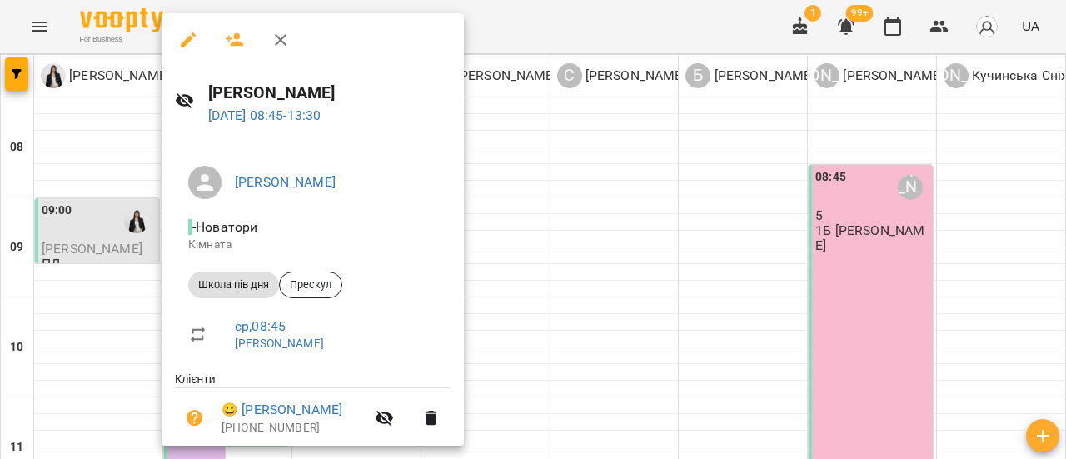
click at [600, 156] on div at bounding box center [533, 229] width 1066 height 459
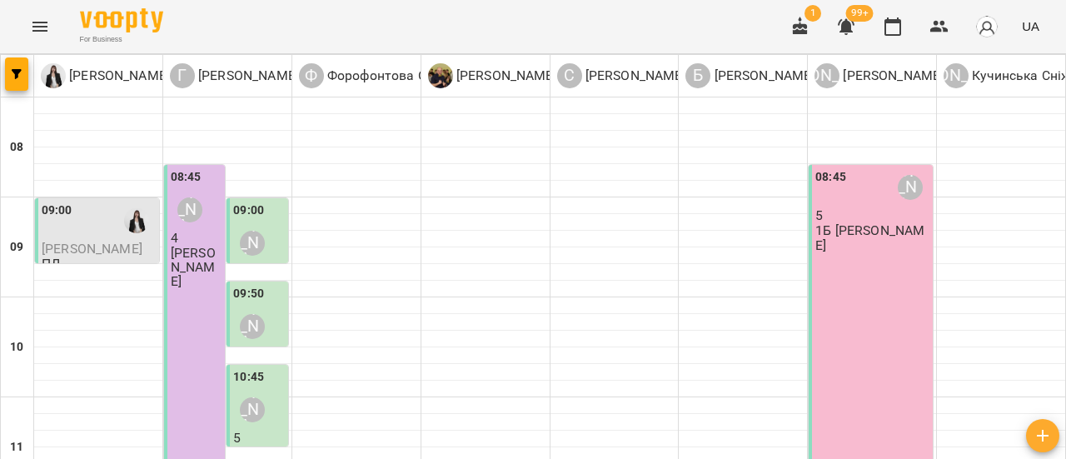
click at [182, 272] on p "[PERSON_NAME]" at bounding box center [196, 267] width 51 height 43
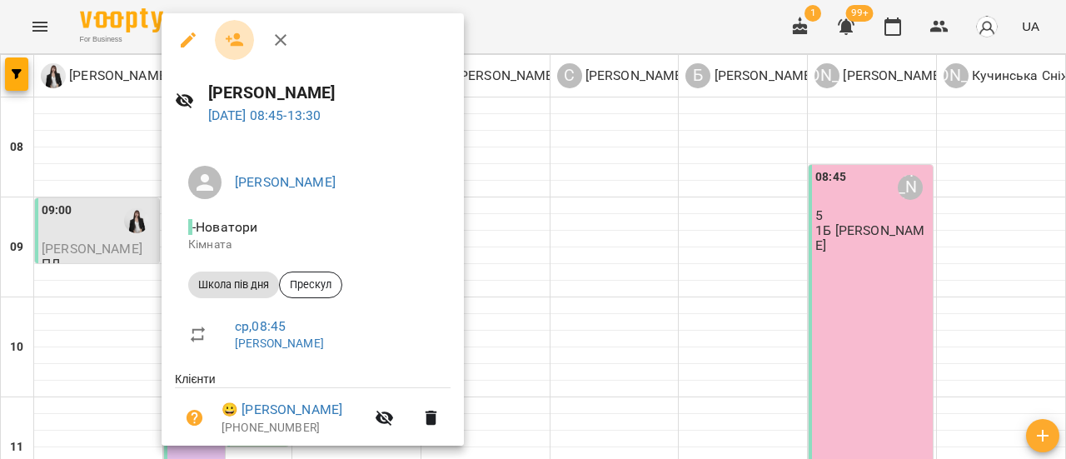
click at [240, 37] on icon "button" at bounding box center [235, 40] width 20 height 20
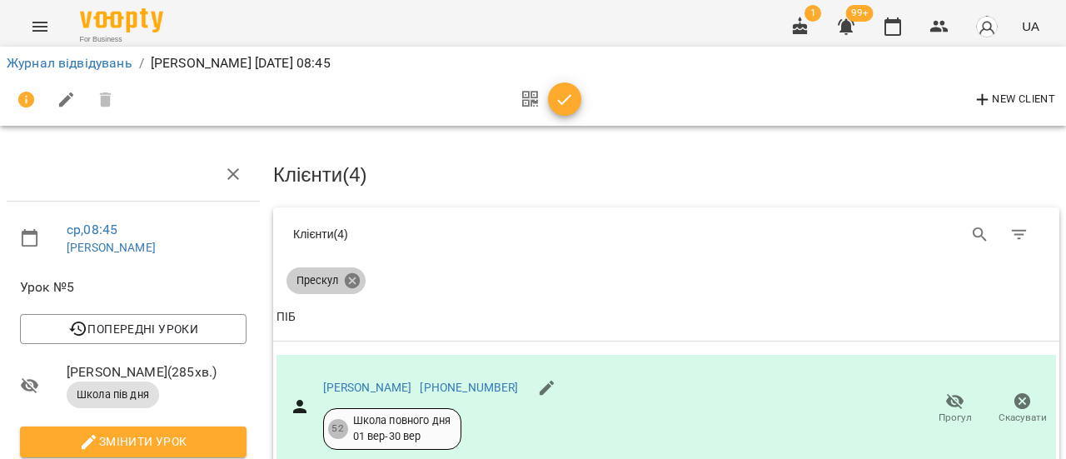
click at [351, 281] on icon at bounding box center [352, 281] width 18 height 18
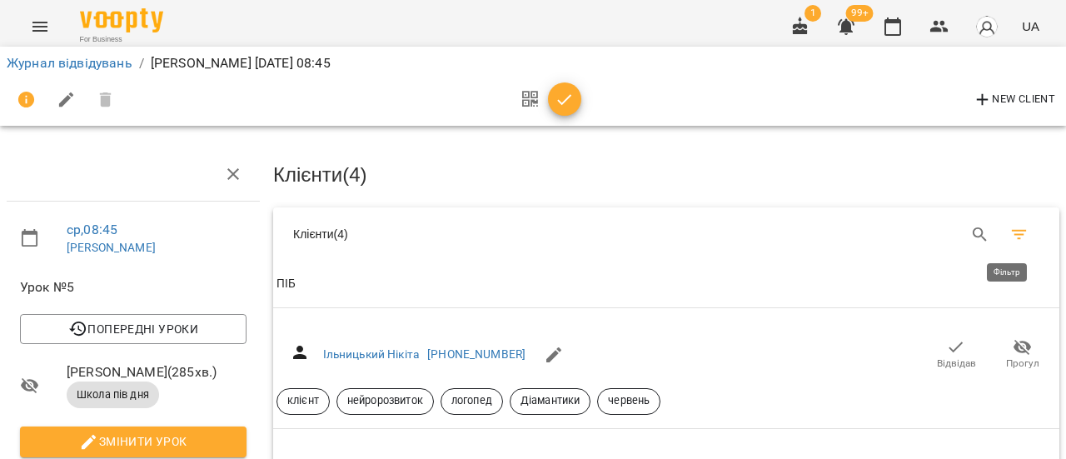
click at [1012, 236] on icon "Фільтр" at bounding box center [1019, 235] width 15 height 10
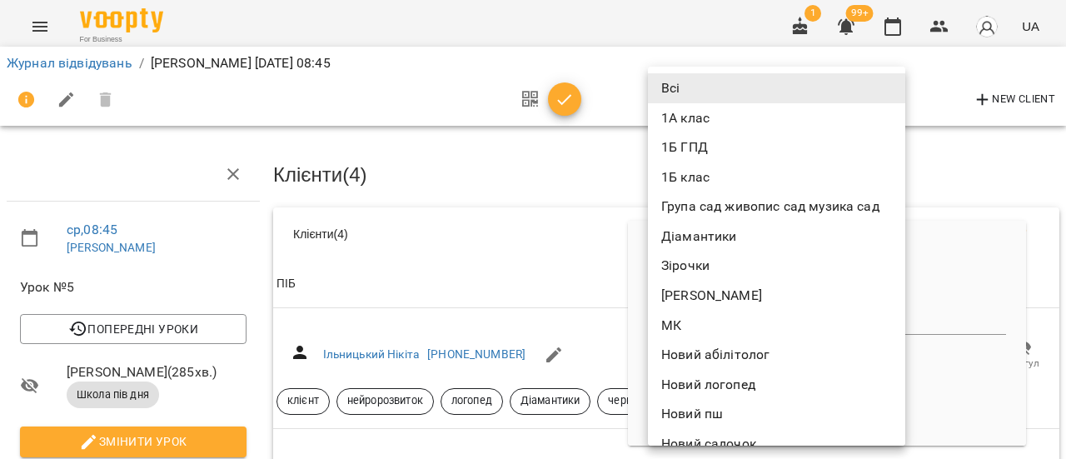
click at [713, 120] on li "1А клас" at bounding box center [776, 118] width 257 height 30
type input "*******"
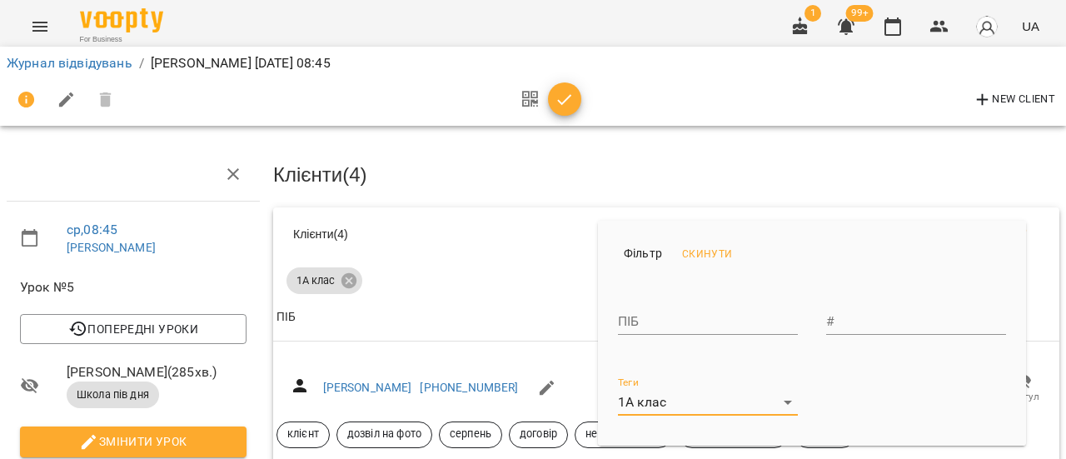
click at [508, 287] on div at bounding box center [533, 229] width 1066 height 459
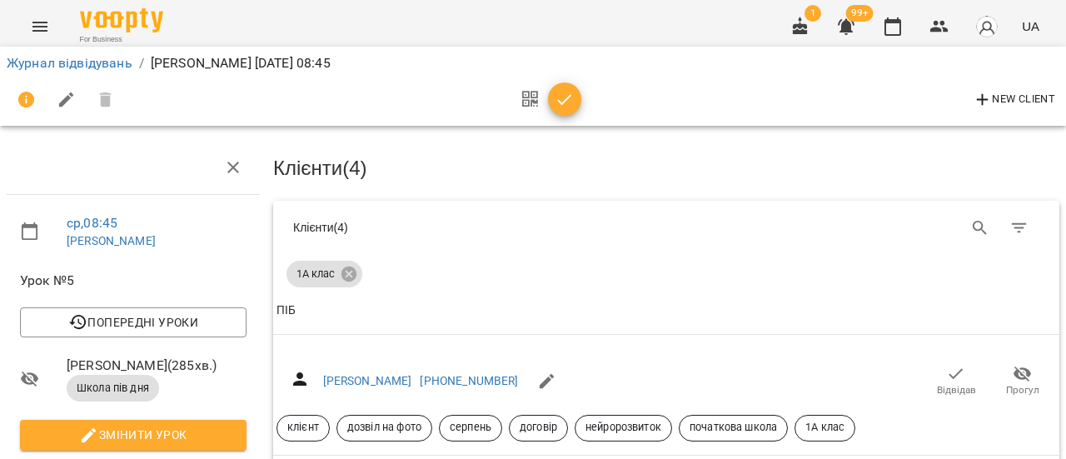
scroll to position [167, 0]
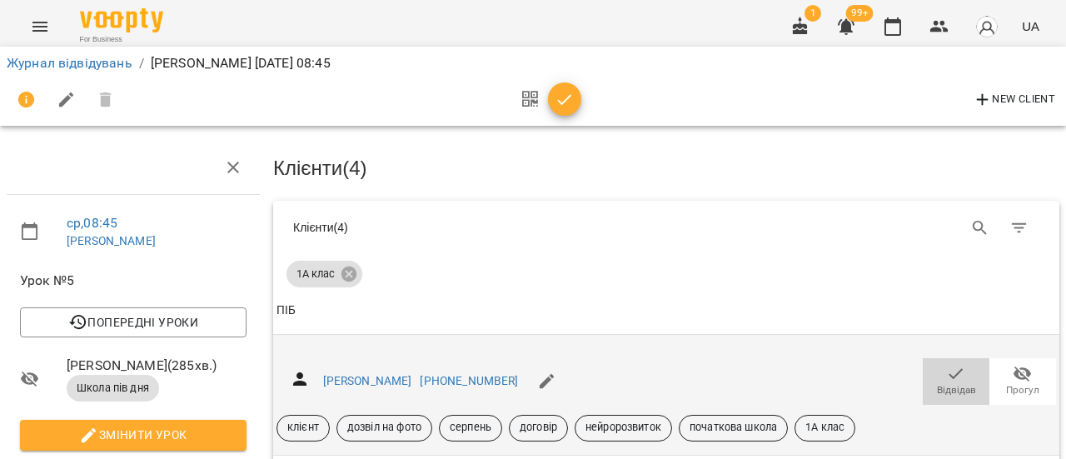
click at [950, 364] on icon "button" at bounding box center [956, 374] width 20 height 20
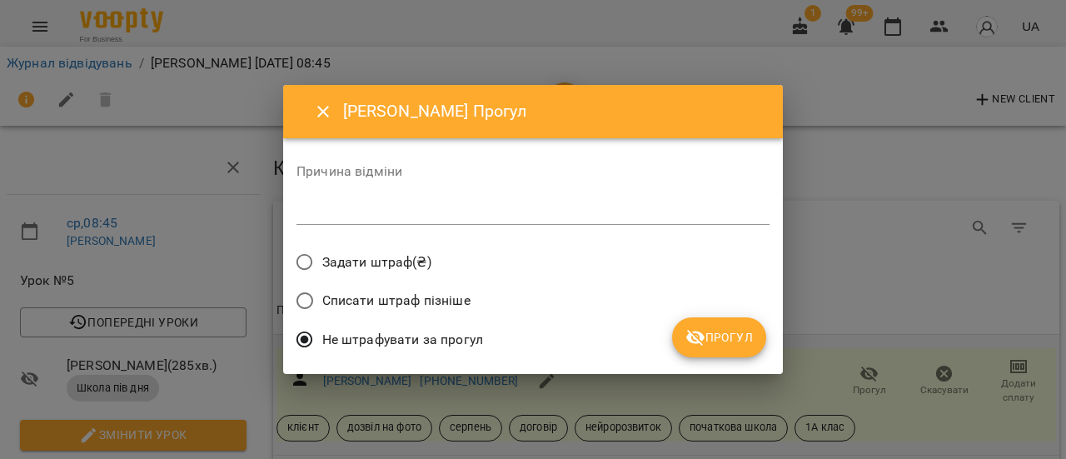
drag, startPoint x: 482, startPoint y: 194, endPoint x: 481, endPoint y: 202, distance: 8.4
click at [481, 202] on div "Причина відміни *" at bounding box center [532, 198] width 473 height 67
click at [481, 202] on div "*" at bounding box center [532, 211] width 473 height 27
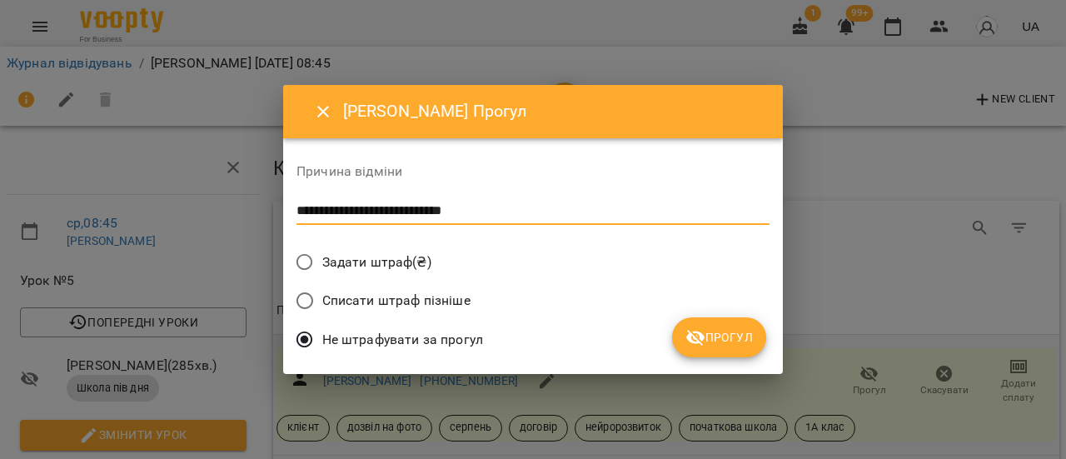
type textarea "**********"
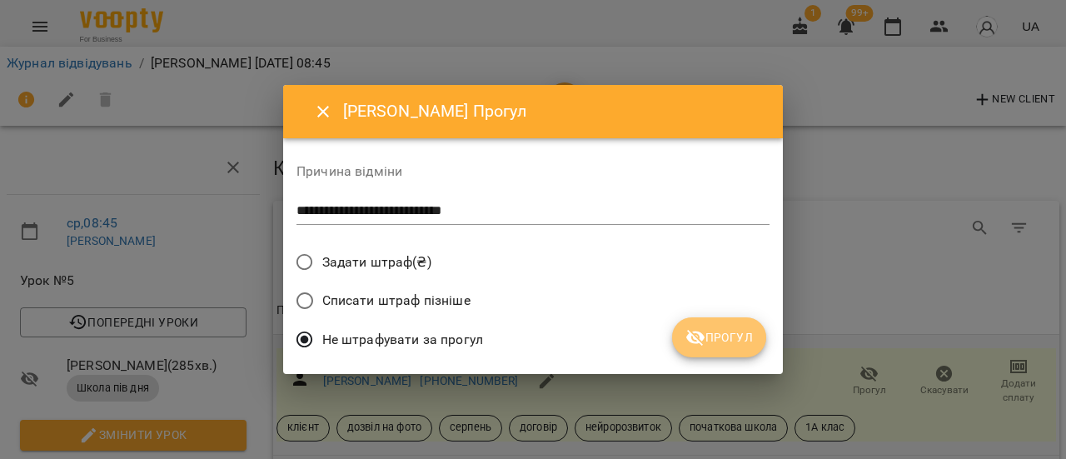
click at [745, 336] on span "Прогул" at bounding box center [718, 337] width 67 height 20
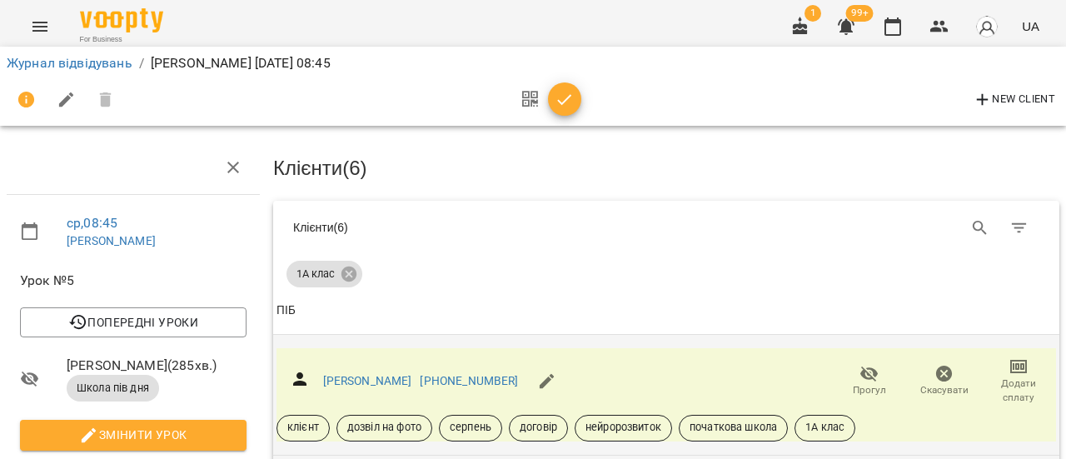
scroll to position [500, 0]
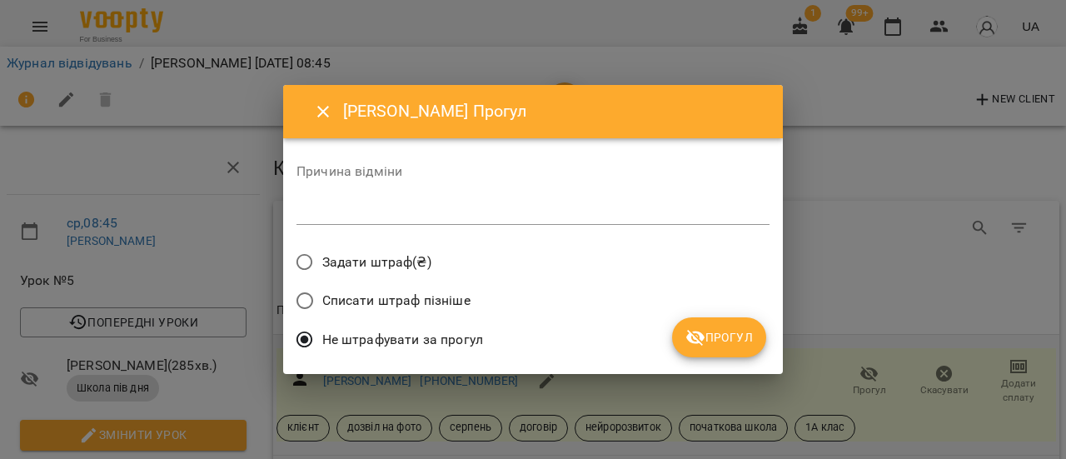
click at [480, 219] on div "*" at bounding box center [532, 211] width 473 height 27
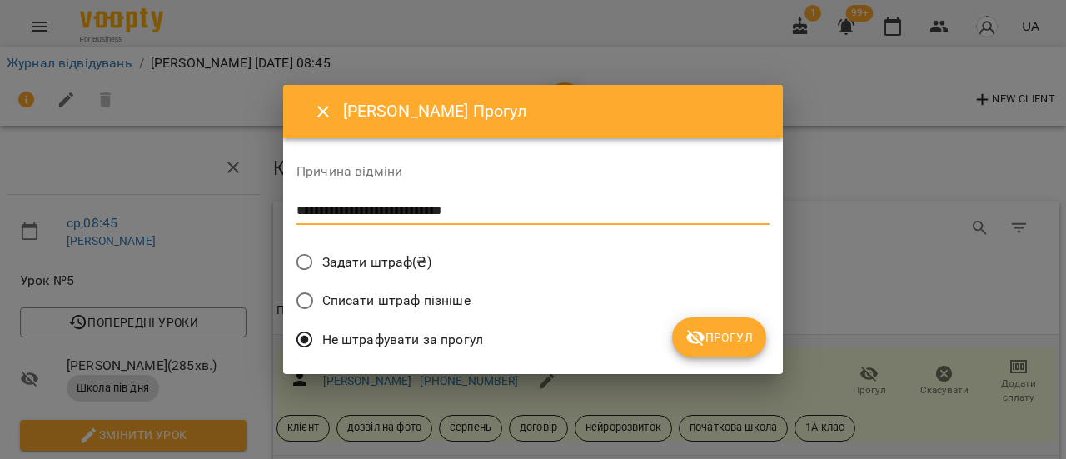
type textarea "**********"
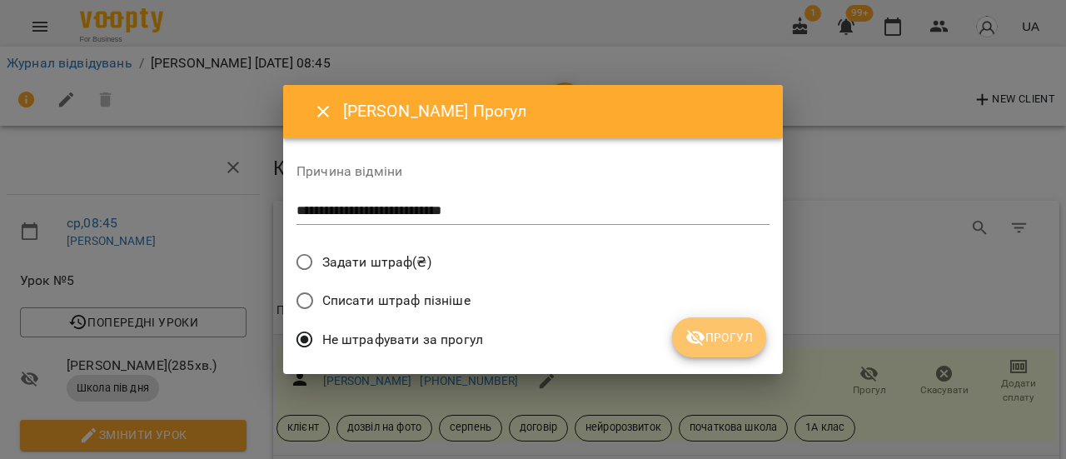
click at [707, 334] on span "Прогул" at bounding box center [718, 337] width 67 height 20
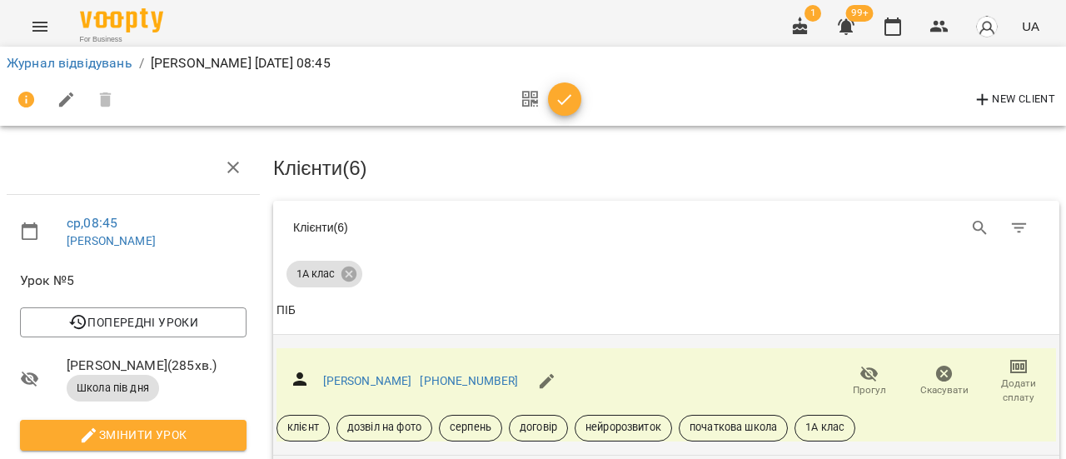
scroll to position [583, 0]
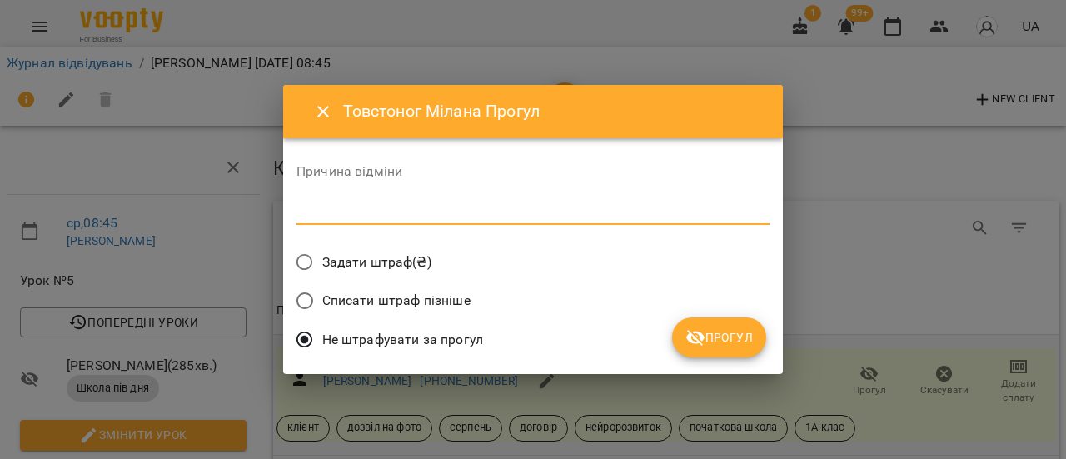
click at [481, 205] on textarea at bounding box center [532, 211] width 473 height 16
type textarea "**********"
click at [733, 334] on span "Прогул" at bounding box center [718, 337] width 67 height 20
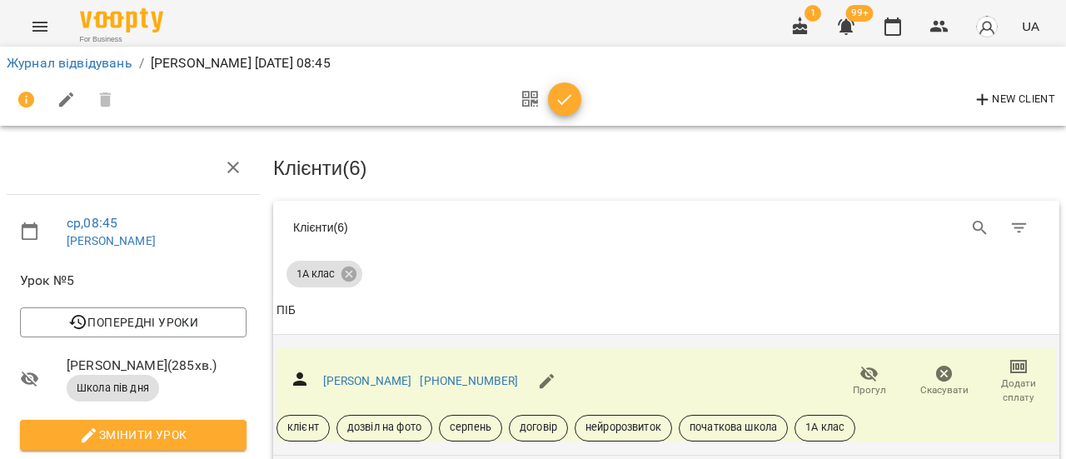
scroll to position [703, 0]
click at [87, 62] on link "Журнал відвідувань" at bounding box center [70, 63] width 126 height 16
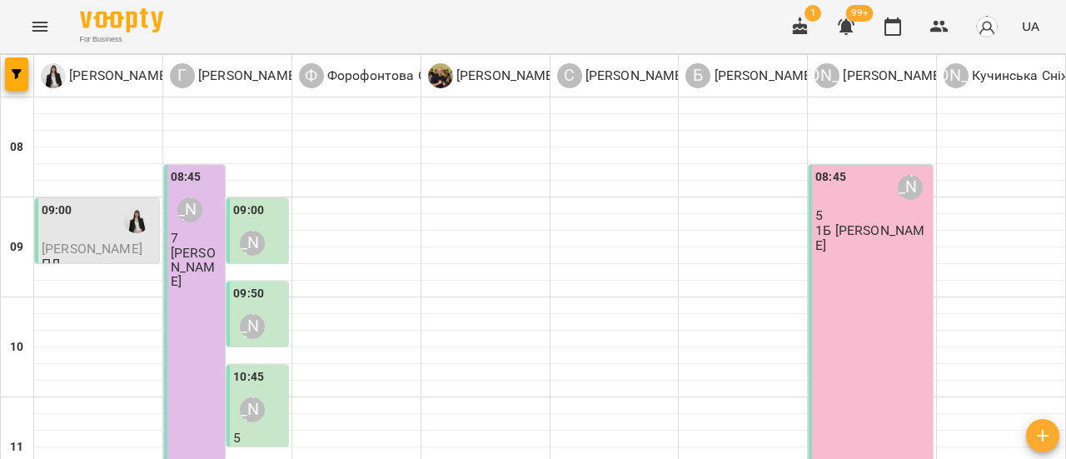
scroll to position [500, 0]
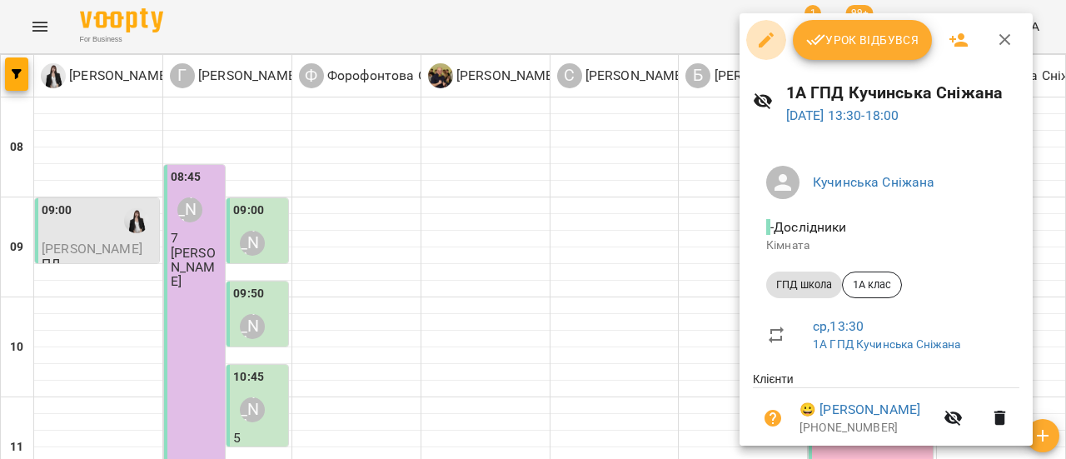
click at [757, 37] on icon "button" at bounding box center [766, 40] width 20 height 20
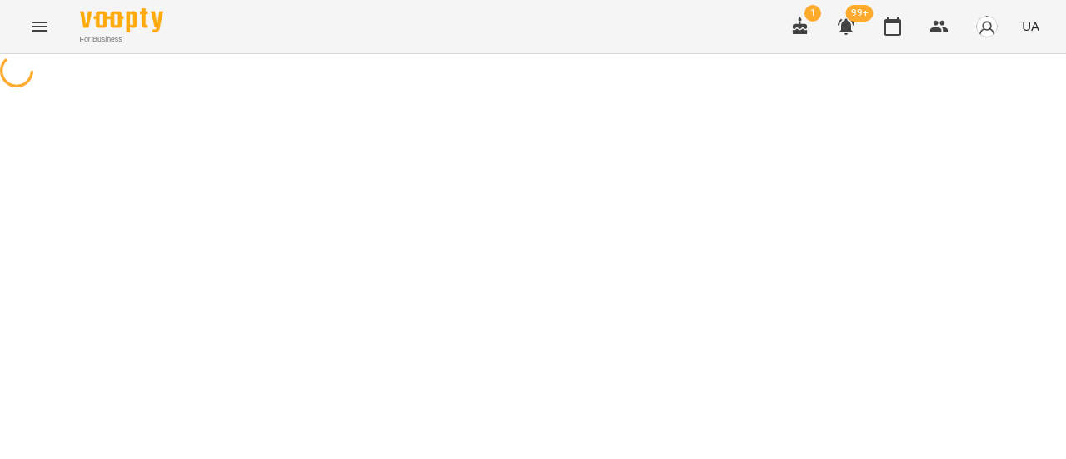
select select "*********"
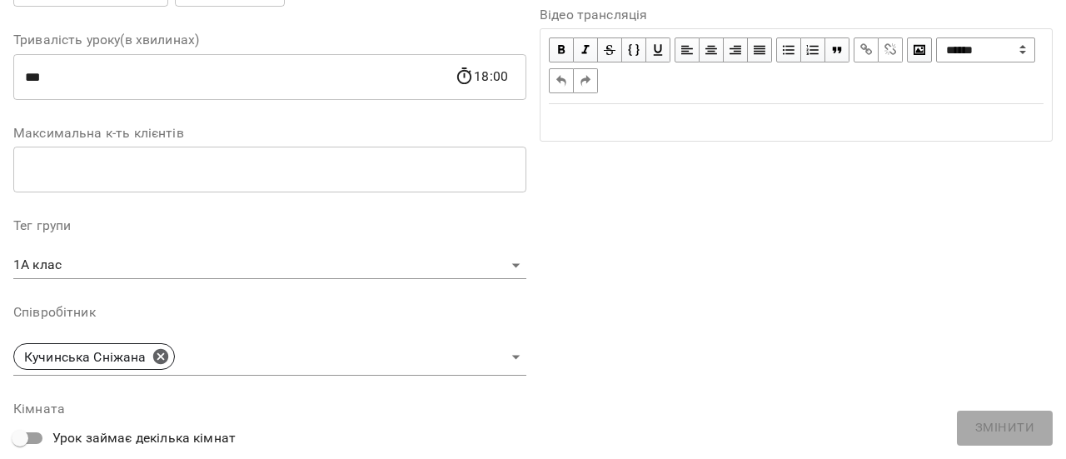
scroll to position [333, 0]
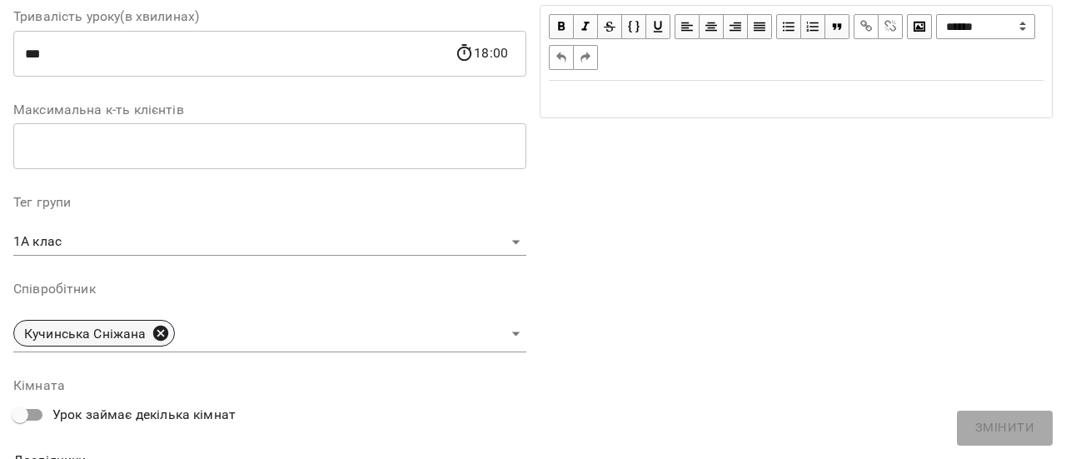
click at [163, 332] on icon at bounding box center [159, 333] width 15 height 15
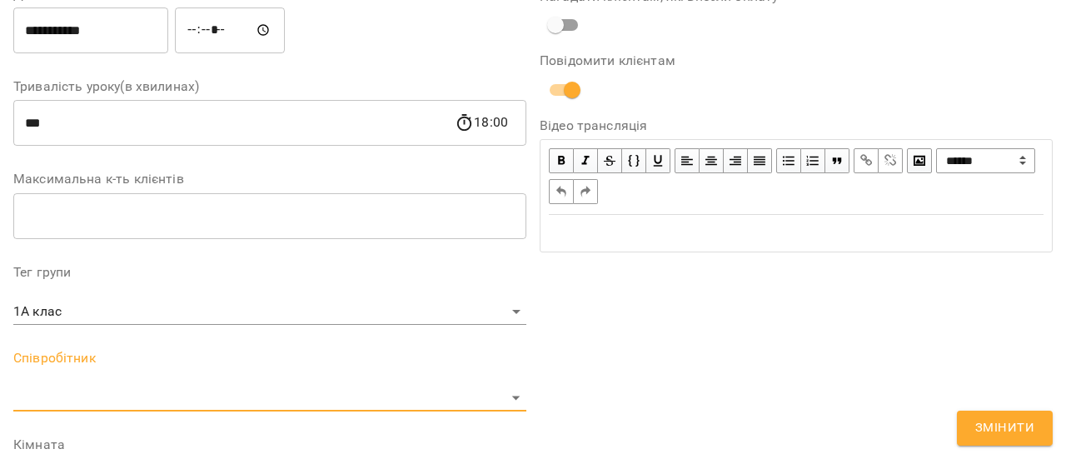
scroll to position [402, 0]
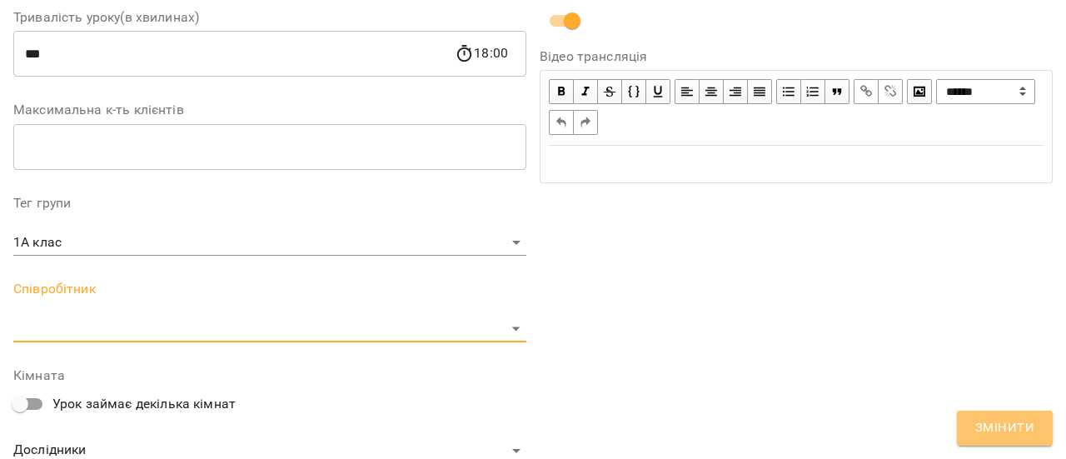
click at [1002, 432] on span "Змінити" at bounding box center [1004, 428] width 59 height 22
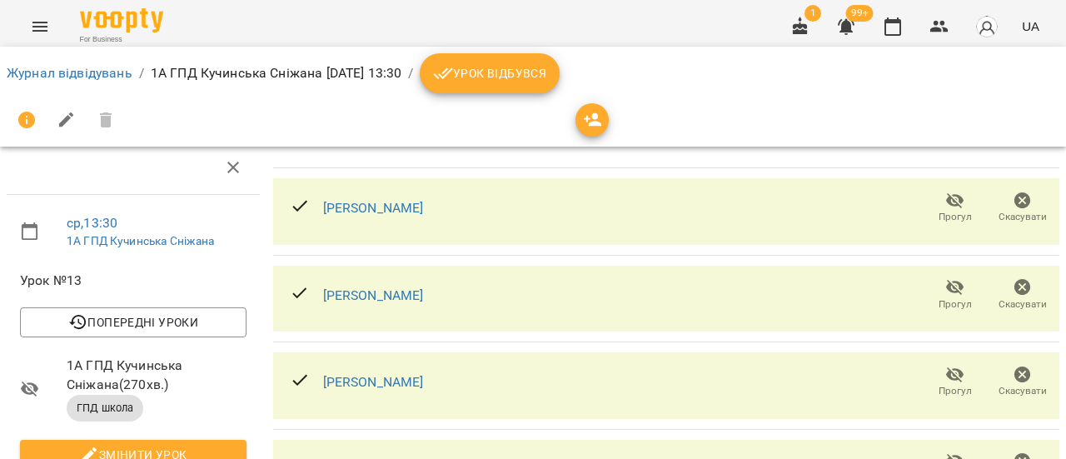
scroll to position [0, 0]
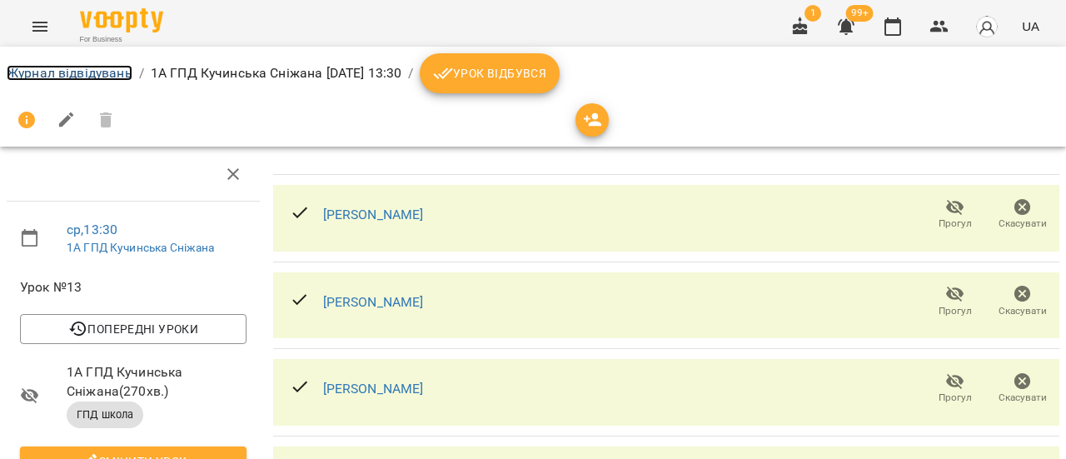
click at [54, 77] on link "Журнал відвідувань" at bounding box center [70, 73] width 126 height 16
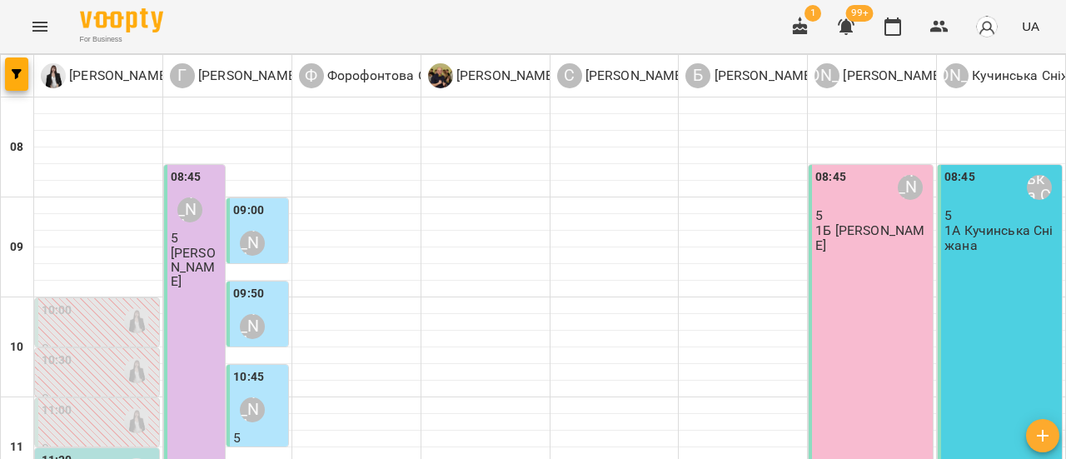
scroll to position [167, 0]
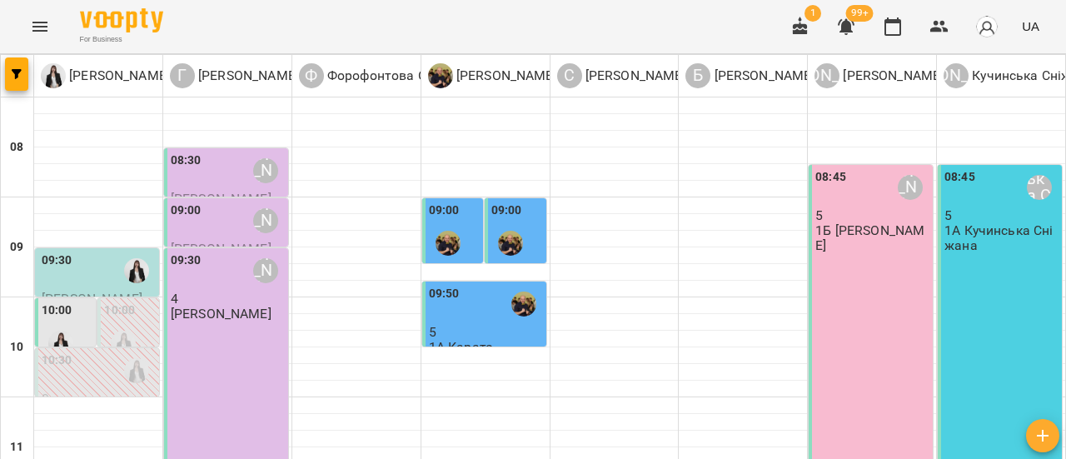
scroll to position [83, 0]
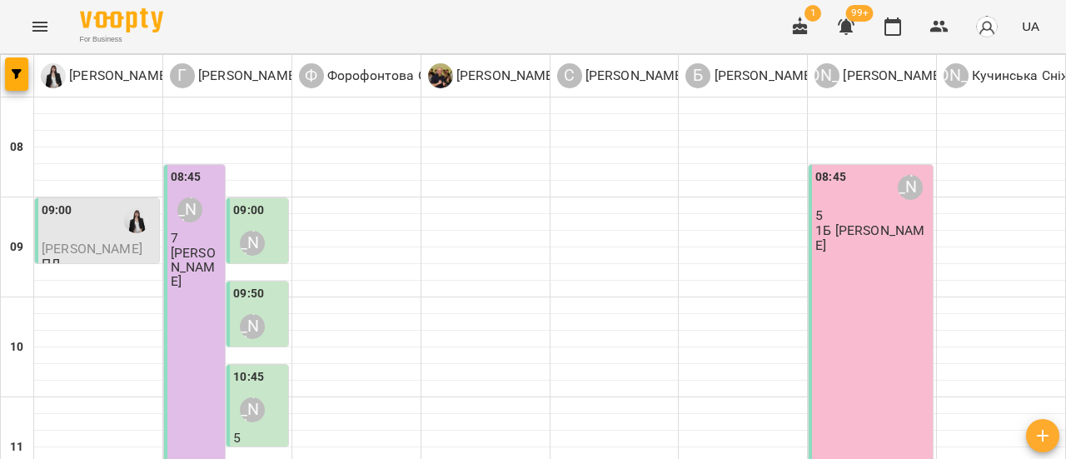
click at [43, 30] on icon "Menu" at bounding box center [39, 27] width 15 height 10
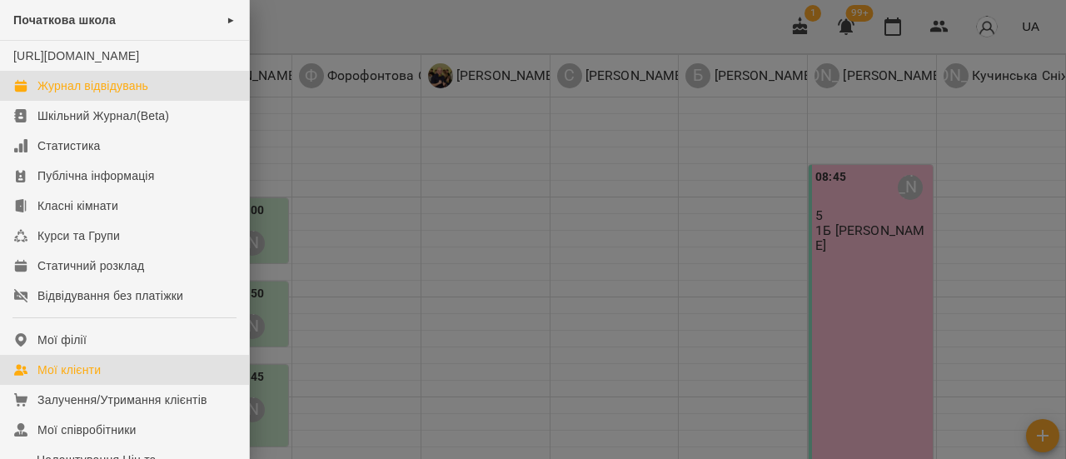
click at [93, 378] on div "Мої клієнти" at bounding box center [68, 369] width 63 height 17
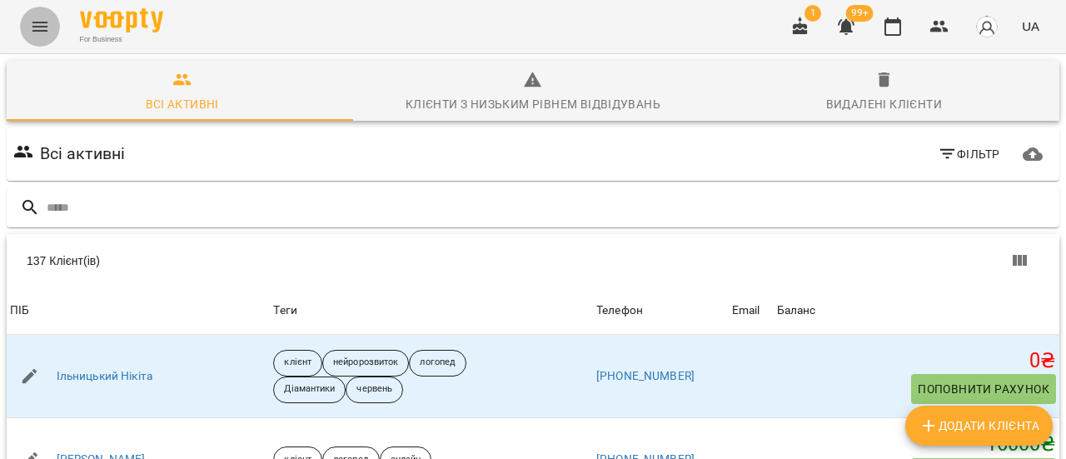
click at [44, 32] on icon "Menu" at bounding box center [40, 27] width 20 height 20
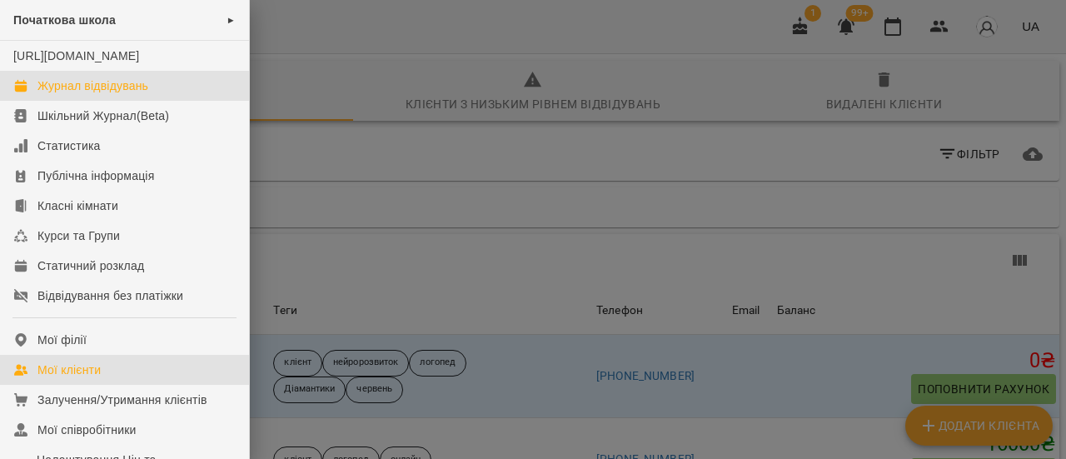
click at [116, 101] on link "Журнал відвідувань" at bounding box center [124, 86] width 249 height 30
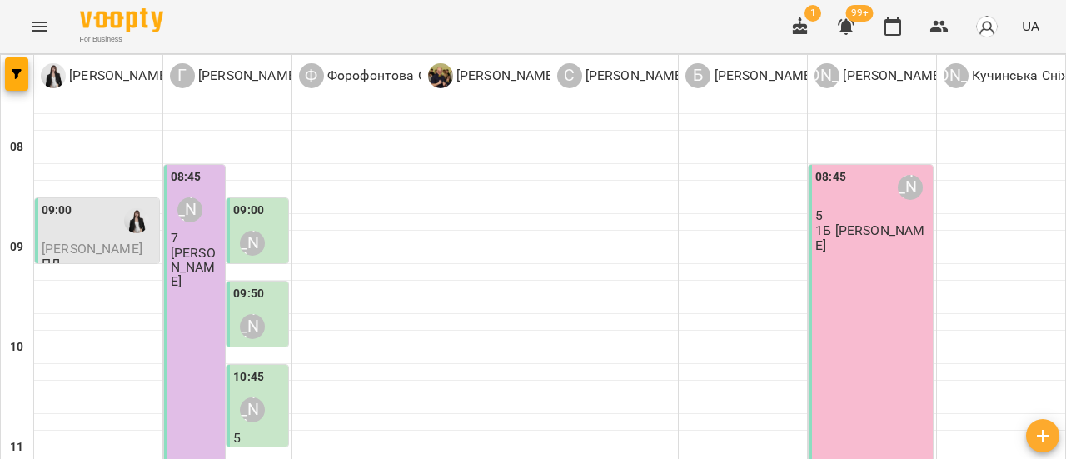
click at [1039, 436] on icon "button" at bounding box center [1043, 436] width 12 height 12
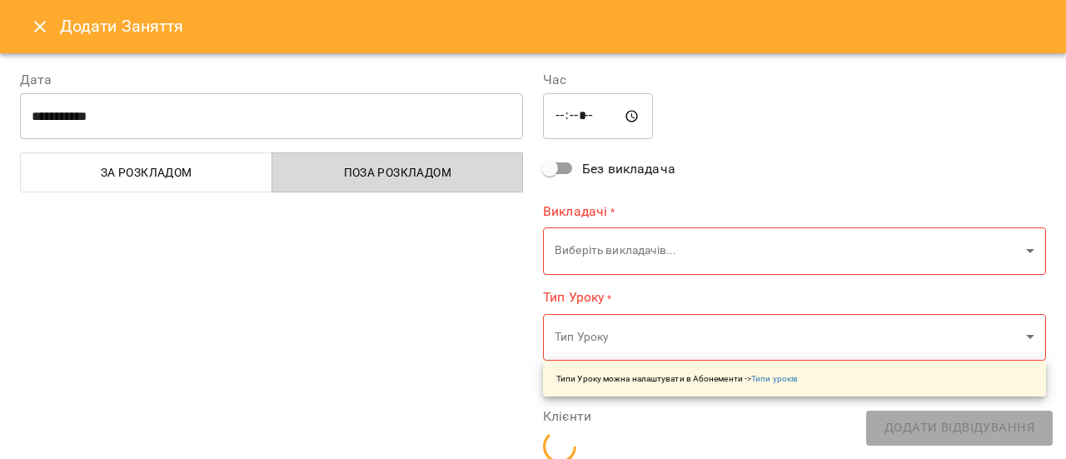
type input "*****"
type input "**********"
click at [556, 113] on input "*****" at bounding box center [598, 116] width 110 height 47
type input "*****"
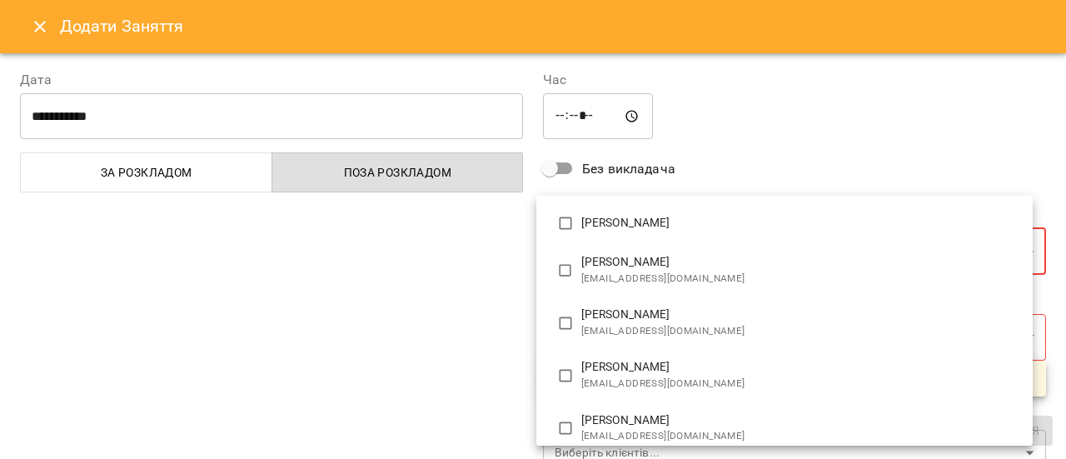
scroll to position [167, 0]
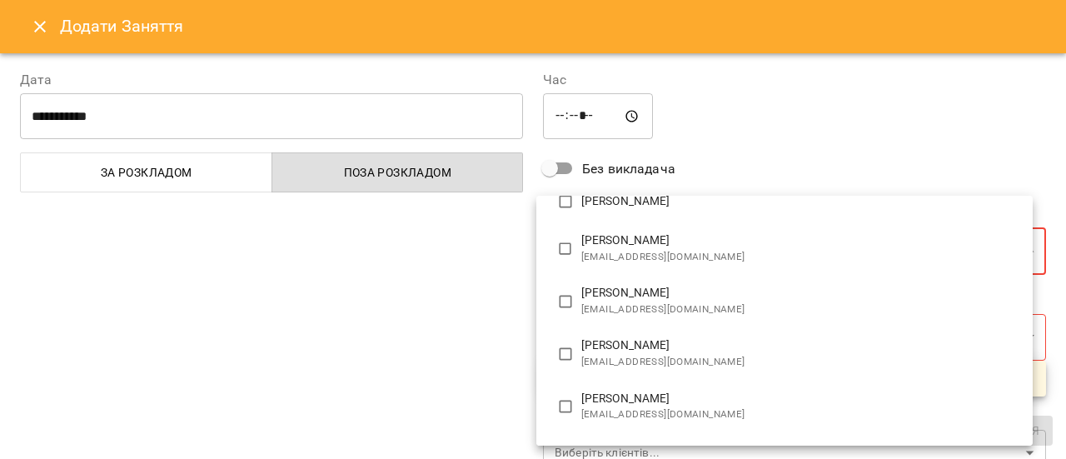
click at [705, 304] on span "[EMAIL_ADDRESS][DOMAIN_NAME]" at bounding box center [800, 309] width 438 height 17
type input "**********"
type input "*******"
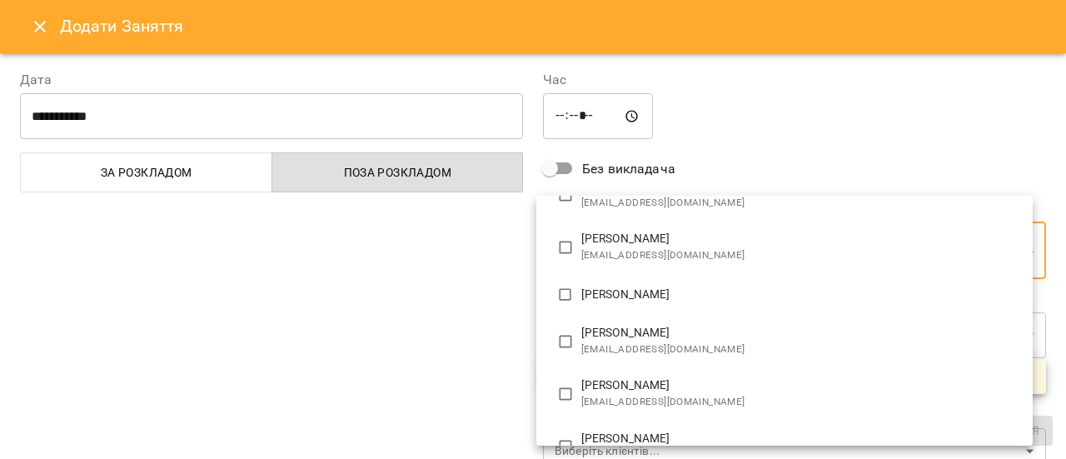
scroll to position [0, 0]
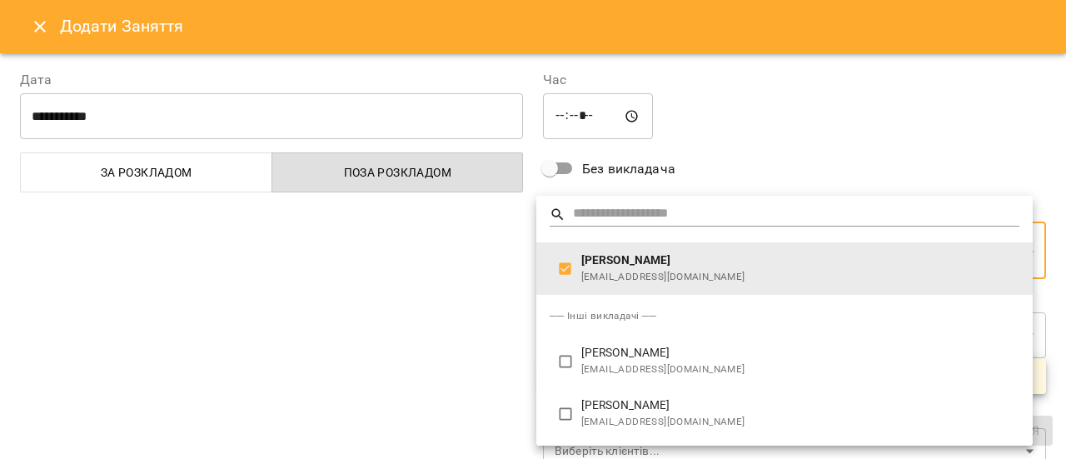
click at [899, 137] on div at bounding box center [533, 229] width 1066 height 459
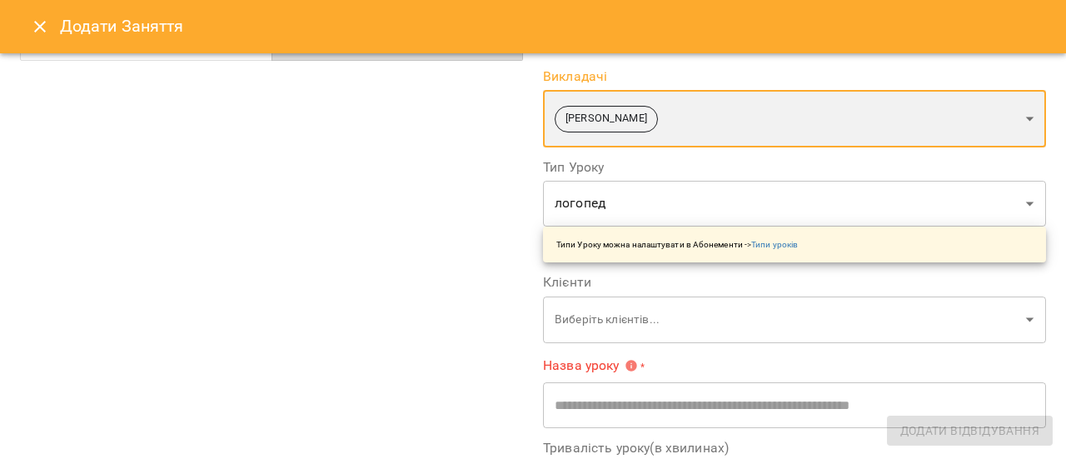
scroll to position [167, 0]
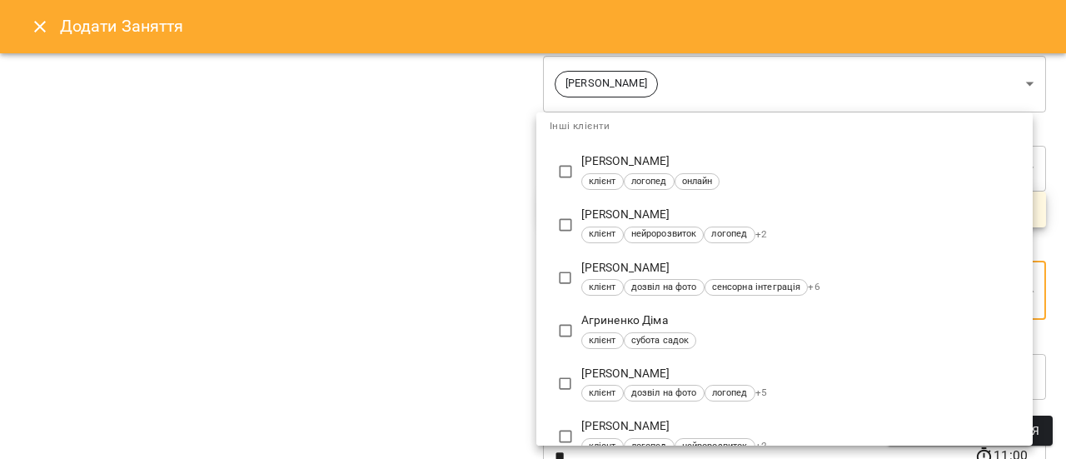
type input "**********"
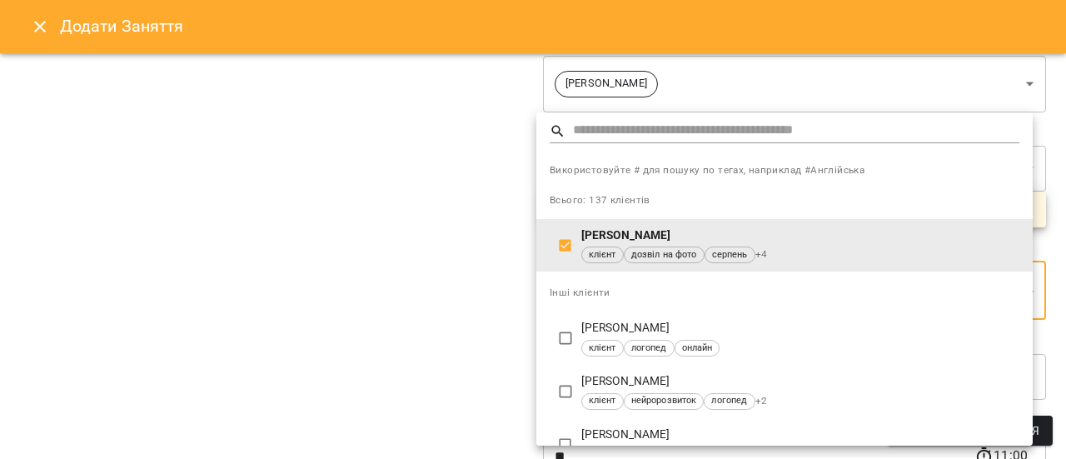
click at [466, 261] on div at bounding box center [533, 229] width 1066 height 459
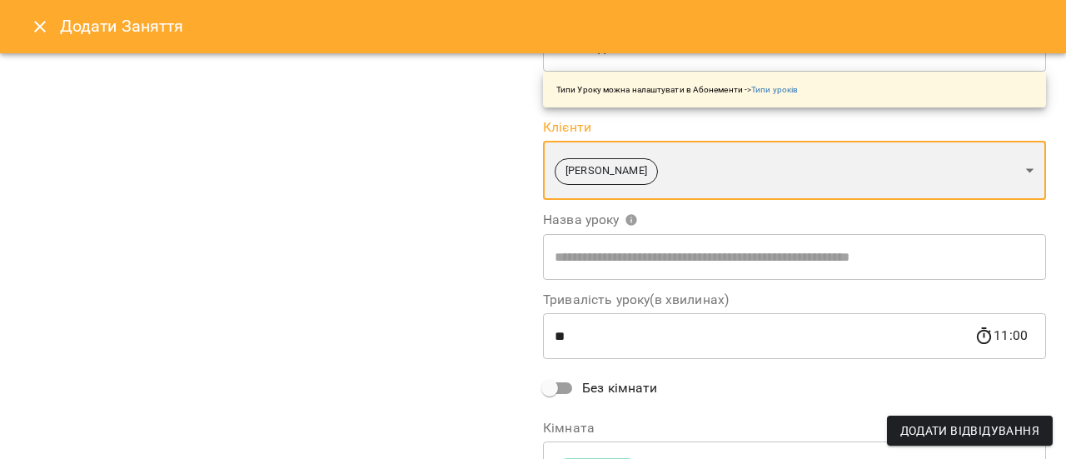
scroll to position [250, 0]
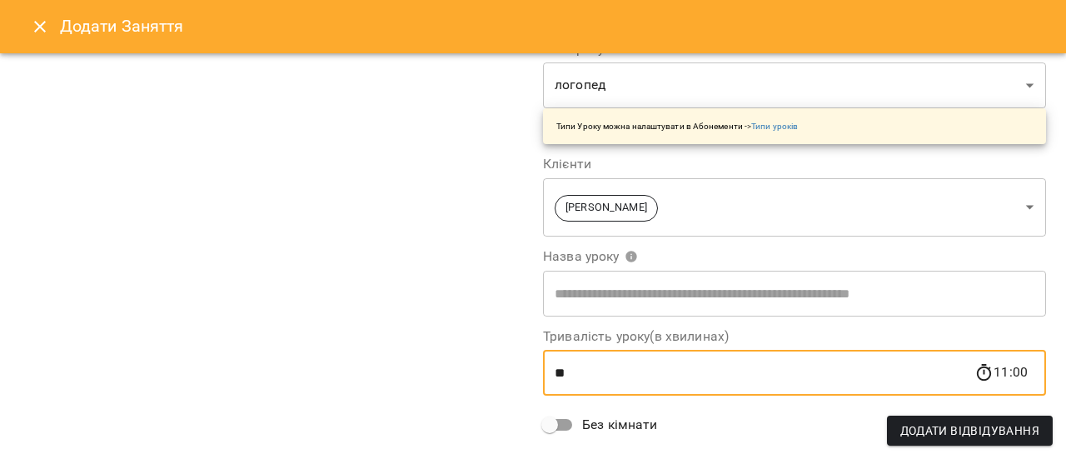
click at [580, 376] on input "**" at bounding box center [758, 373] width 431 height 47
type input "*"
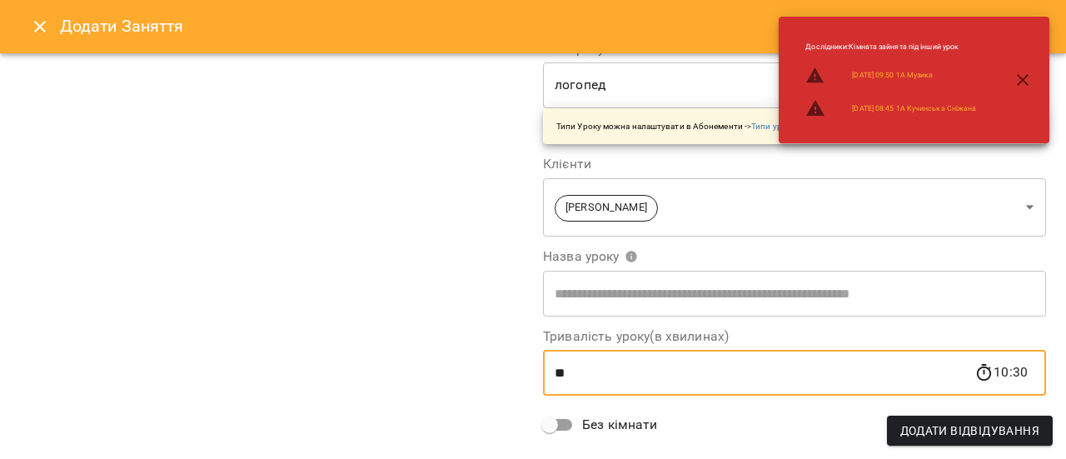
type input "**"
click at [847, 304] on input "text" at bounding box center [794, 293] width 503 height 47
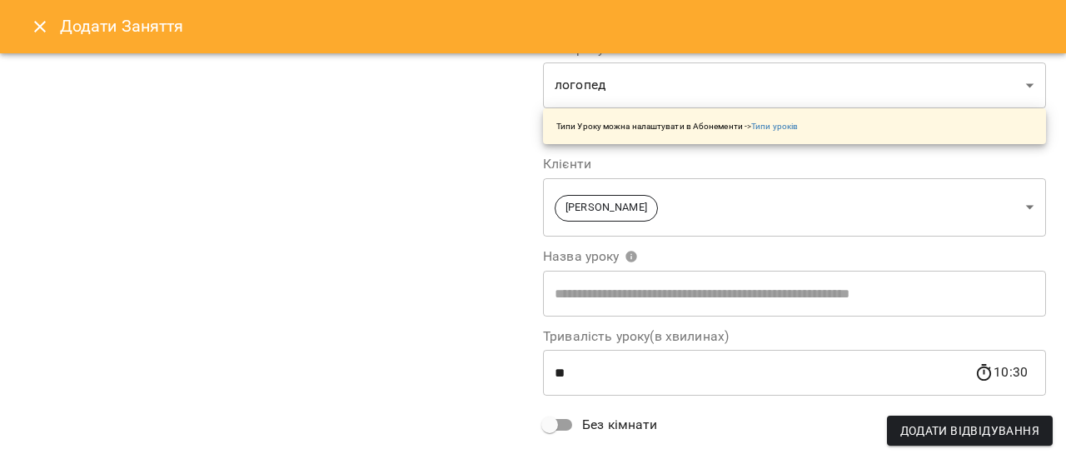
click at [446, 299] on div "**********" at bounding box center [271, 180] width 523 height 760
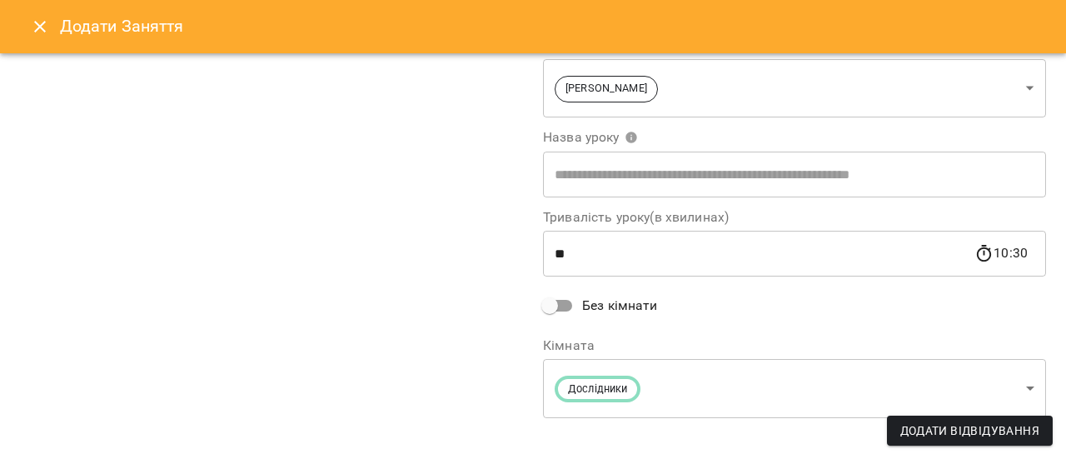
scroll to position [384, 0]
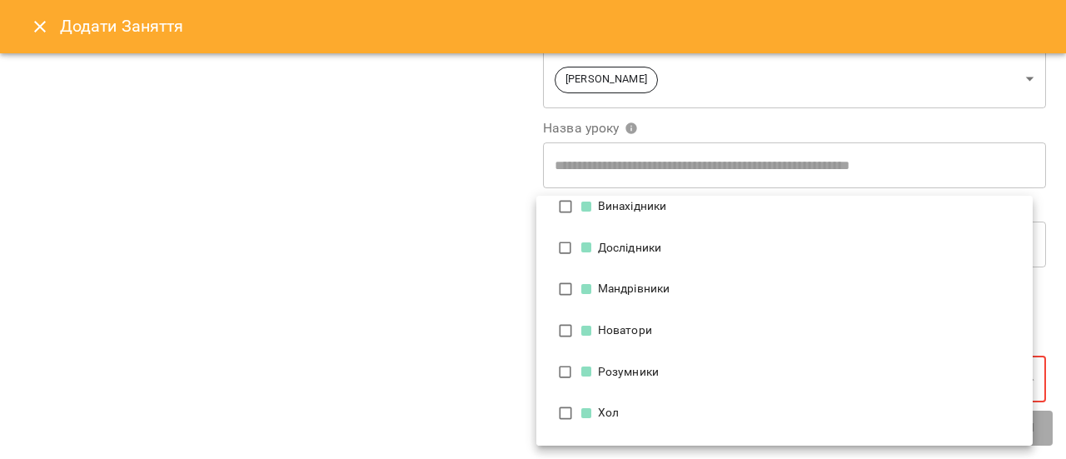
scroll to position [112, 0]
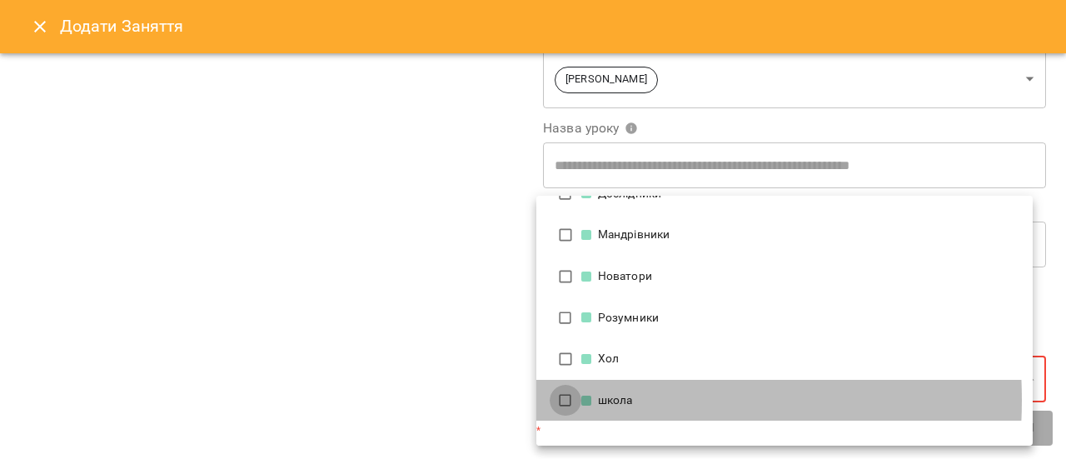
type input "**********"
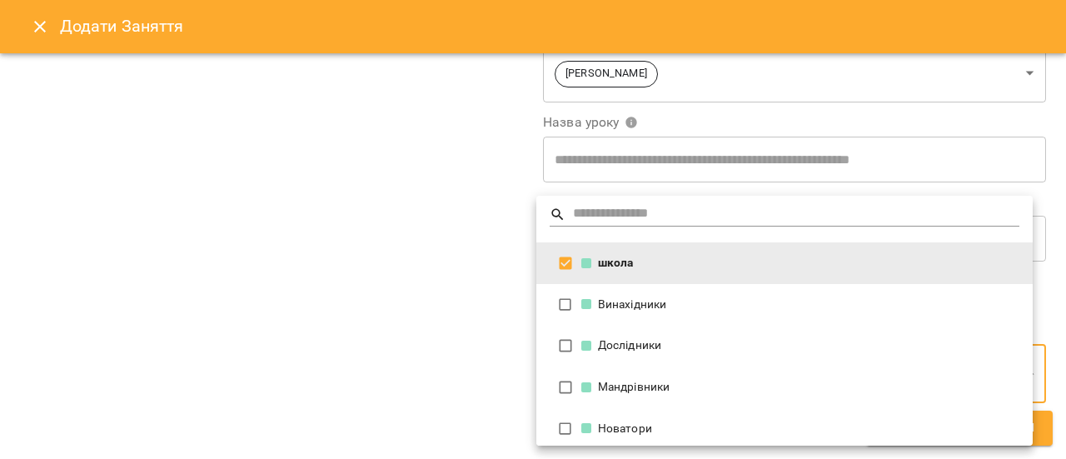
click at [415, 312] on div at bounding box center [533, 229] width 1066 height 459
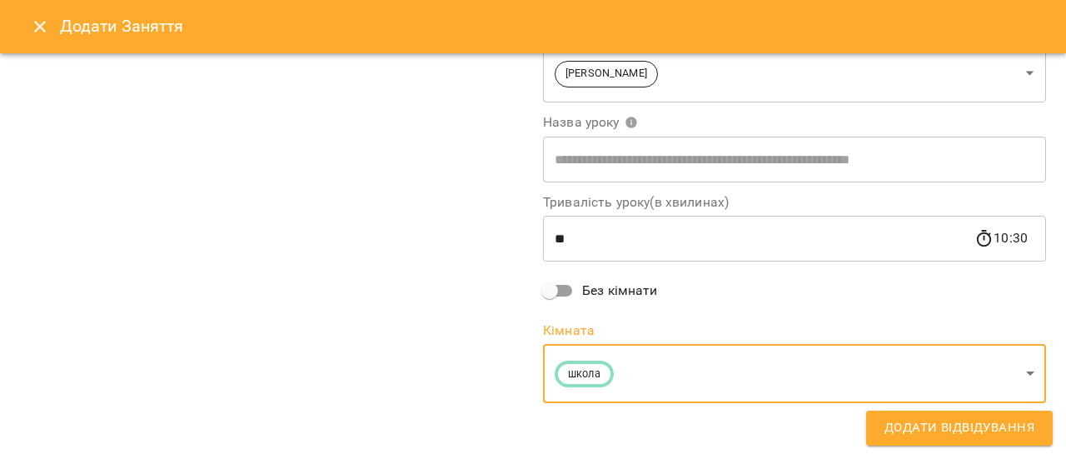
click at [983, 428] on span "Додати Відвідування" at bounding box center [960, 428] width 150 height 22
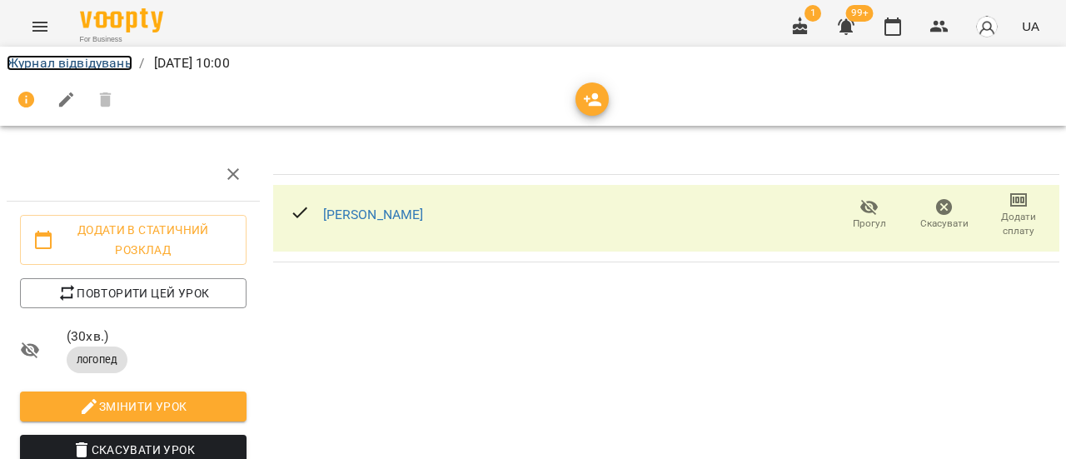
click at [101, 62] on link "Журнал відвідувань" at bounding box center [70, 63] width 126 height 16
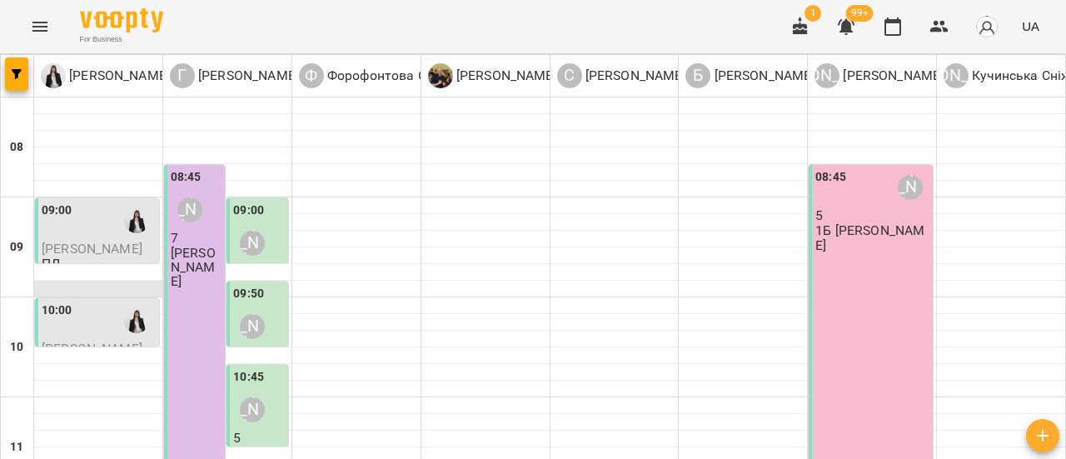
scroll to position [83, 0]
click at [1043, 441] on icon "button" at bounding box center [1043, 436] width 12 height 12
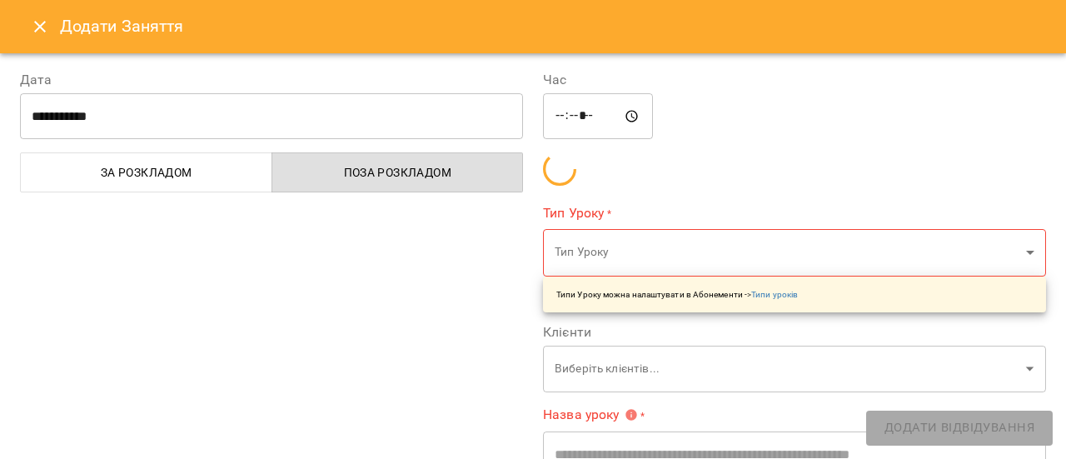
type input "*****"
type input "**********"
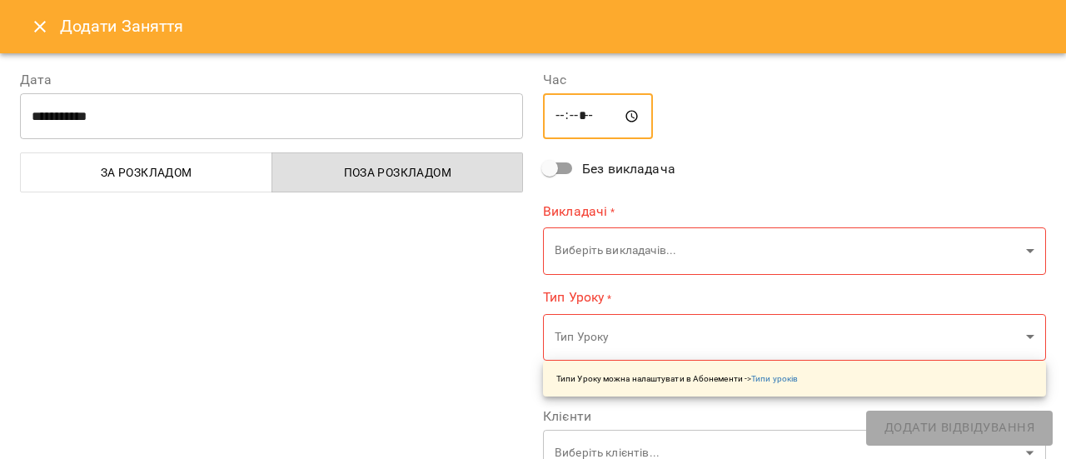
click at [563, 118] on input "*****" at bounding box center [598, 116] width 110 height 47
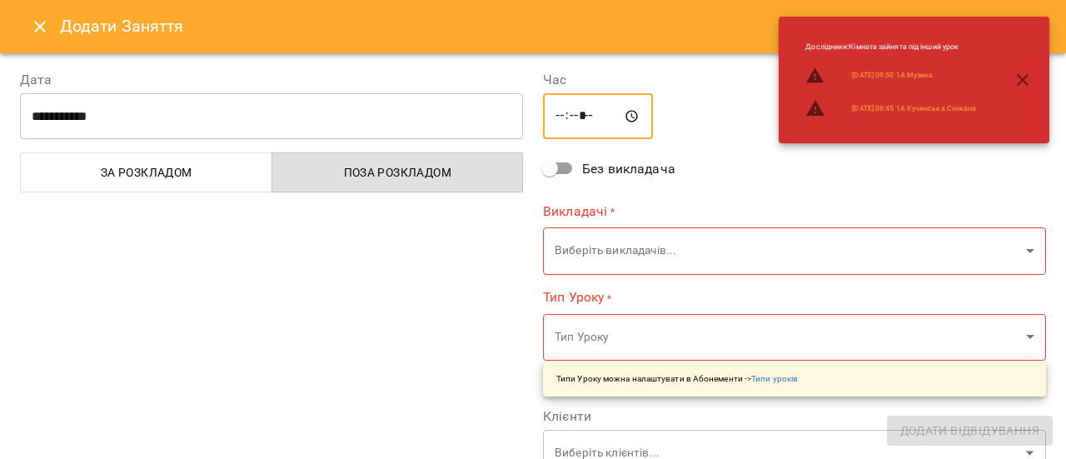
type input "*****"
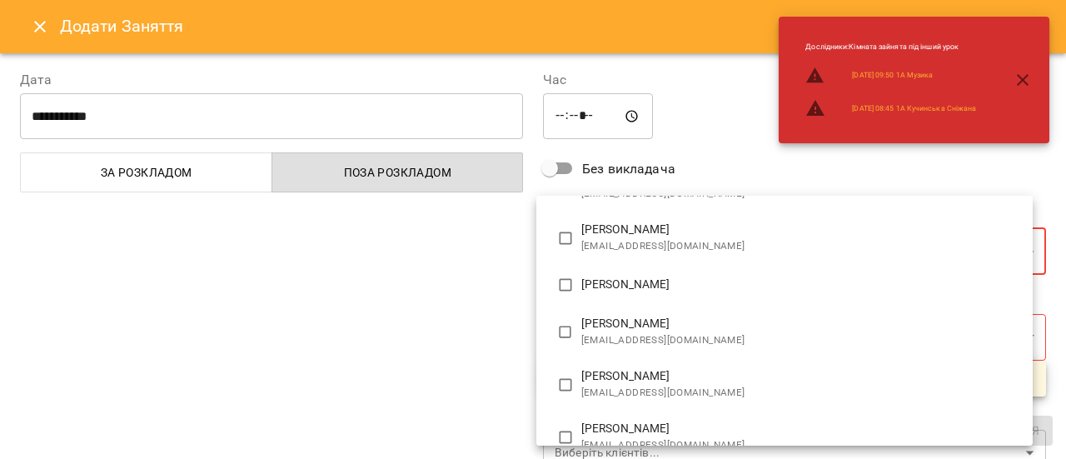
scroll to position [167, 0]
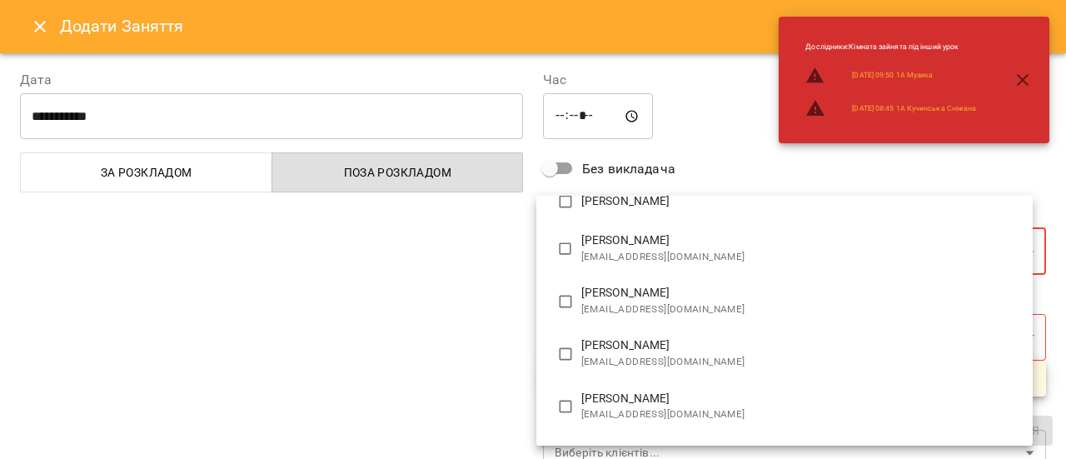
type input "*******"
type input "**********"
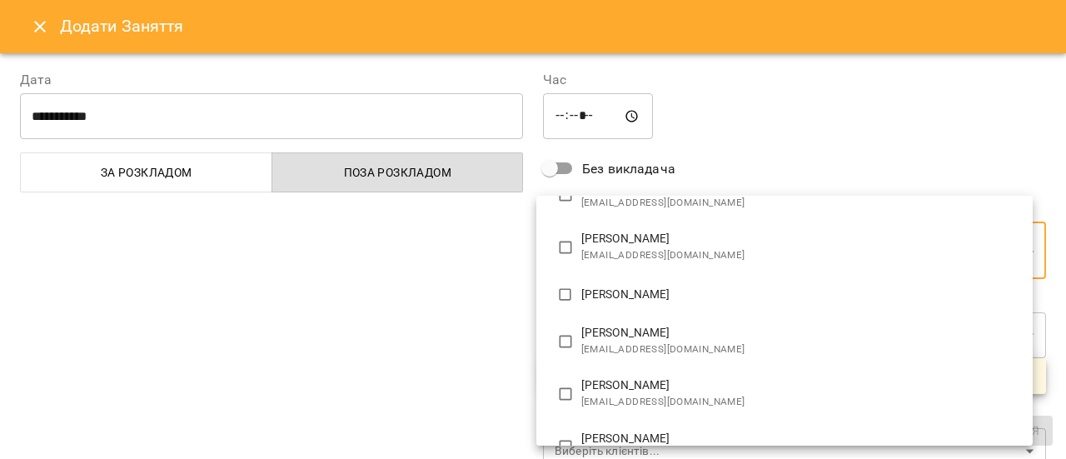
scroll to position [0, 0]
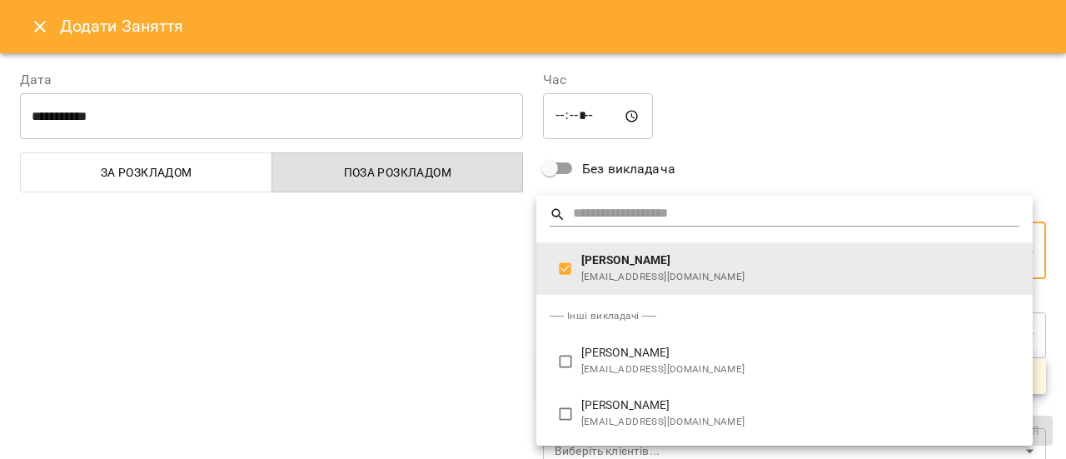
click at [452, 287] on div at bounding box center [533, 229] width 1066 height 459
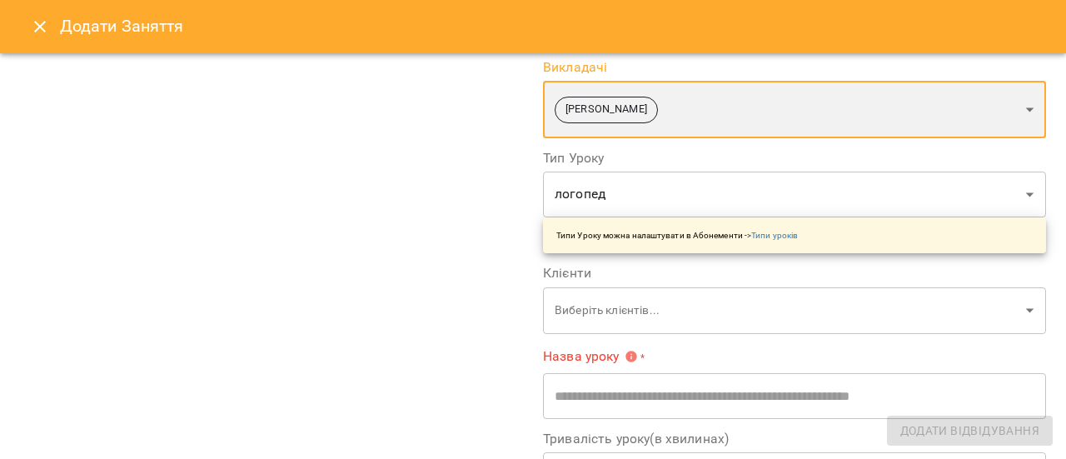
scroll to position [167, 0]
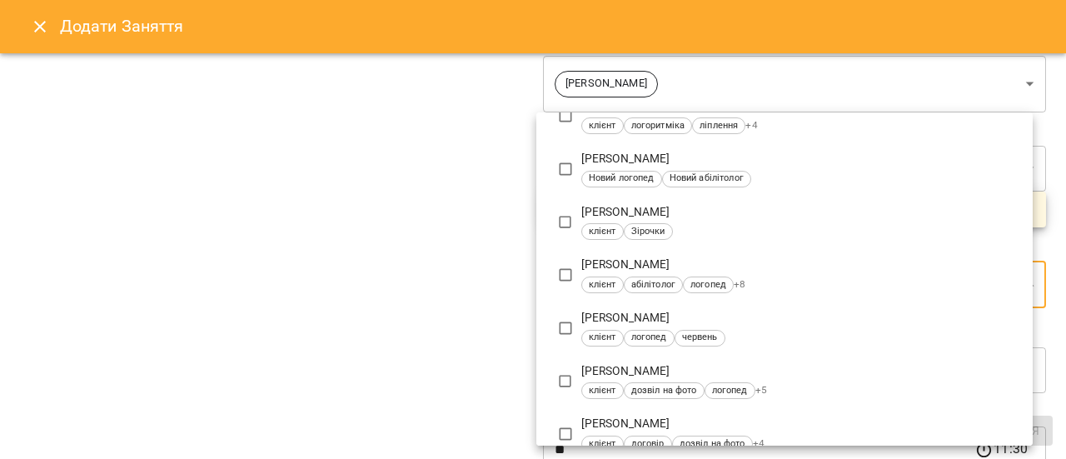
scroll to position [1582, 0]
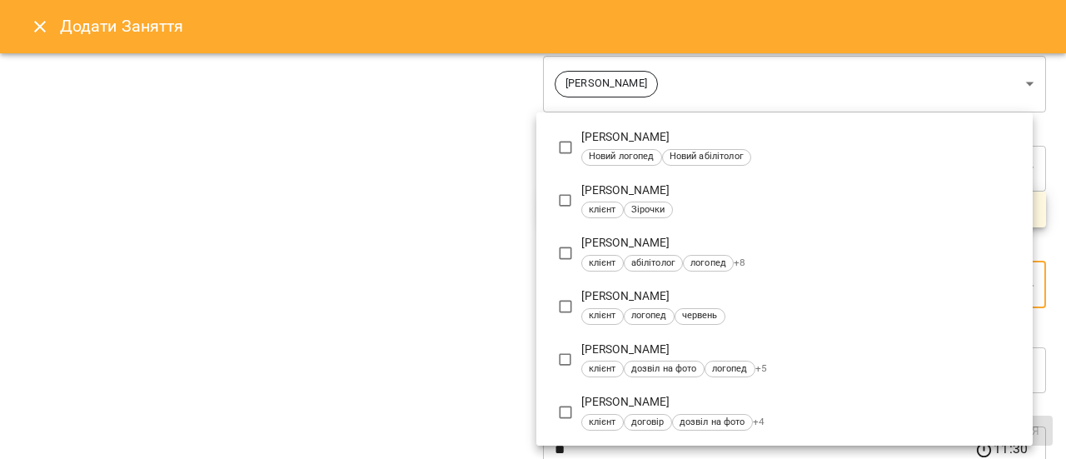
type input "**********"
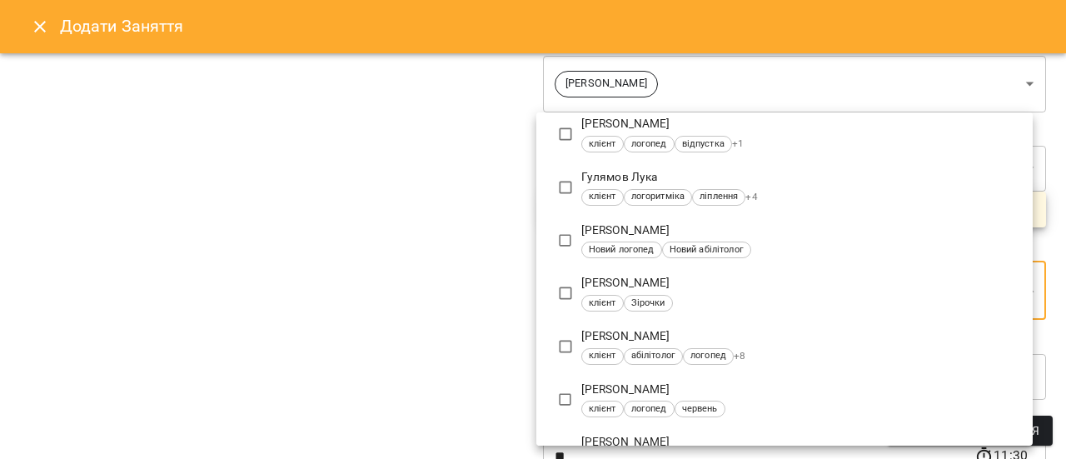
scroll to position [0, 0]
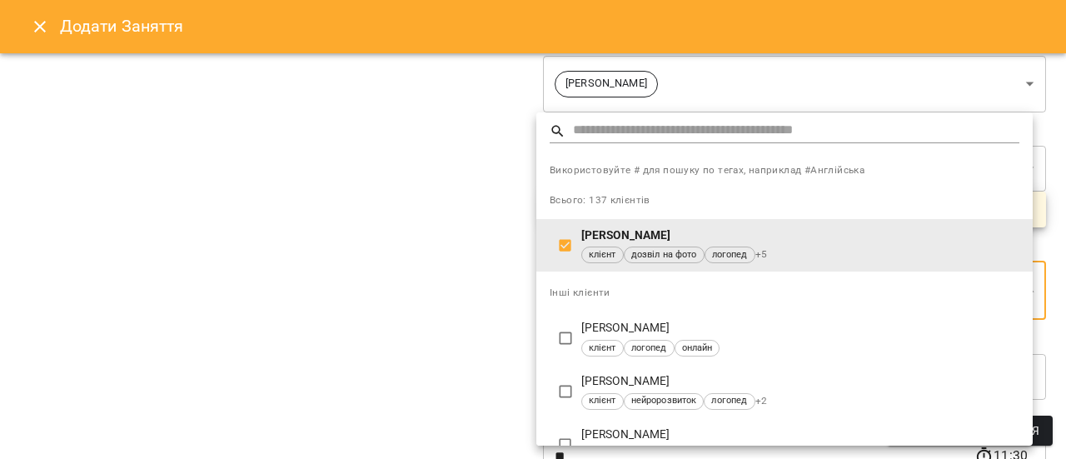
click at [453, 339] on div at bounding box center [533, 229] width 1066 height 459
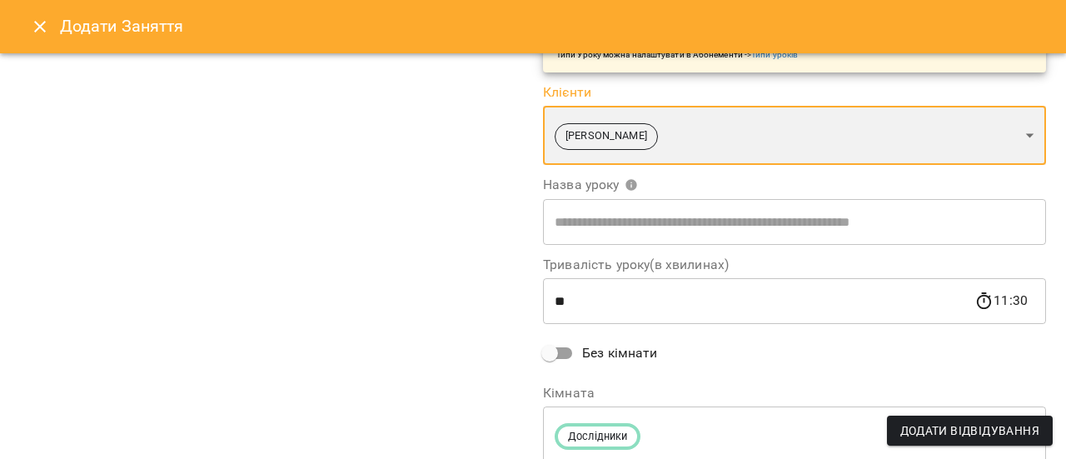
scroll to position [333, 0]
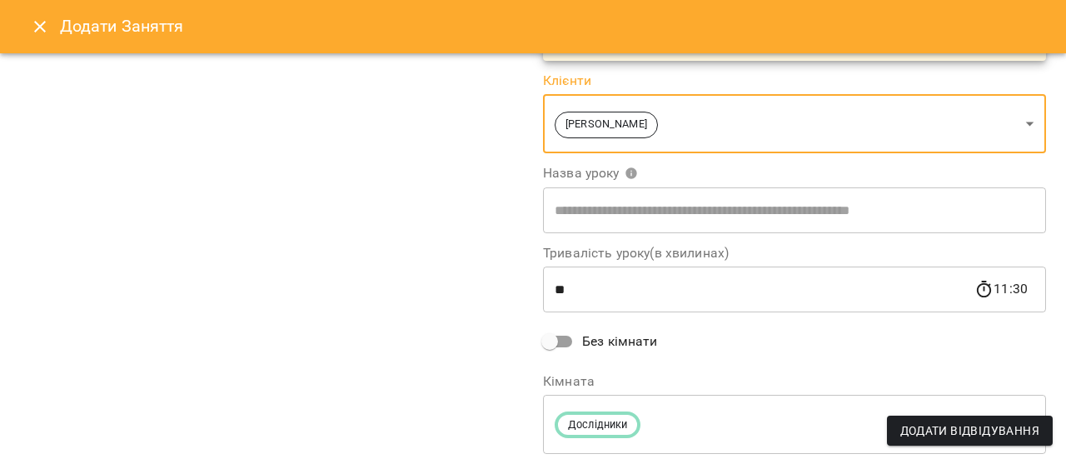
click at [561, 289] on input "**" at bounding box center [758, 290] width 431 height 47
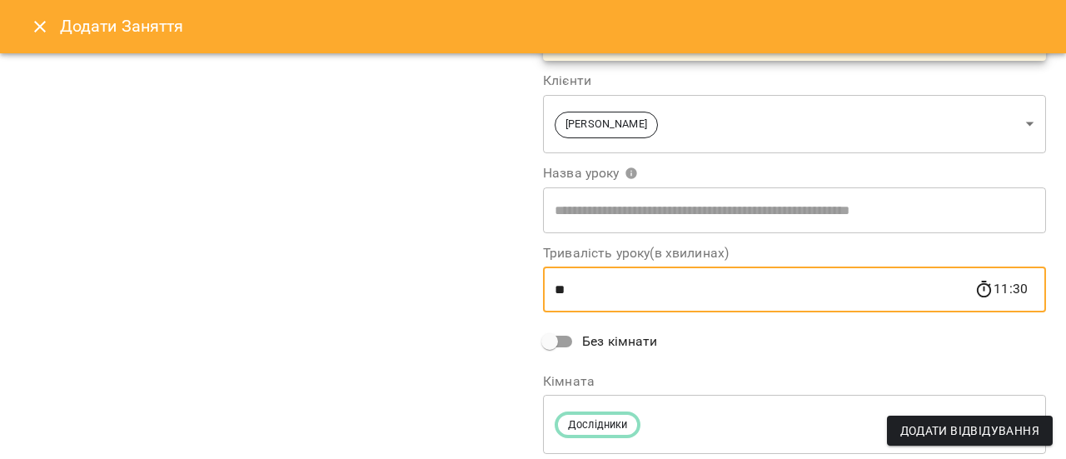
type input "*"
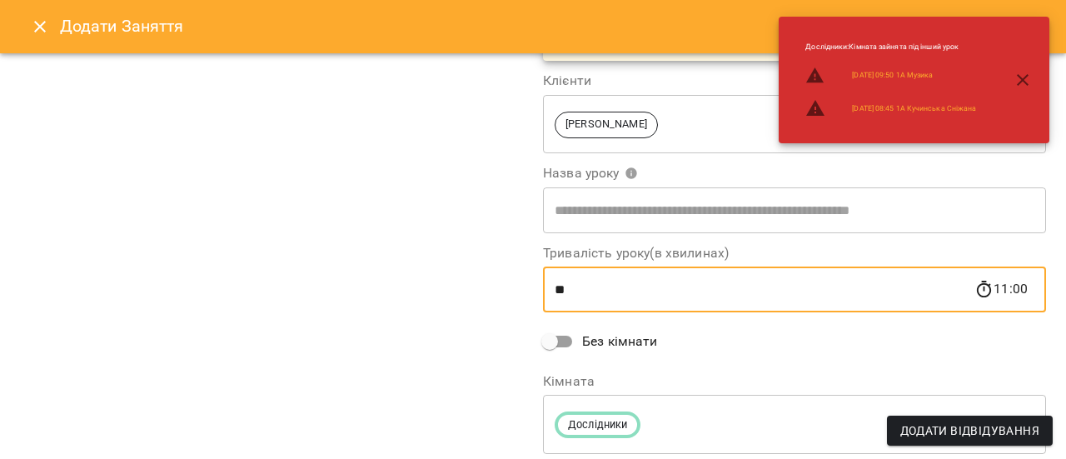
type input "**"
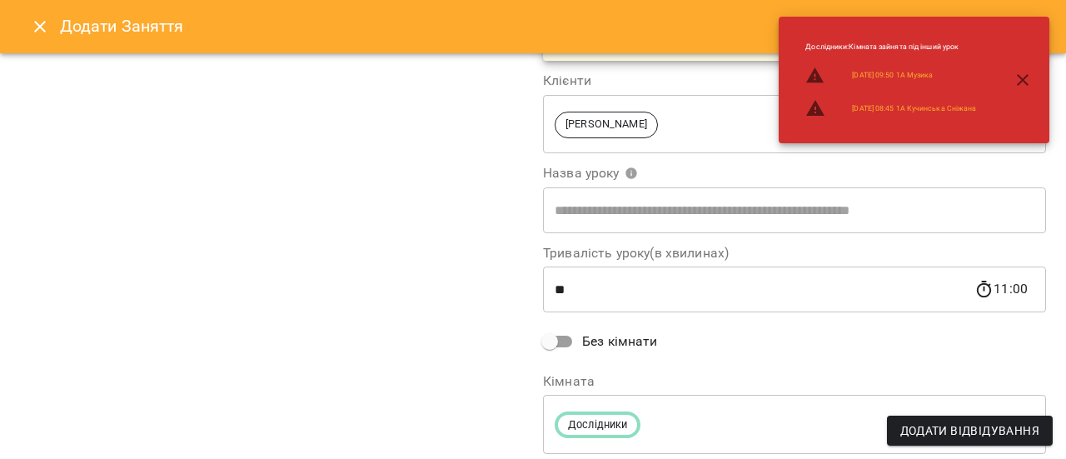
click at [451, 326] on div "**********" at bounding box center [271, 97] width 523 height 760
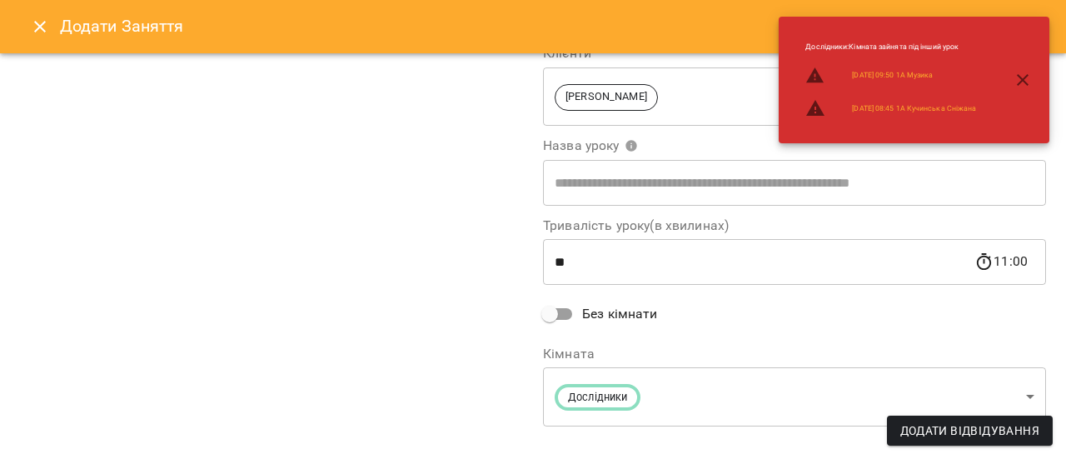
scroll to position [384, 0]
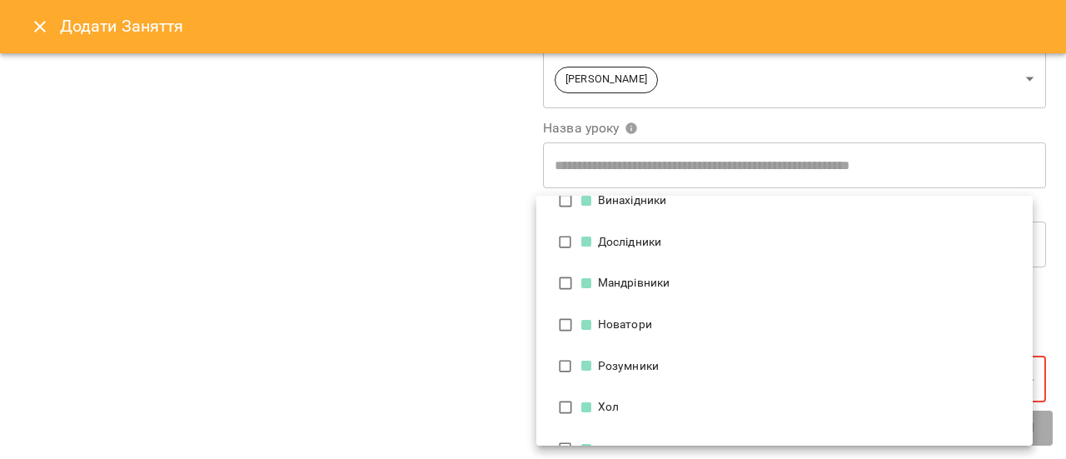
scroll to position [112, 0]
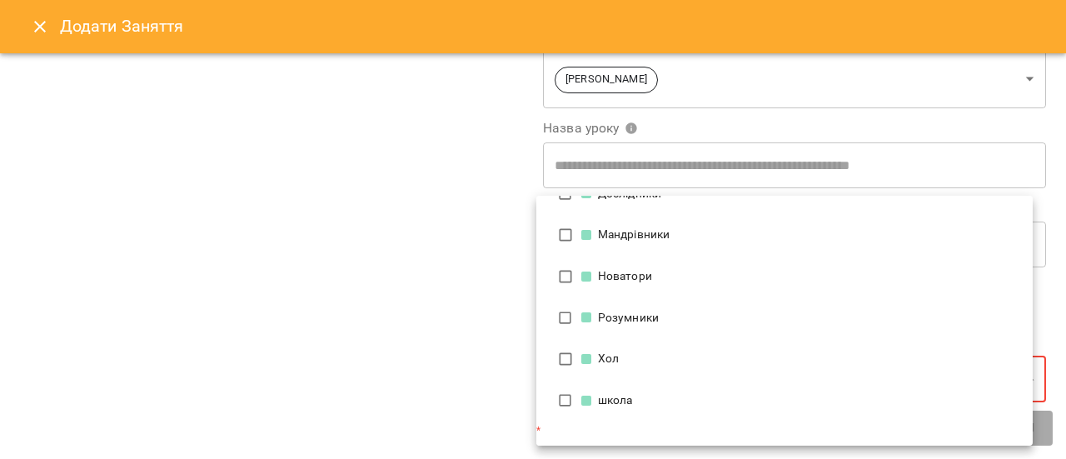
type input "**********"
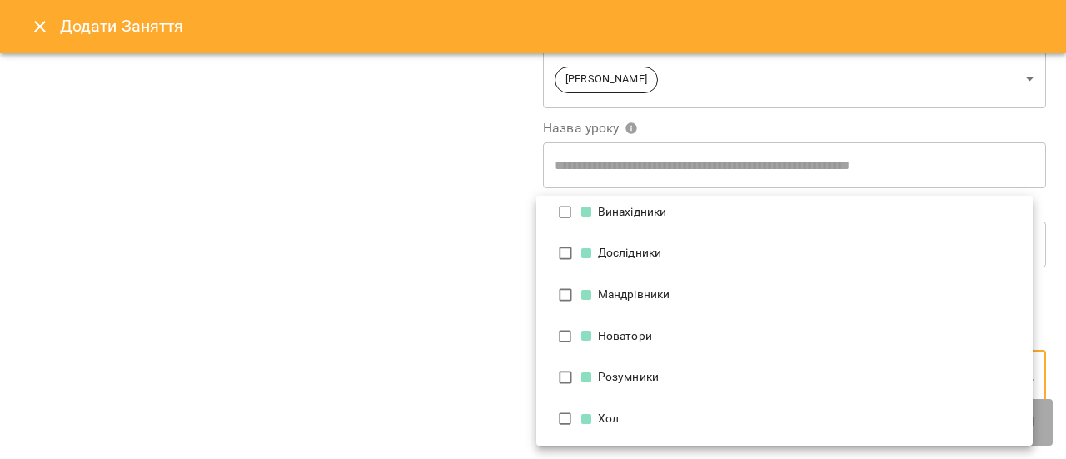
scroll to position [0, 0]
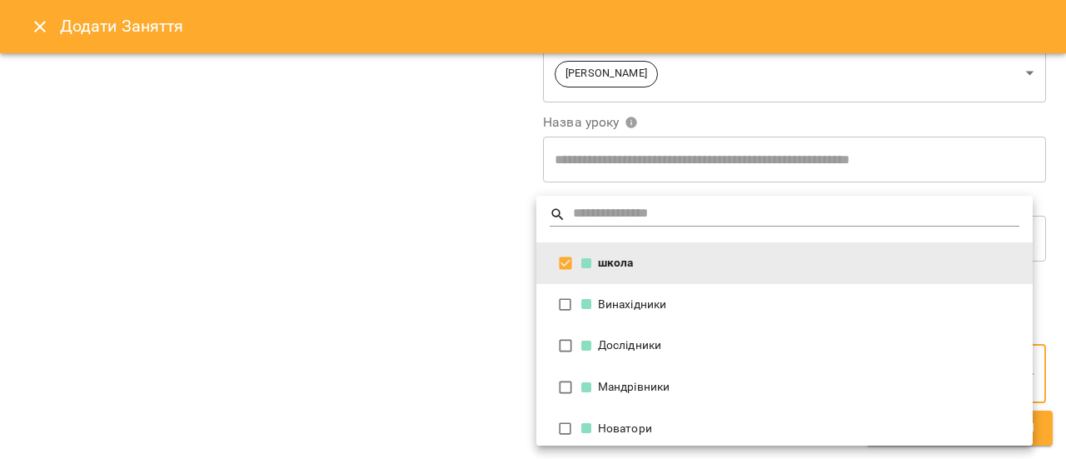
click at [381, 318] on div at bounding box center [533, 229] width 1066 height 459
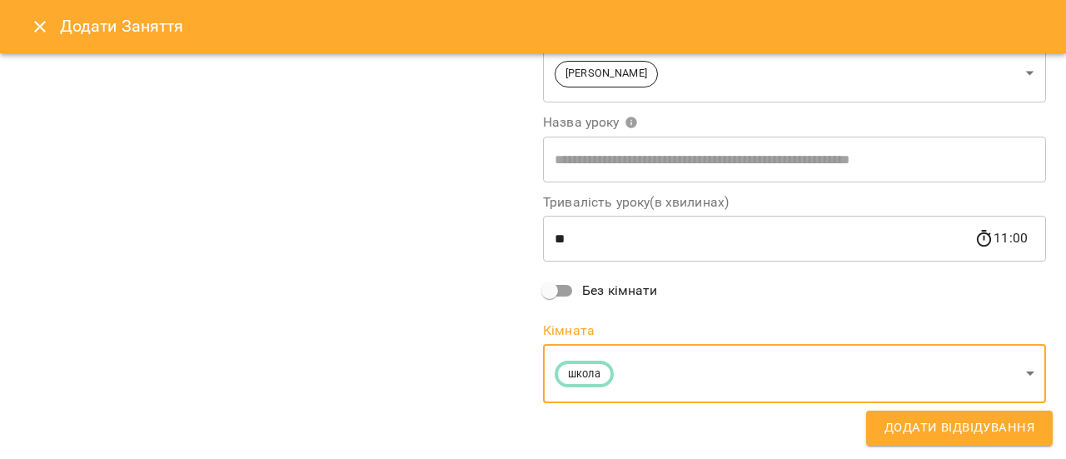
click at [948, 432] on span "Додати Відвідування" at bounding box center [960, 428] width 150 height 22
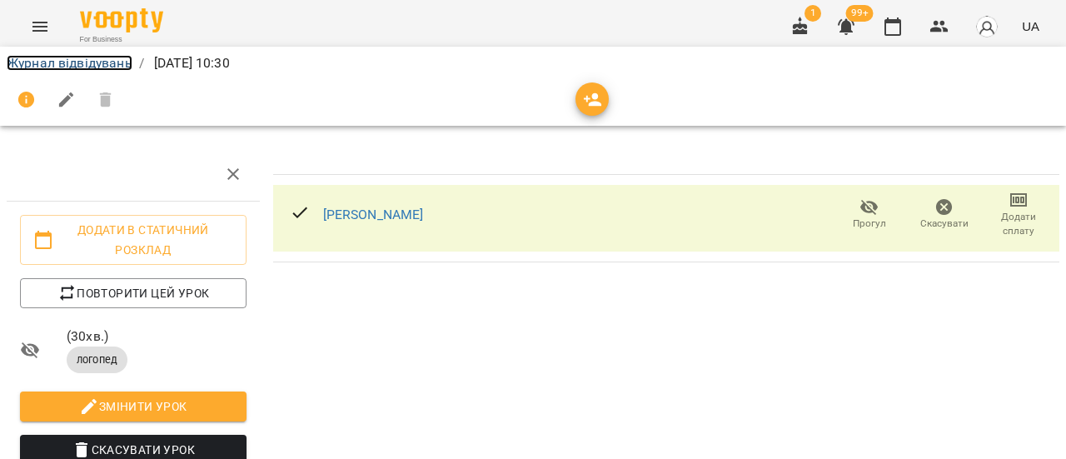
click at [88, 65] on link "Журнал відвідувань" at bounding box center [70, 63] width 126 height 16
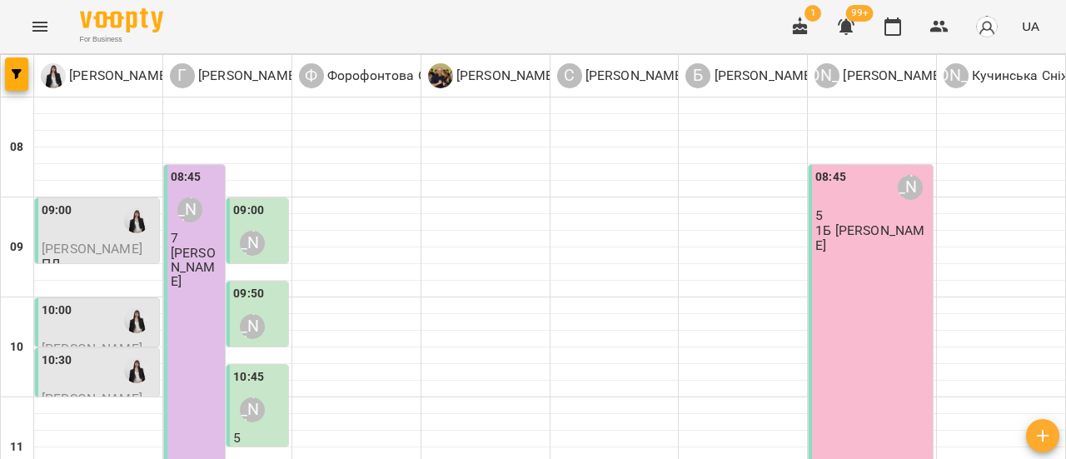
click at [108, 321] on div "10:00" at bounding box center [99, 320] width 114 height 38
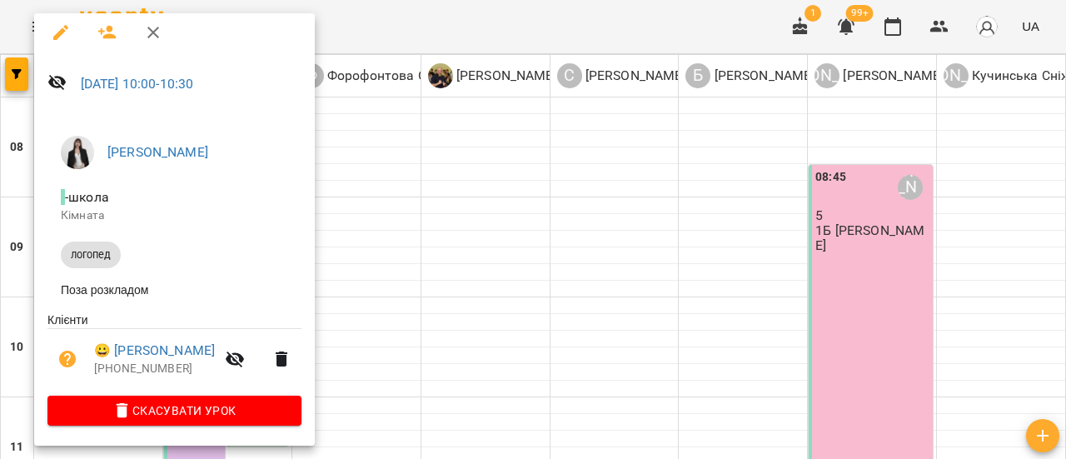
scroll to position [12, 0]
click at [152, 29] on icon "button" at bounding box center [153, 32] width 20 height 20
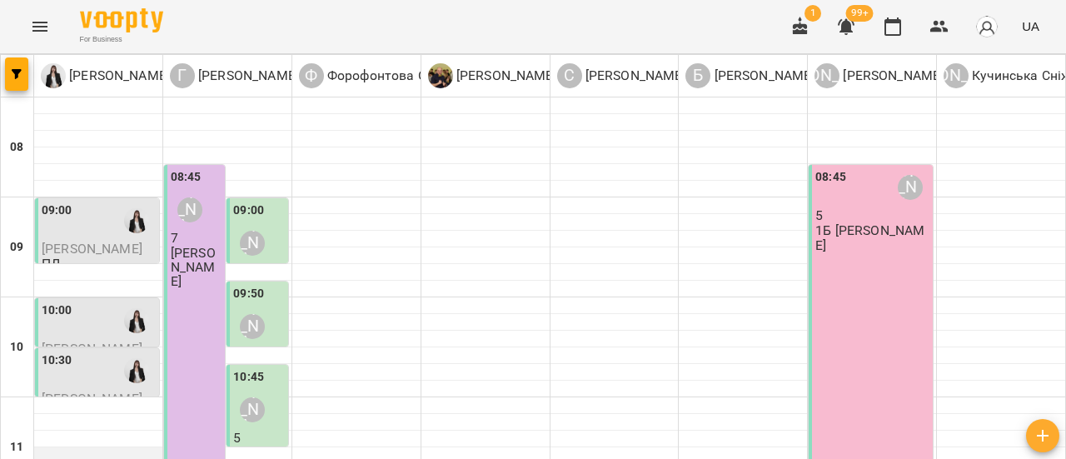
scroll to position [167, 0]
click at [93, 351] on div "10:30" at bounding box center [99, 370] width 114 height 38
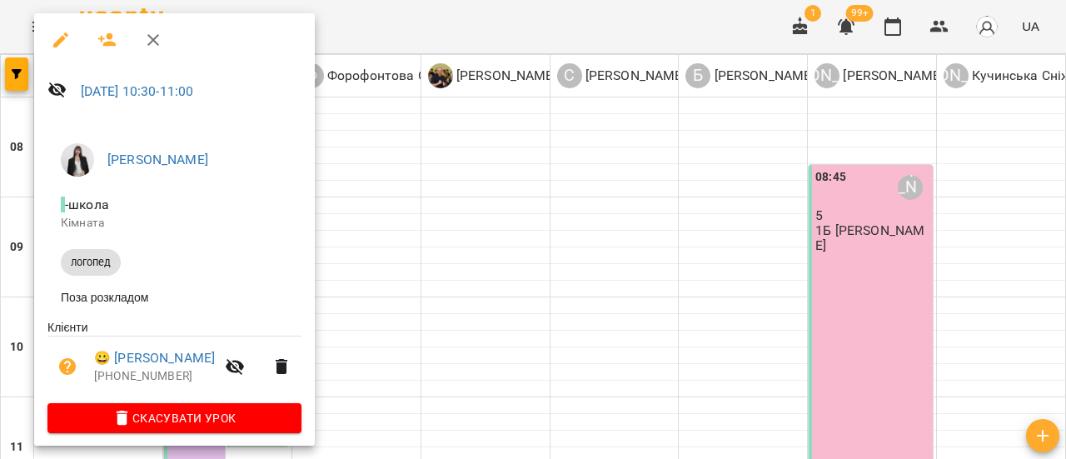
click at [164, 36] on button "button" at bounding box center [153, 40] width 40 height 40
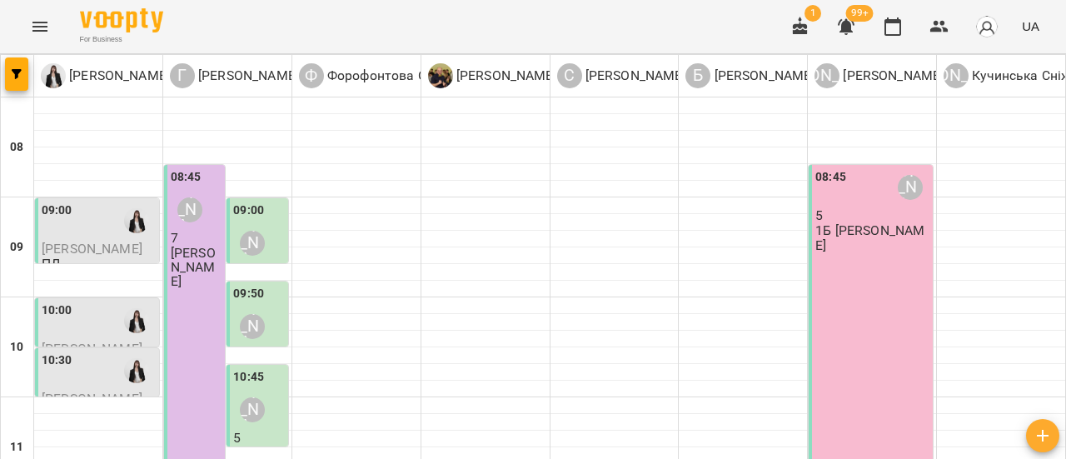
click at [108, 301] on div "10:00" at bounding box center [99, 320] width 114 height 38
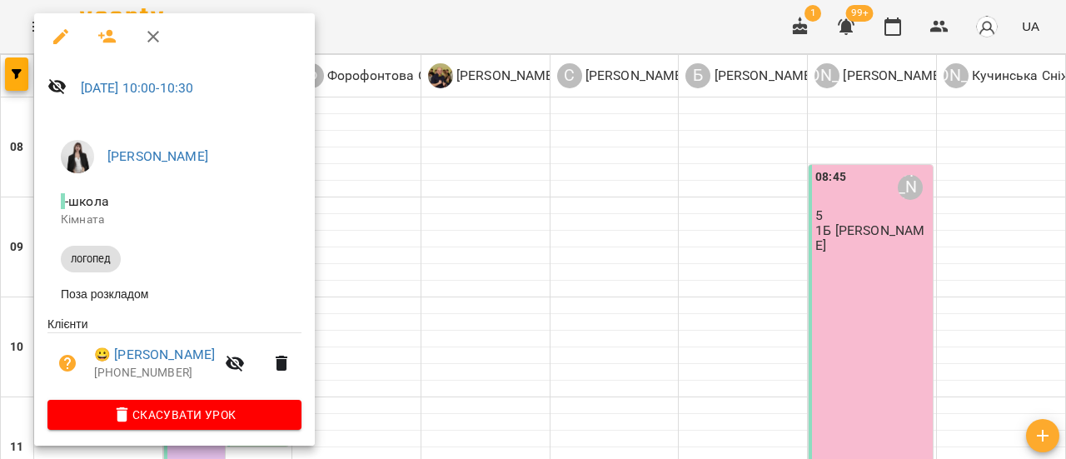
scroll to position [0, 0]
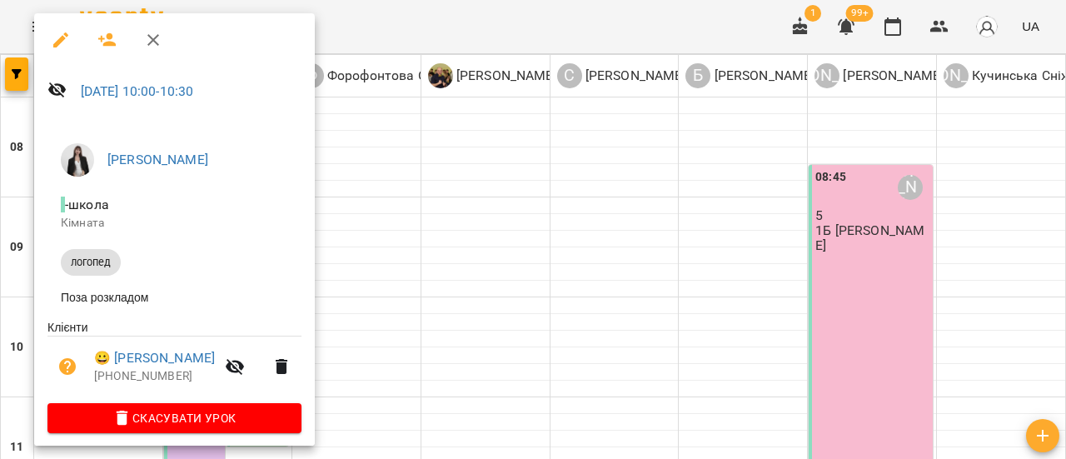
click at [416, 157] on div at bounding box center [533, 229] width 1066 height 459
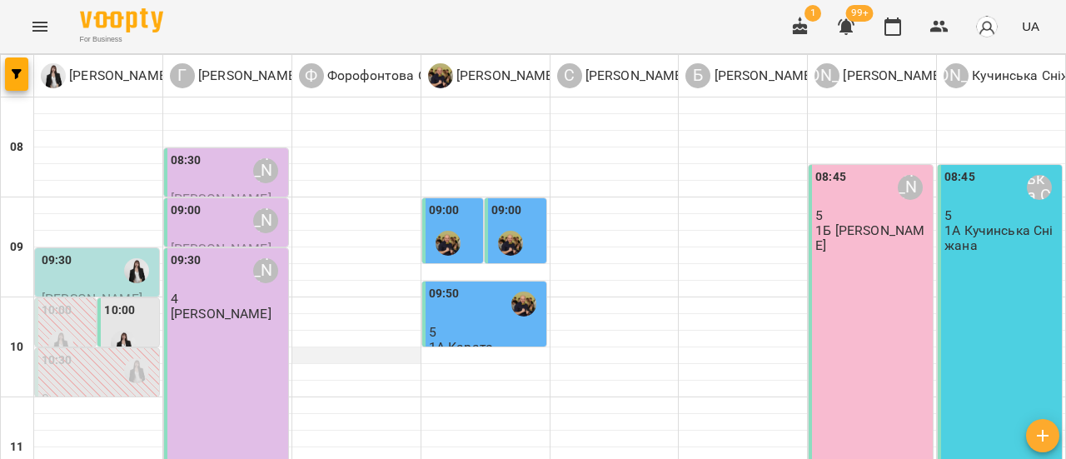
scroll to position [83, 0]
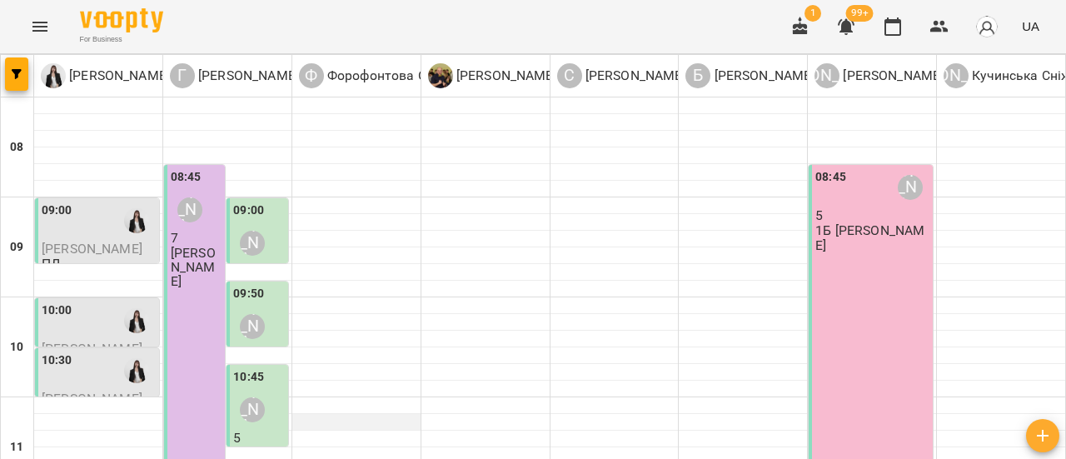
scroll to position [333, 0]
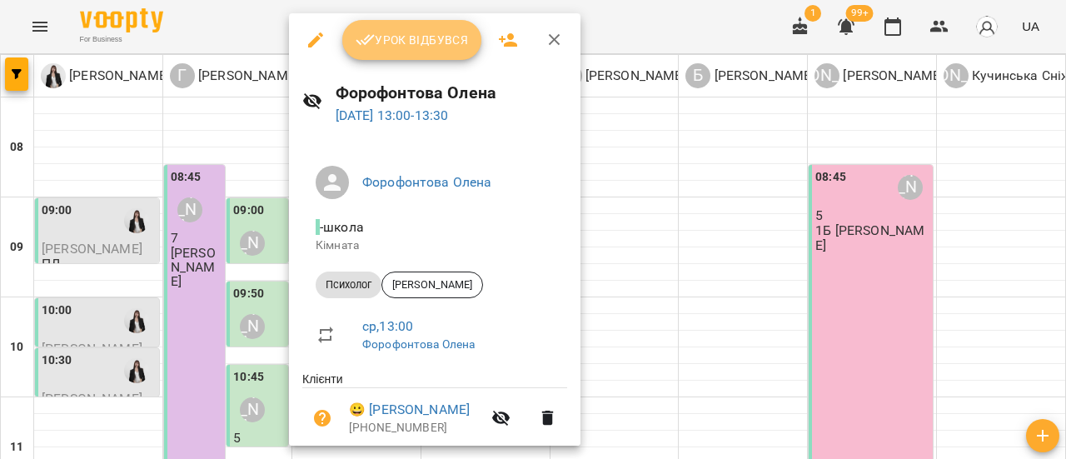
click at [425, 36] on span "Урок відбувся" at bounding box center [412, 40] width 113 height 20
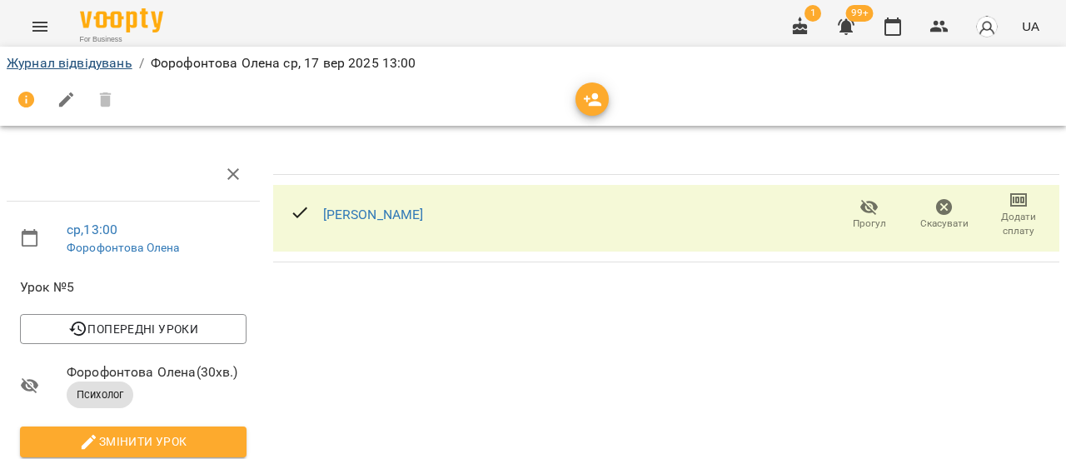
click at [80, 68] on li "Журнал відвідувань" at bounding box center [70, 63] width 126 height 20
click at [78, 67] on link "Журнал відвідувань" at bounding box center [70, 63] width 126 height 16
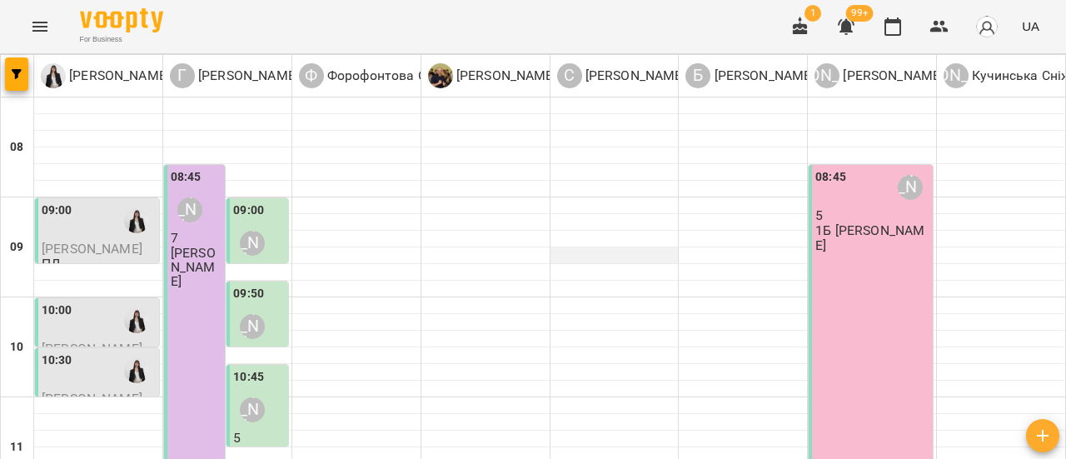
scroll to position [333, 0]
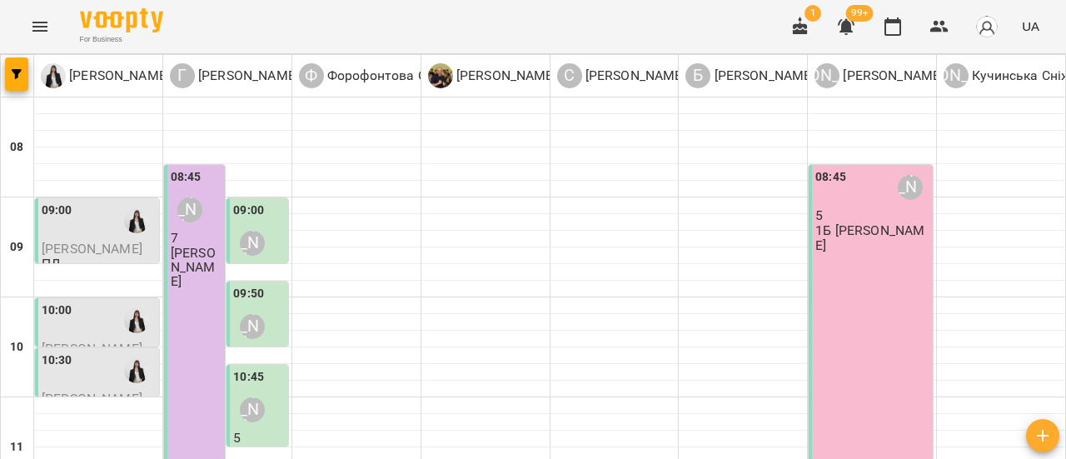
scroll to position [167, 0]
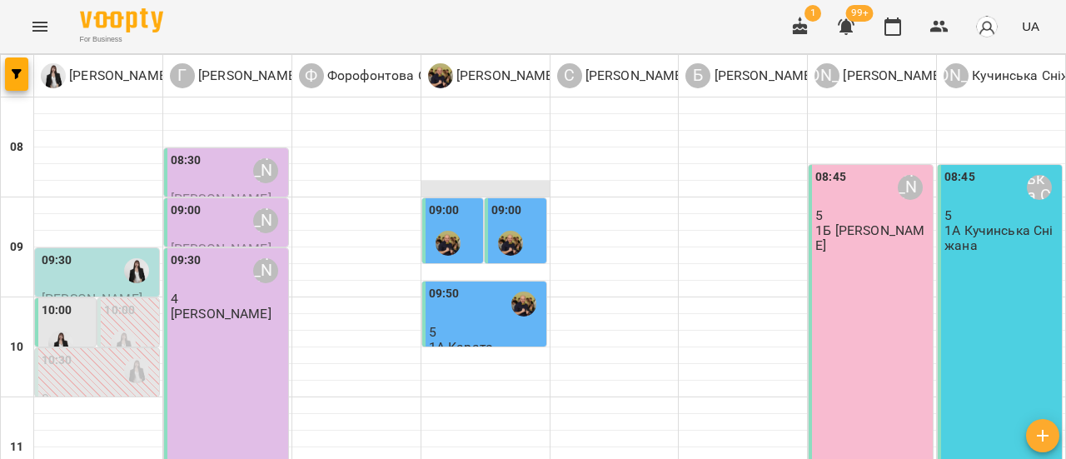
scroll to position [83, 0]
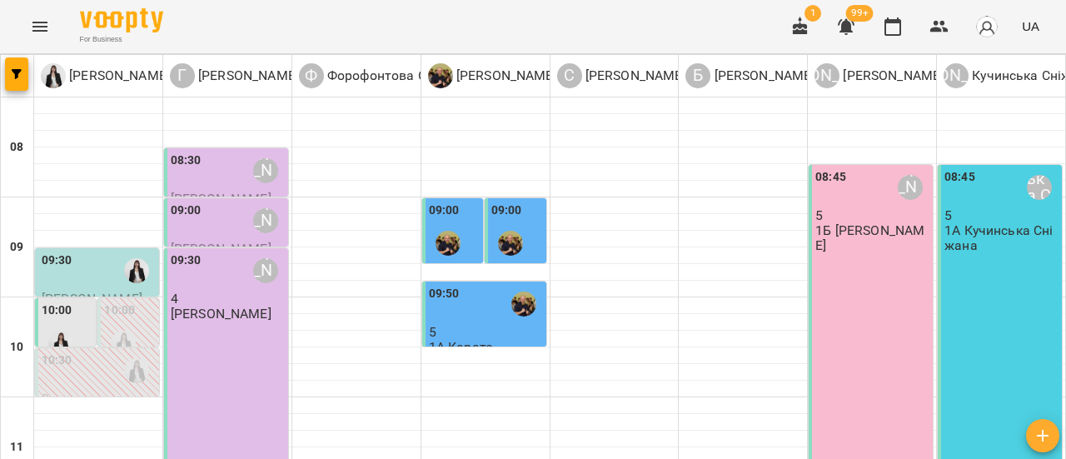
scroll to position [0, 0]
